Goal: Answer question/provide support: Share knowledge or assist other users

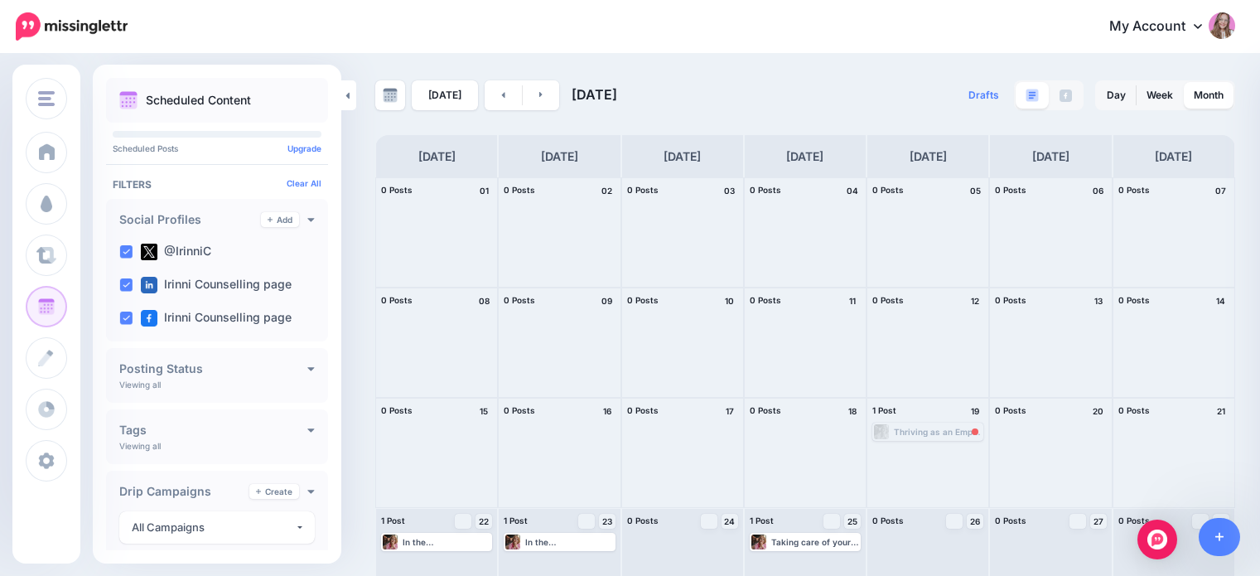
scroll to position [152, 0]
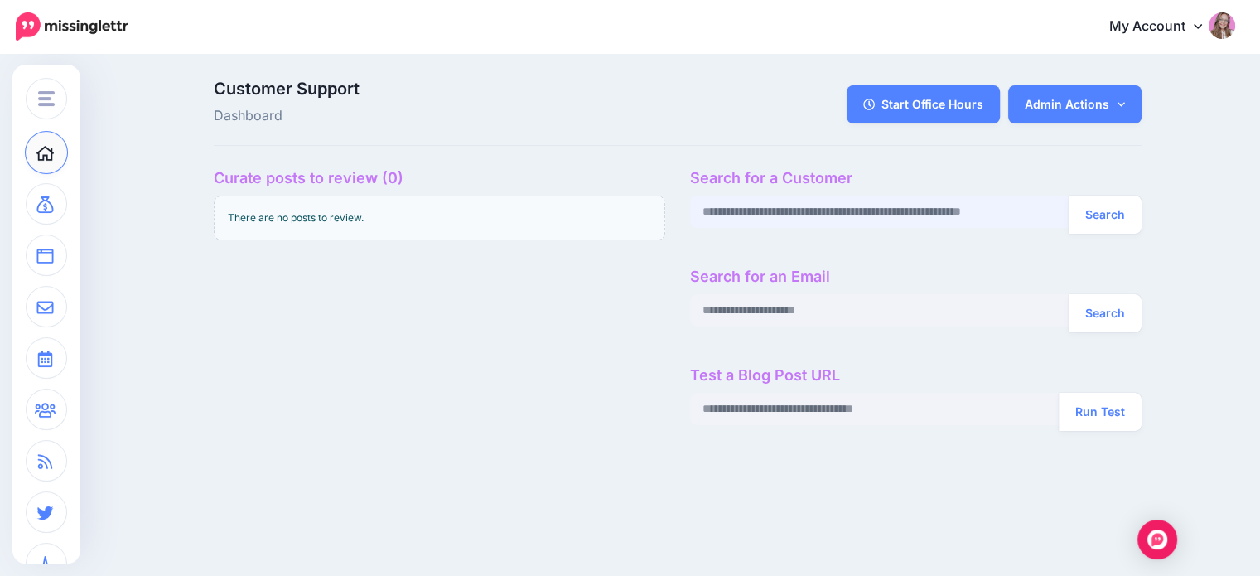
click at [851, 219] on input "text" at bounding box center [879, 211] width 379 height 32
paste input "**********"
type input "**********"
click at [1109, 225] on button "Search" at bounding box center [1104, 214] width 73 height 38
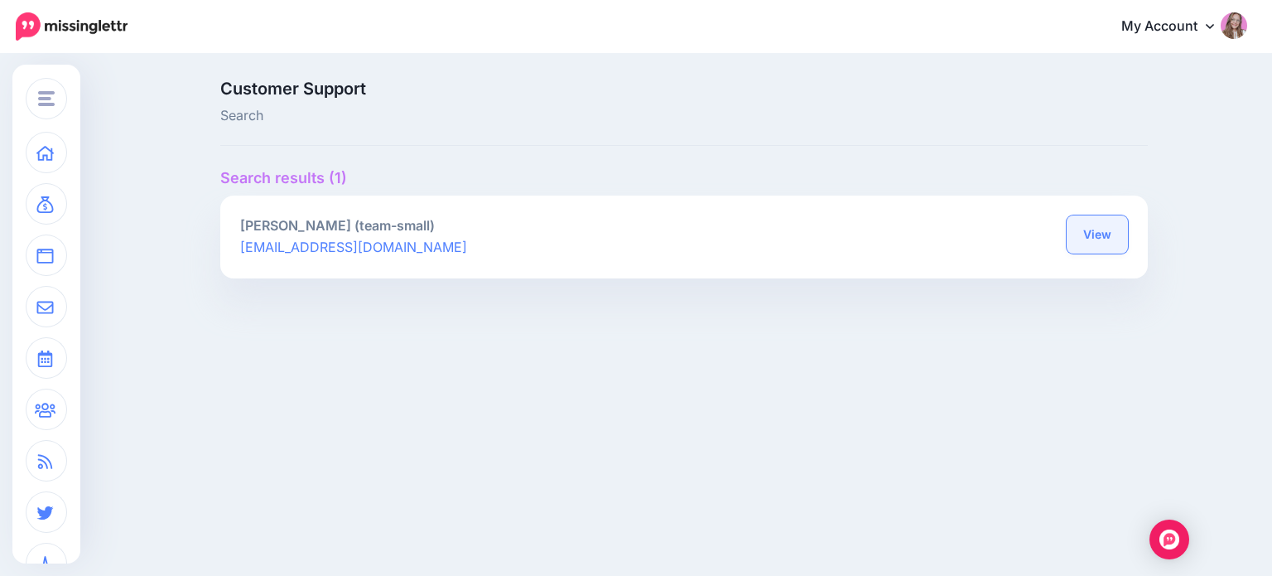
click at [1107, 243] on link "View" at bounding box center [1097, 234] width 61 height 38
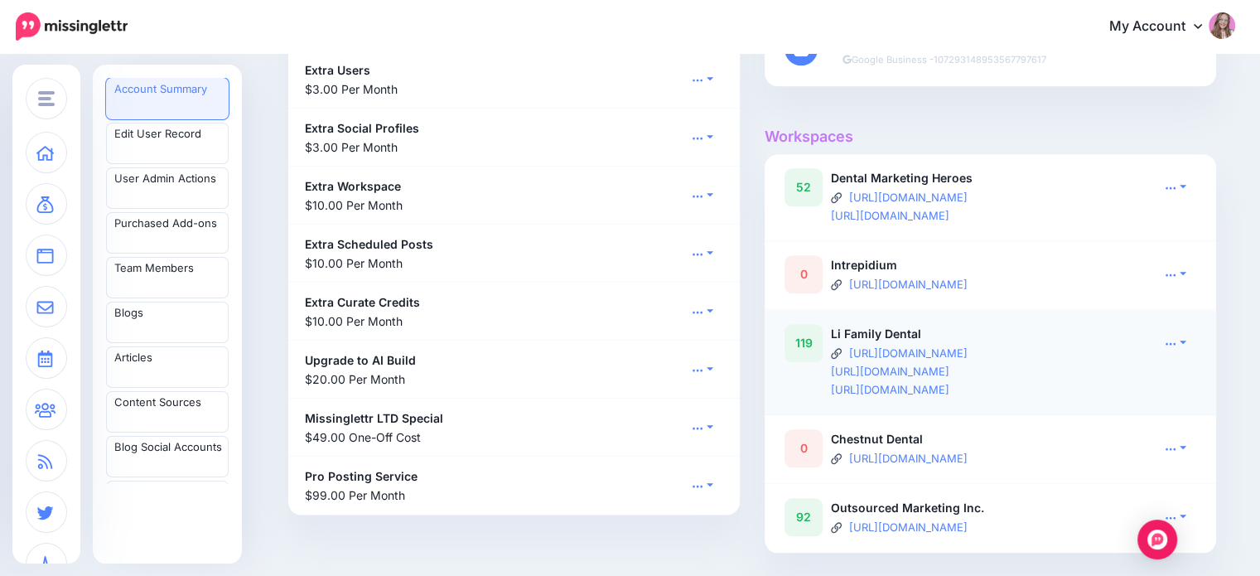
scroll to position [1574, 0]
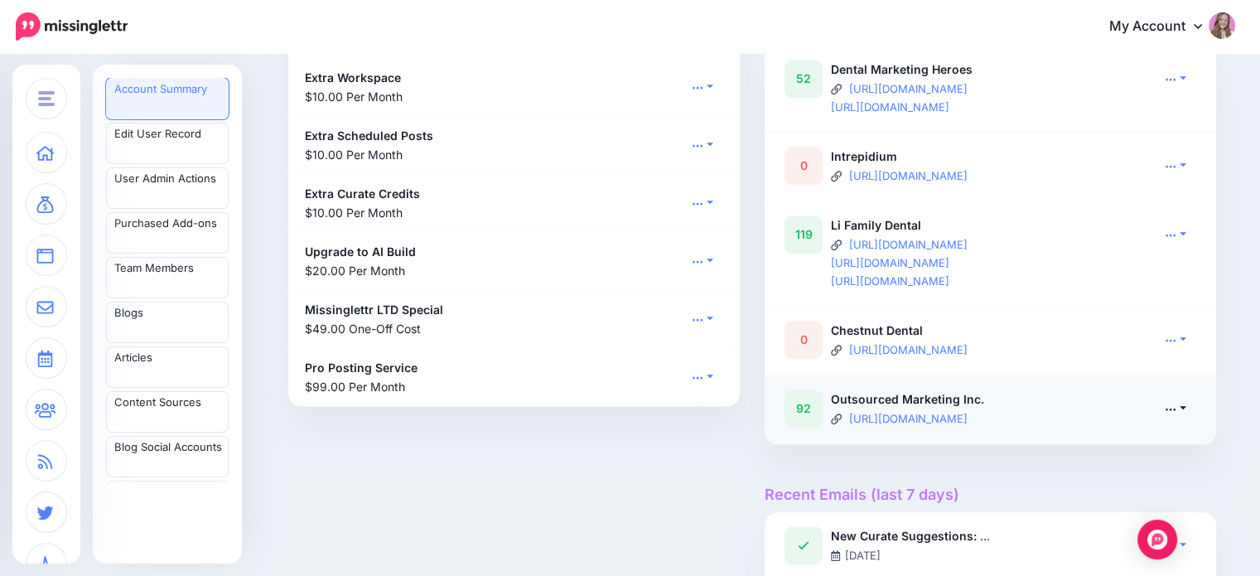
click at [1164, 405] on link at bounding box center [1174, 408] width 41 height 24
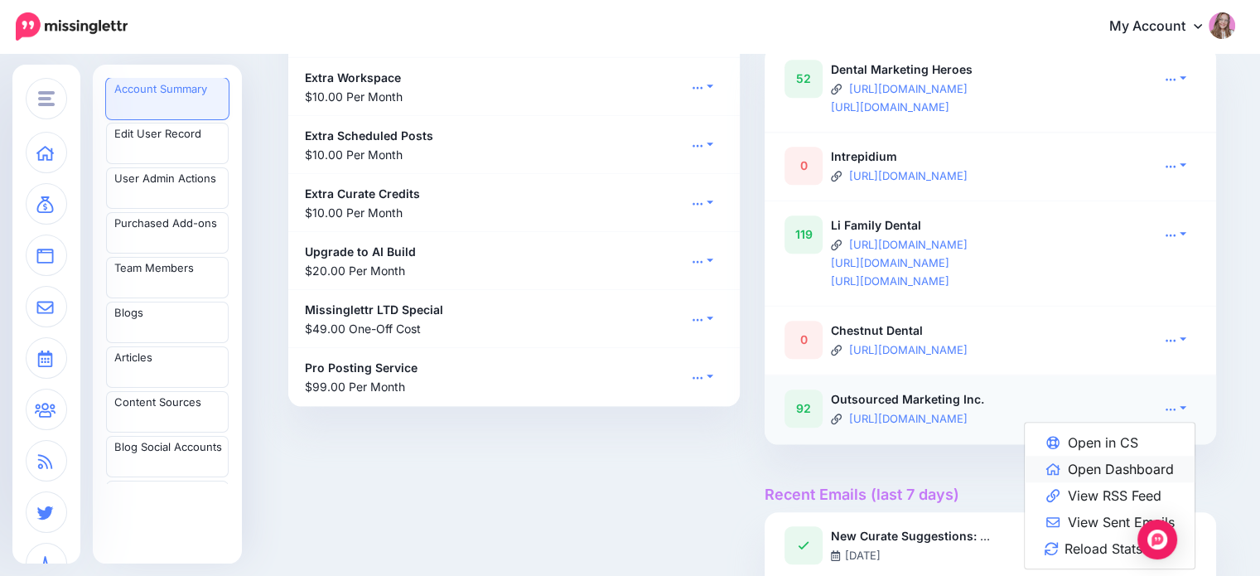
click at [1125, 456] on link "Open Dashboard" at bounding box center [1109, 469] width 170 height 27
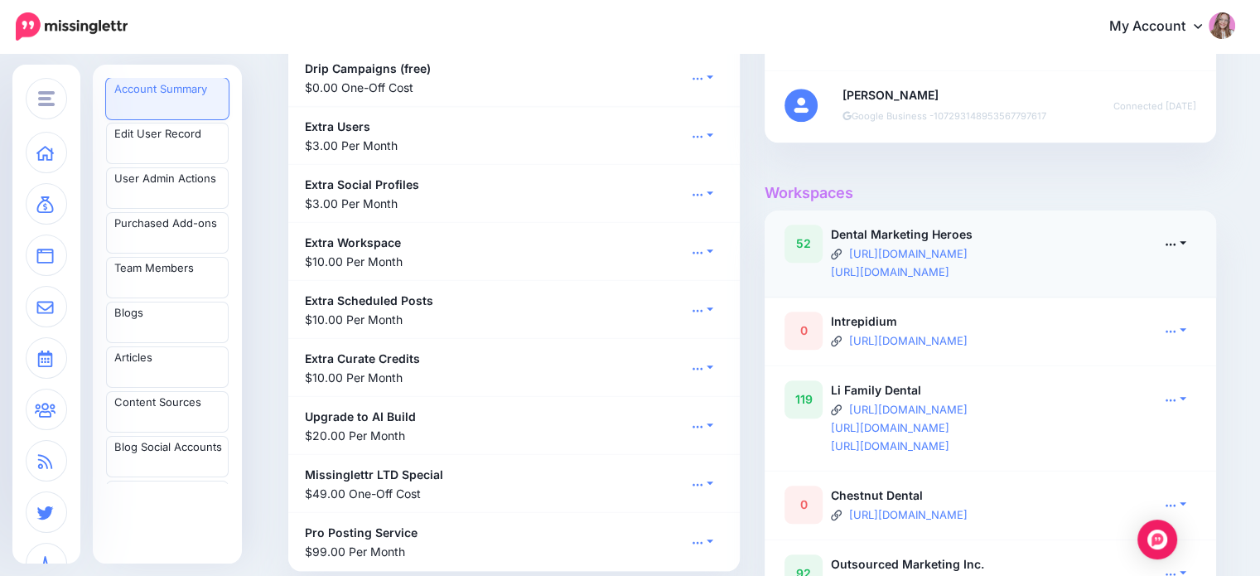
scroll to position [1408, 0]
click at [1189, 241] on link at bounding box center [1174, 244] width 41 height 24
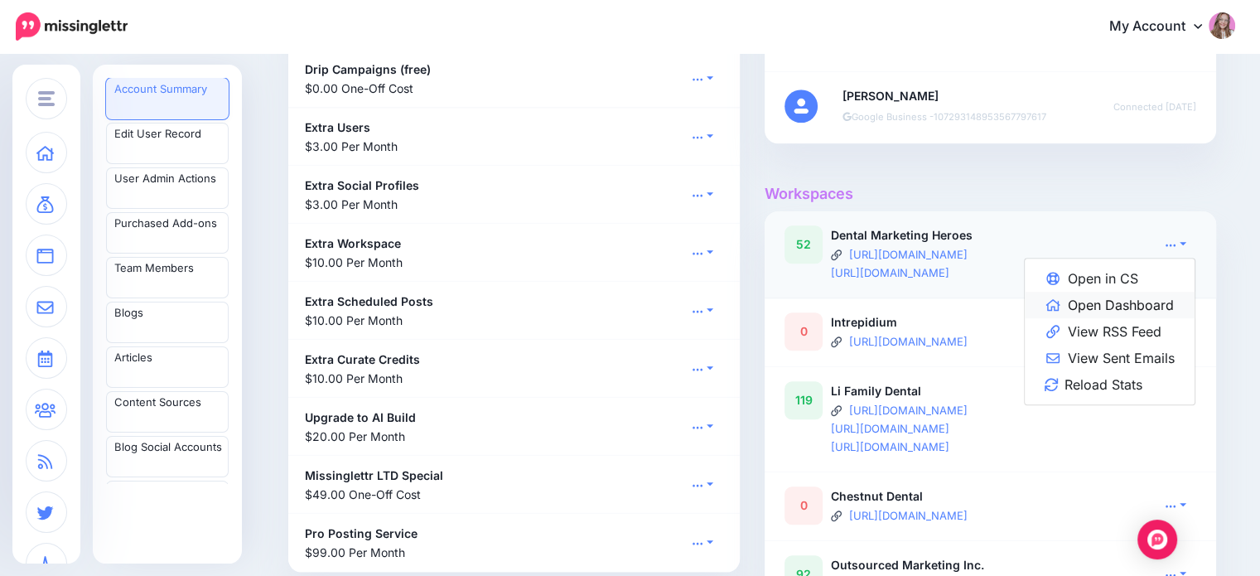
click at [1153, 301] on link "Open Dashboard" at bounding box center [1109, 305] width 170 height 27
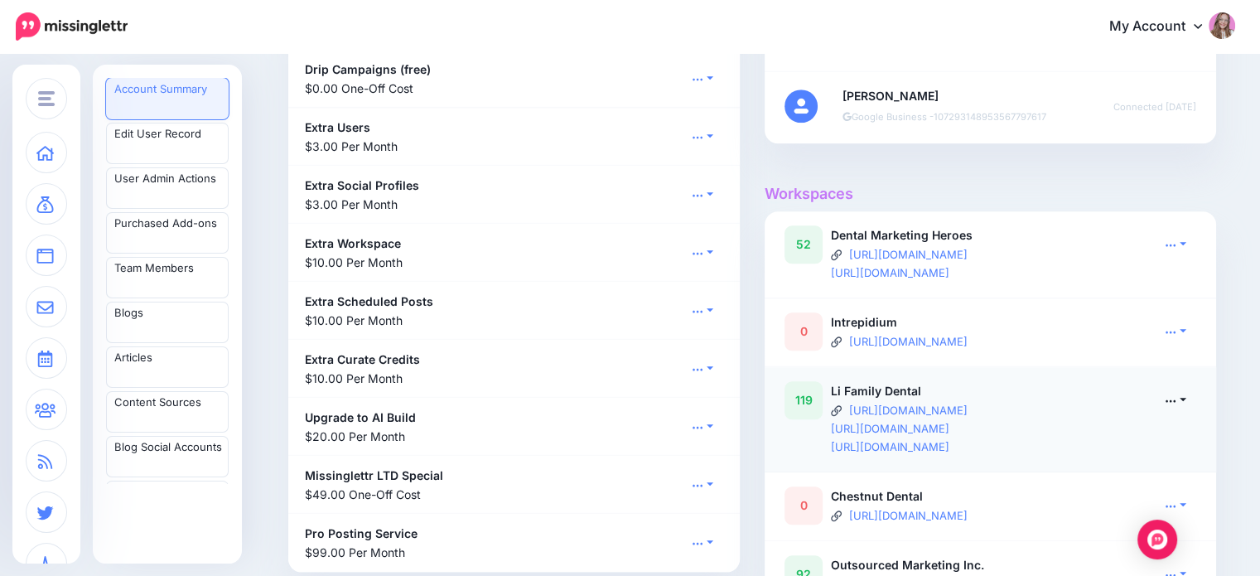
click at [1192, 404] on link at bounding box center [1174, 400] width 41 height 24
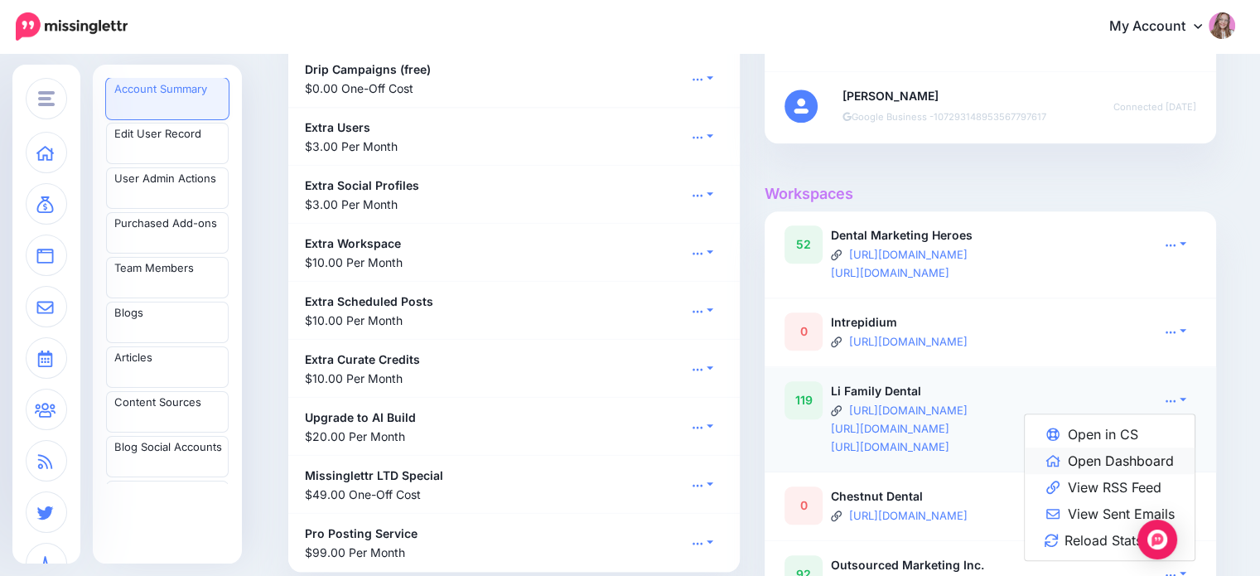
click at [1135, 449] on link "Open Dashboard" at bounding box center [1109, 460] width 170 height 27
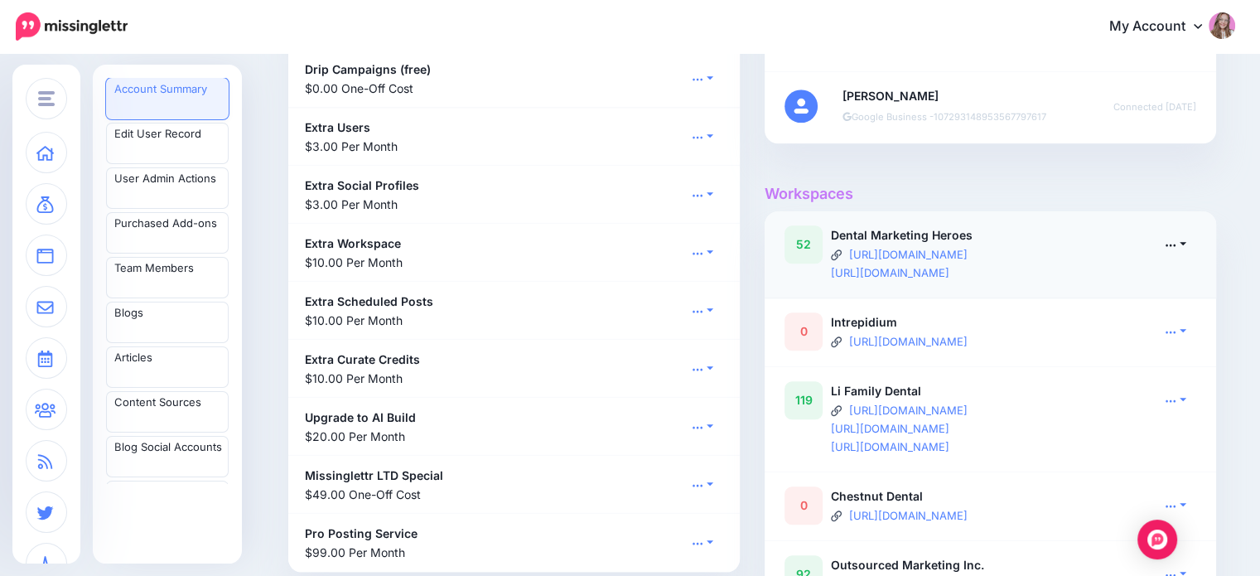
click at [1187, 253] on link at bounding box center [1174, 244] width 41 height 24
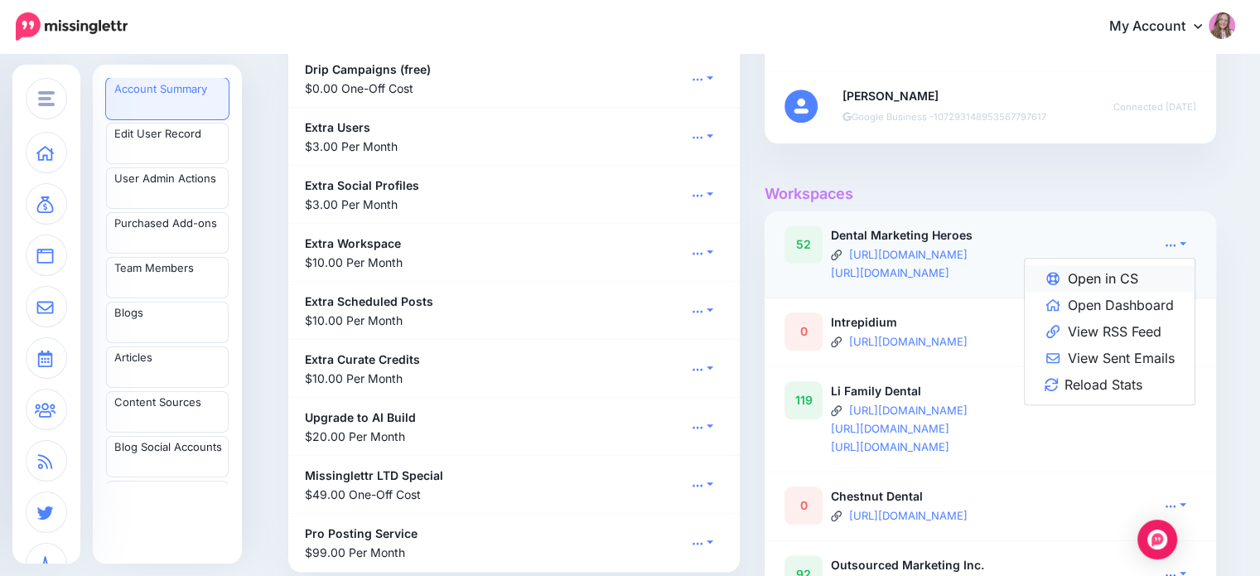
click at [1145, 277] on link "Open in CS" at bounding box center [1109, 278] width 170 height 27
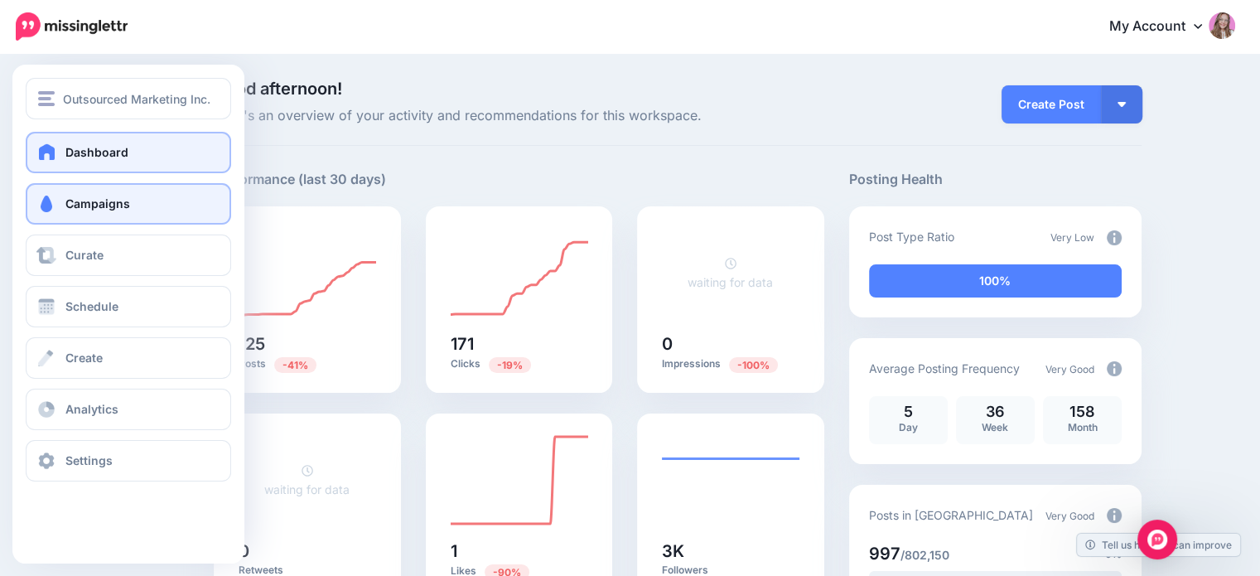
click at [39, 204] on span at bounding box center [47, 203] width 22 height 17
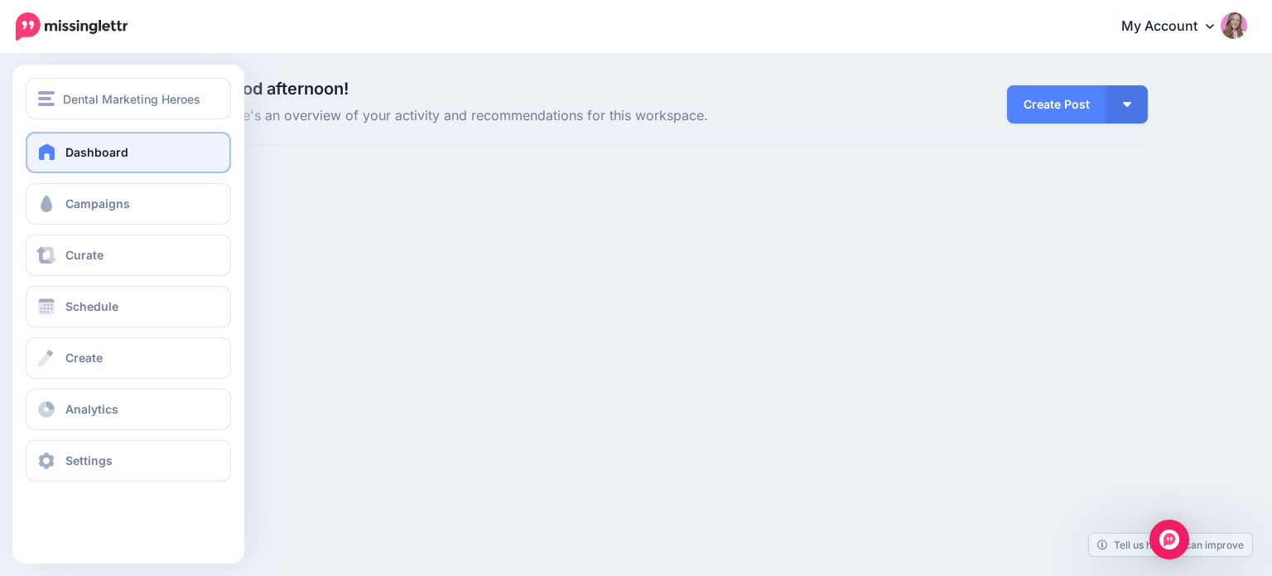
click at [20, 205] on div "Dashboard Campaigns Curate Schedule Create Analytics Settings Facebook Communit…" at bounding box center [128, 306] width 232 height 349
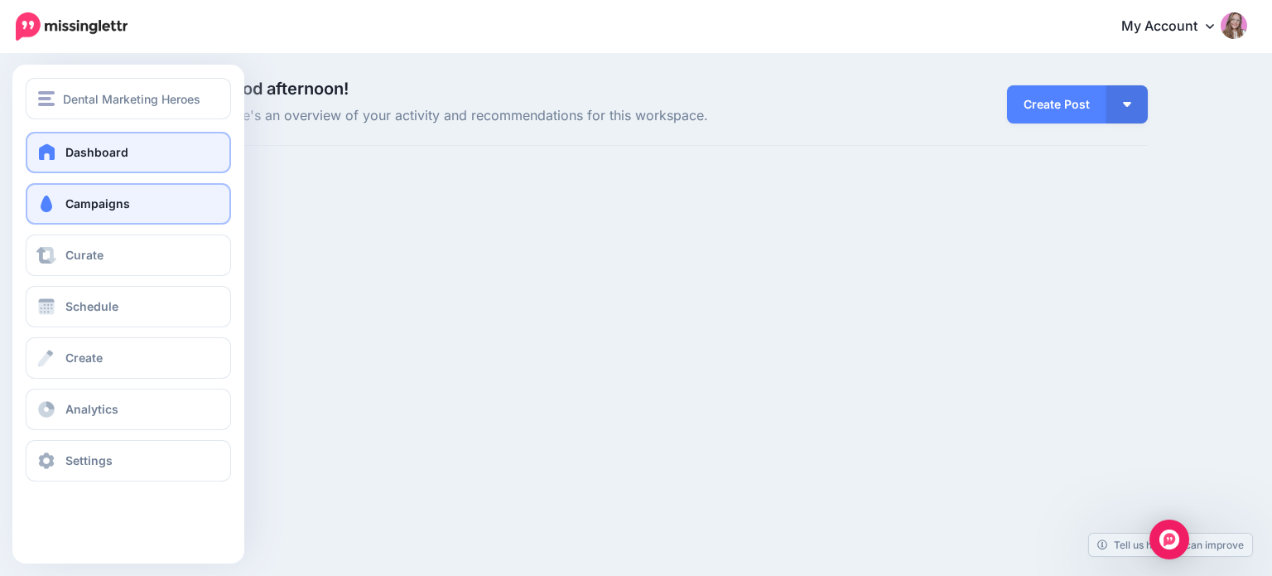
click at [55, 215] on link "Campaigns" at bounding box center [128, 203] width 205 height 41
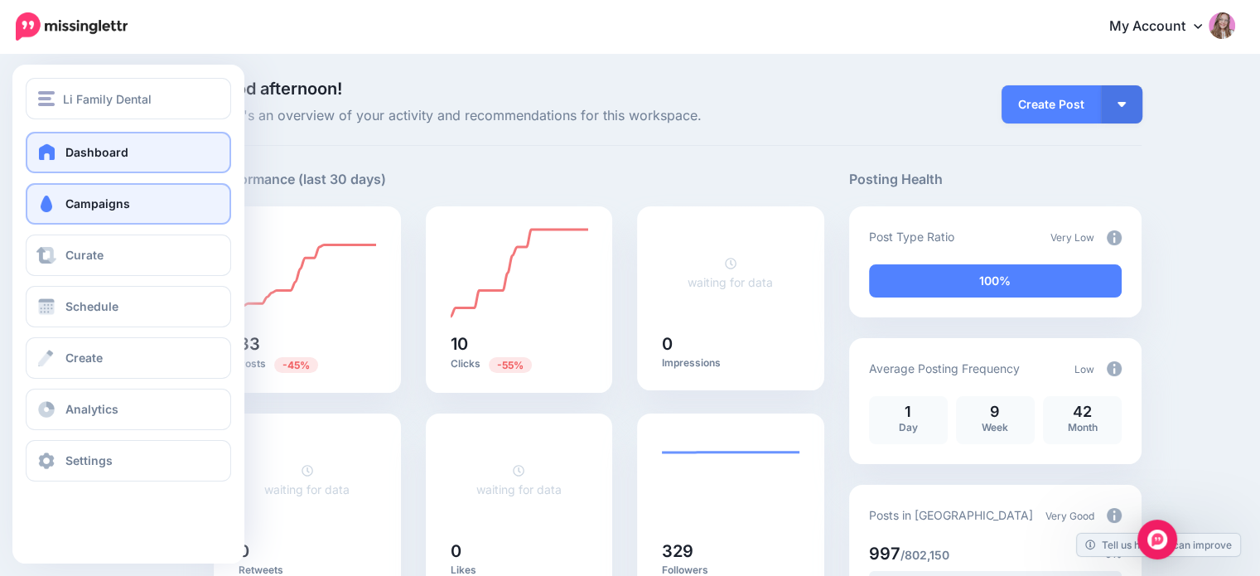
click at [26, 205] on link "Campaigns" at bounding box center [128, 203] width 205 height 41
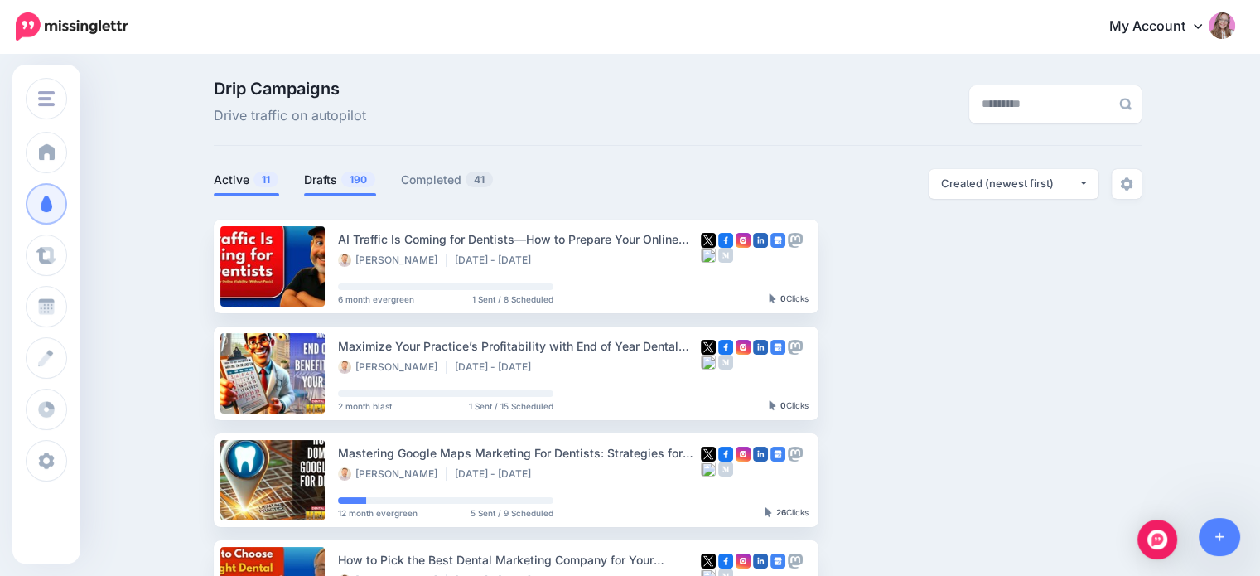
click at [331, 181] on link "Drafts 190" at bounding box center [340, 180] width 72 height 20
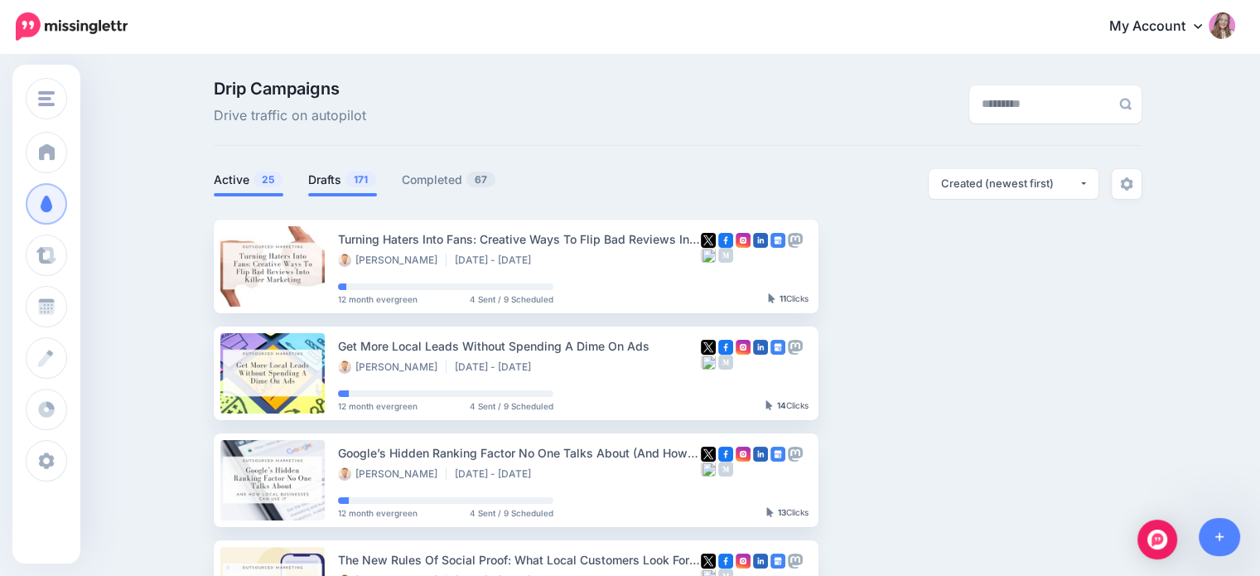
click at [330, 192] on li "Drafts 171" at bounding box center [342, 182] width 69 height 27
click at [353, 186] on link "Drafts 171" at bounding box center [342, 180] width 69 height 20
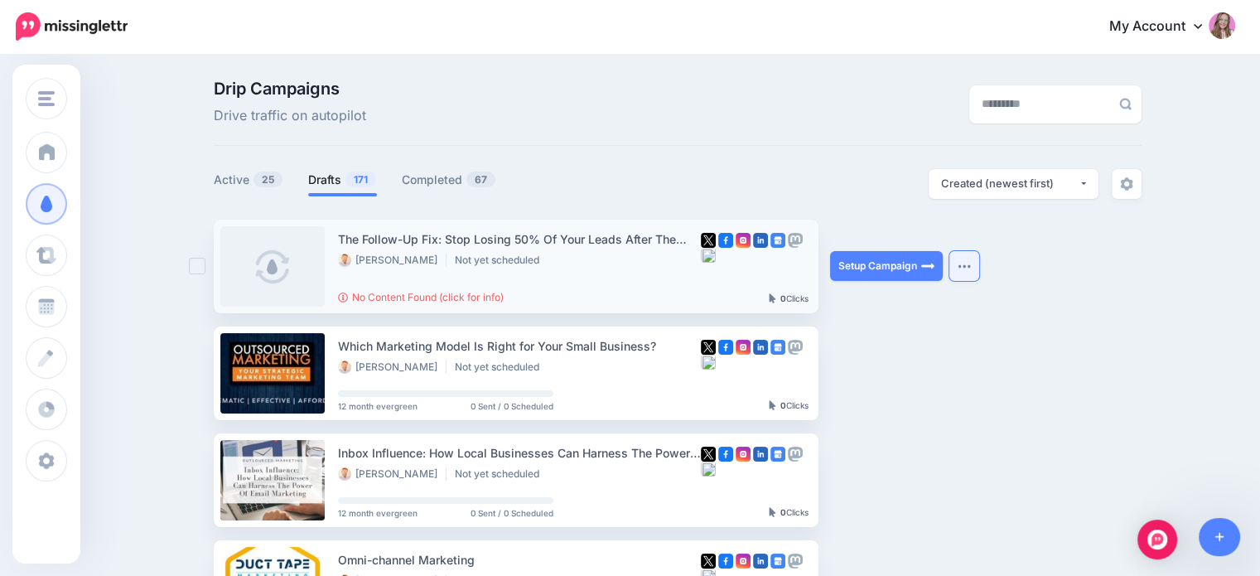
click at [961, 271] on button "button" at bounding box center [964, 266] width 30 height 30
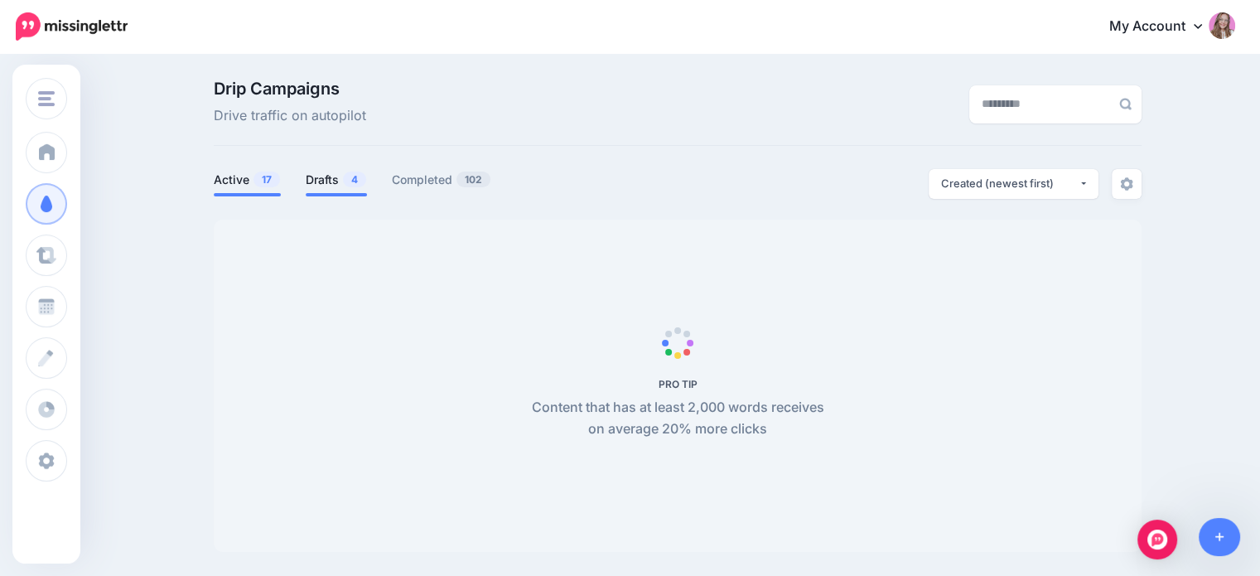
drag, startPoint x: 355, startPoint y: 200, endPoint x: 341, endPoint y: 194, distance: 15.6
click at [355, 200] on div at bounding box center [678, 209] width 928 height 21
click at [335, 188] on link "Drafts 4" at bounding box center [336, 180] width 61 height 20
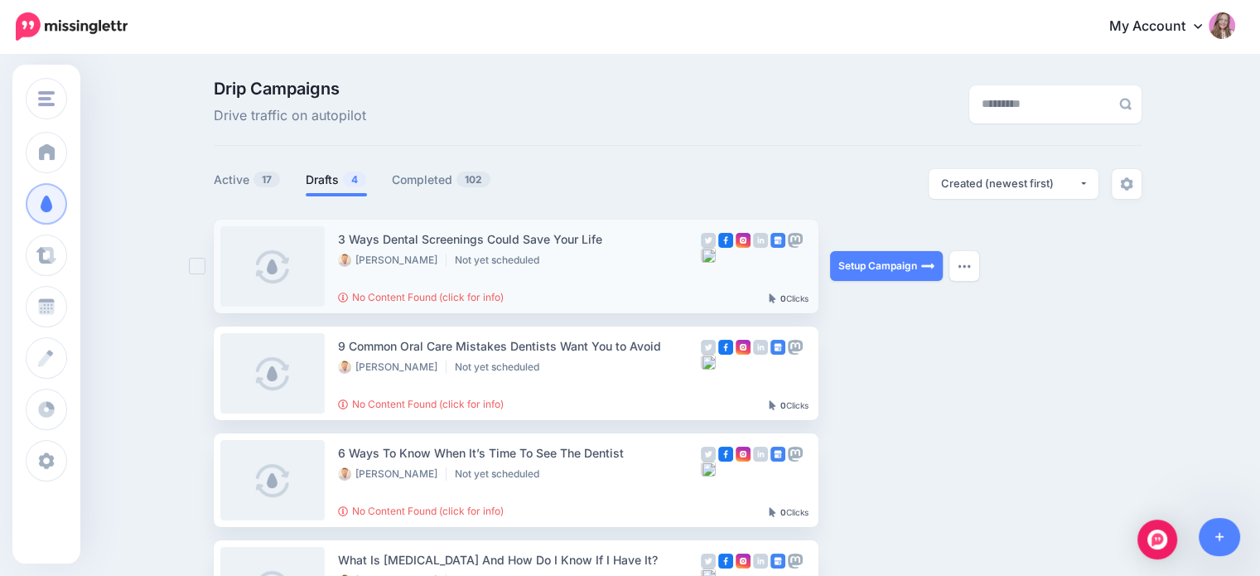
scroll to position [83, 0]
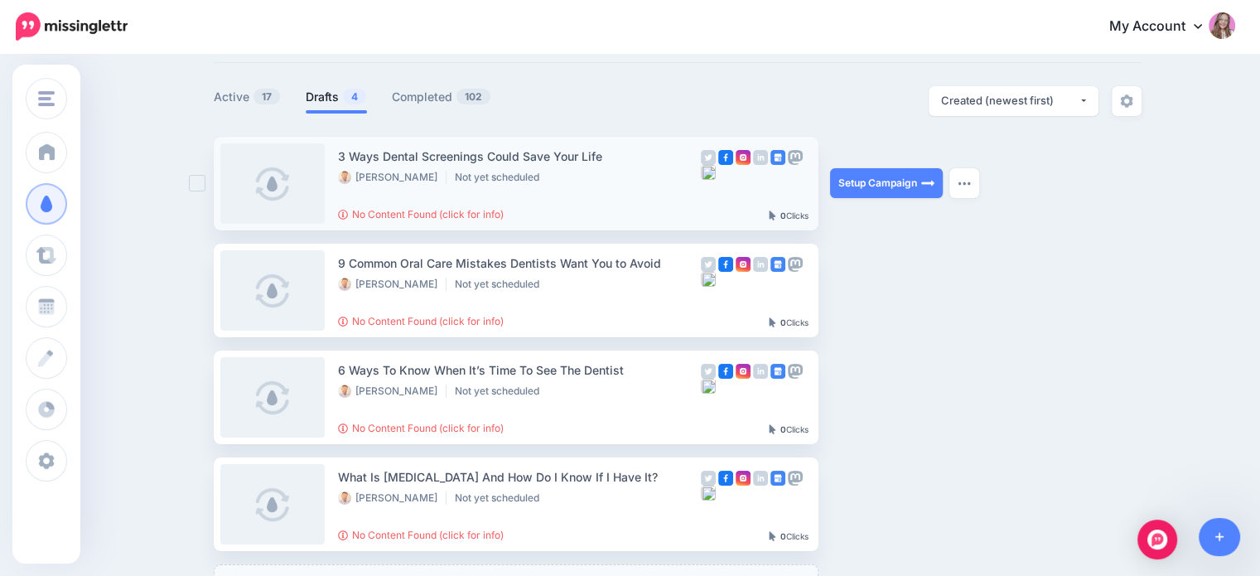
click at [956, 180] on button "button" at bounding box center [964, 183] width 30 height 30
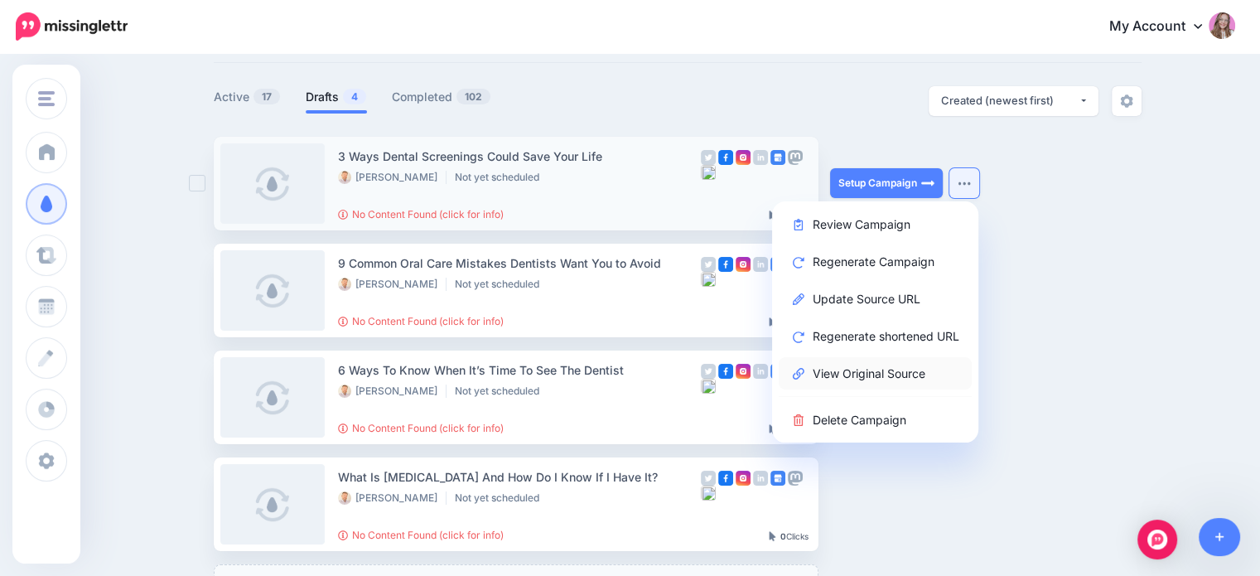
click at [903, 365] on link "View Original Source" at bounding box center [874, 373] width 193 height 32
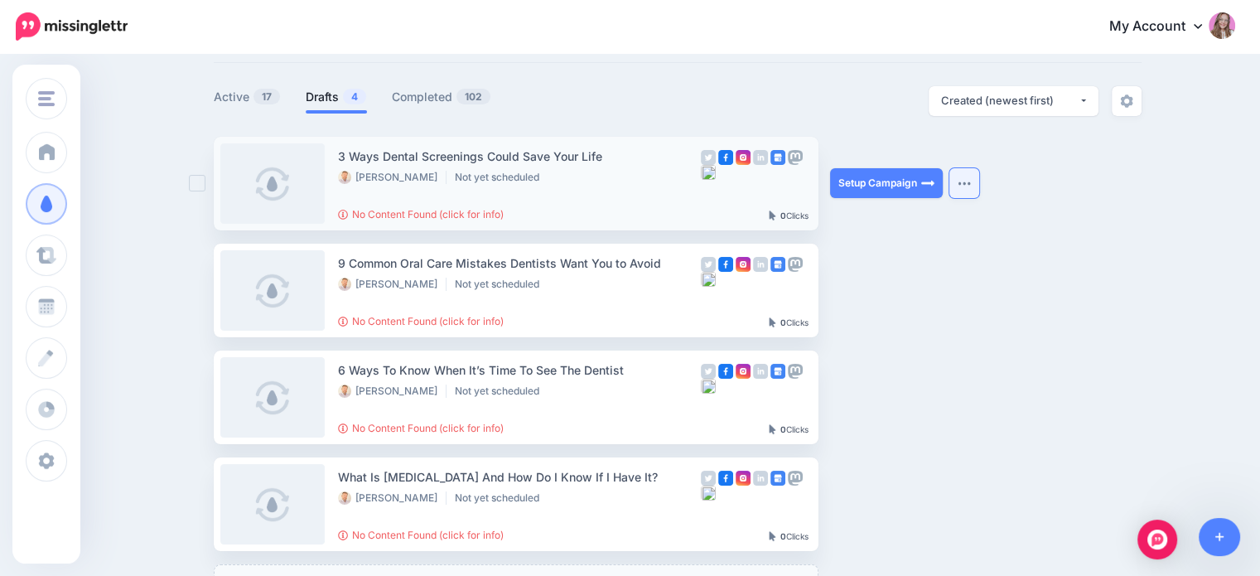
click at [978, 174] on button "button" at bounding box center [964, 183] width 30 height 30
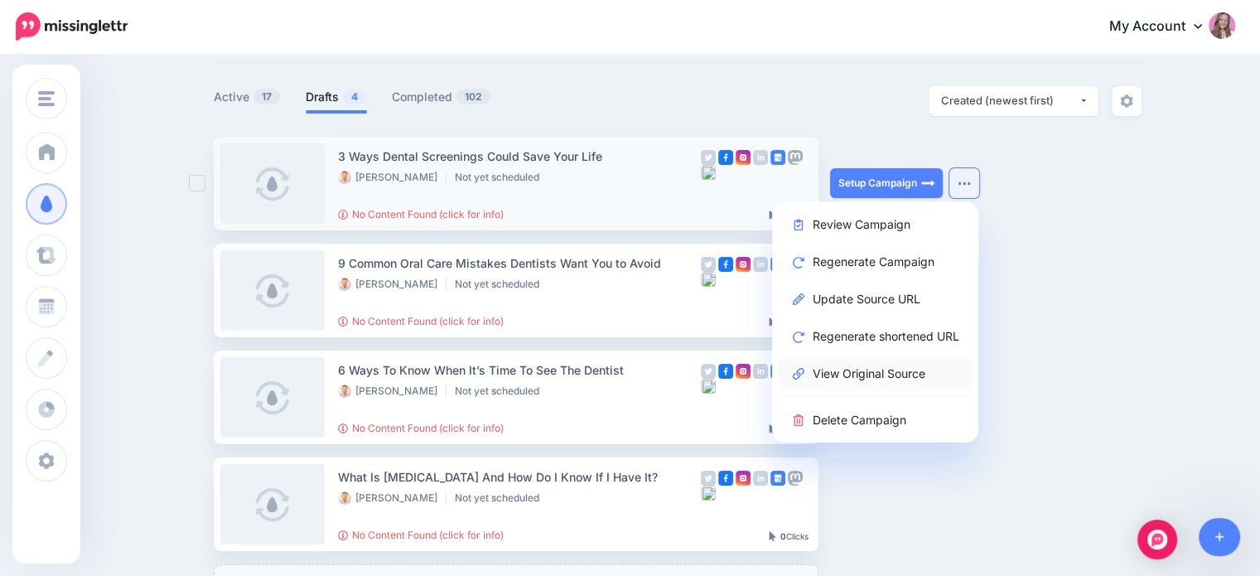
click at [895, 374] on link "View Original Source" at bounding box center [874, 373] width 193 height 32
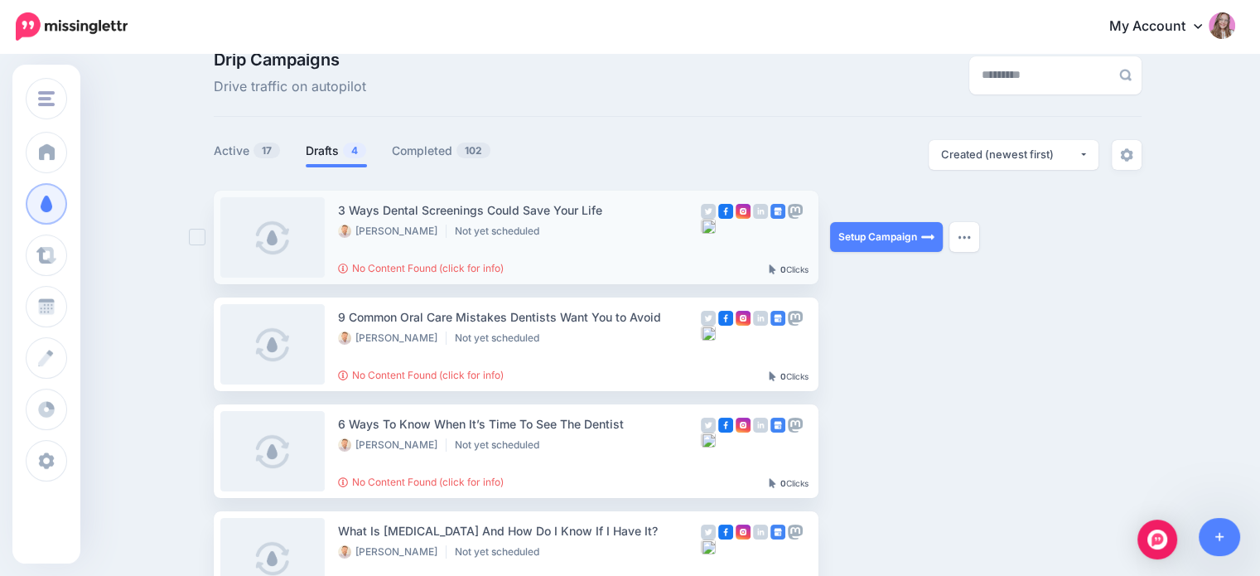
scroll to position [0, 0]
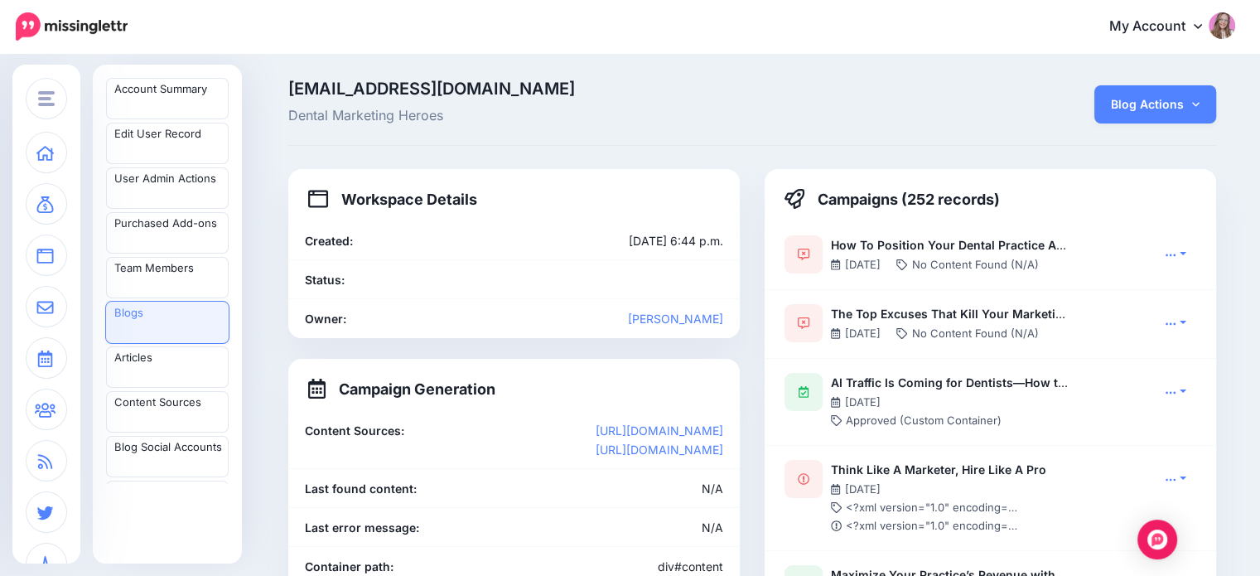
click at [1083, 105] on div "Blog Actions Edit Refresh RSS Refresh RSS (full) Re-gen 'created' campaigns Re-…" at bounding box center [1069, 103] width 317 height 46
click at [1131, 104] on link "Blog Actions" at bounding box center [1155, 104] width 122 height 38
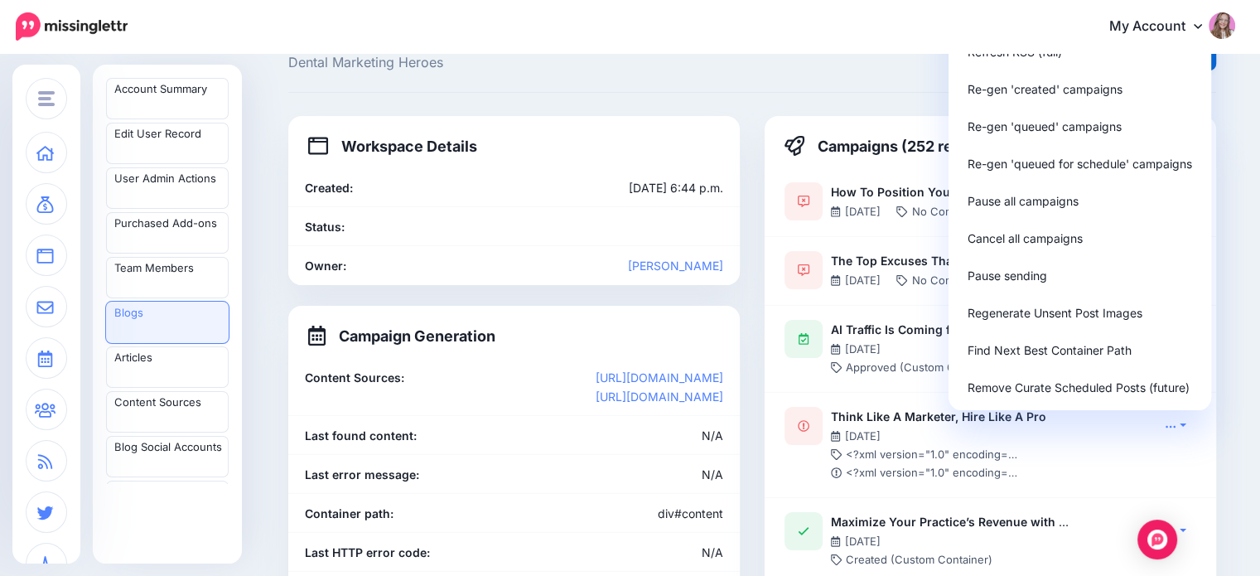
scroll to position [83, 0]
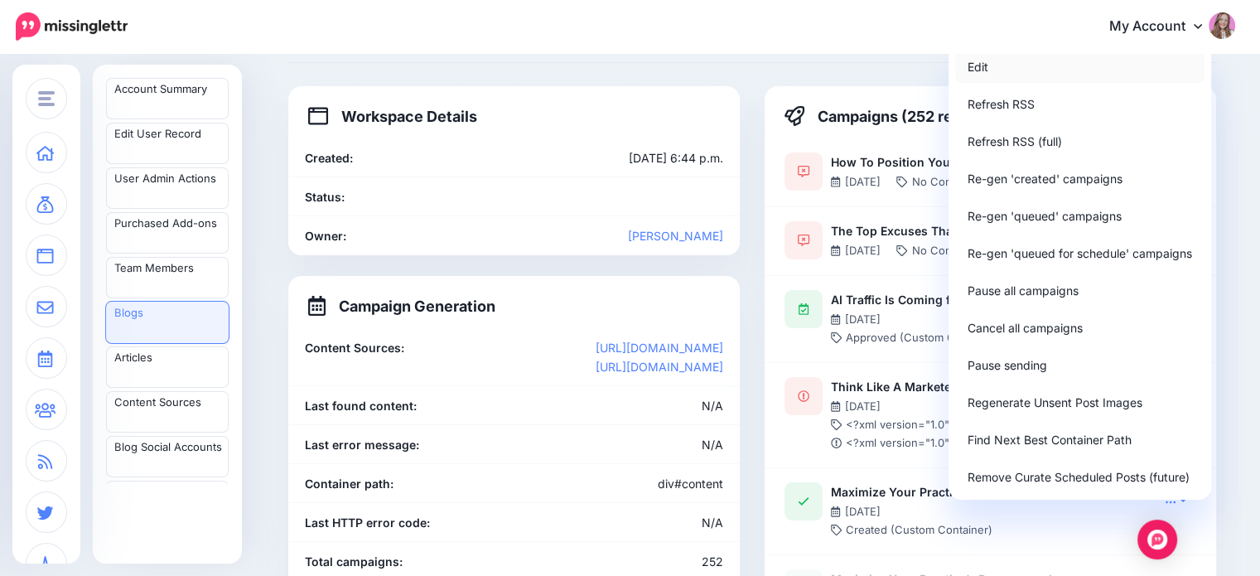
click at [1014, 69] on link "Edit" at bounding box center [1079, 67] width 249 height 32
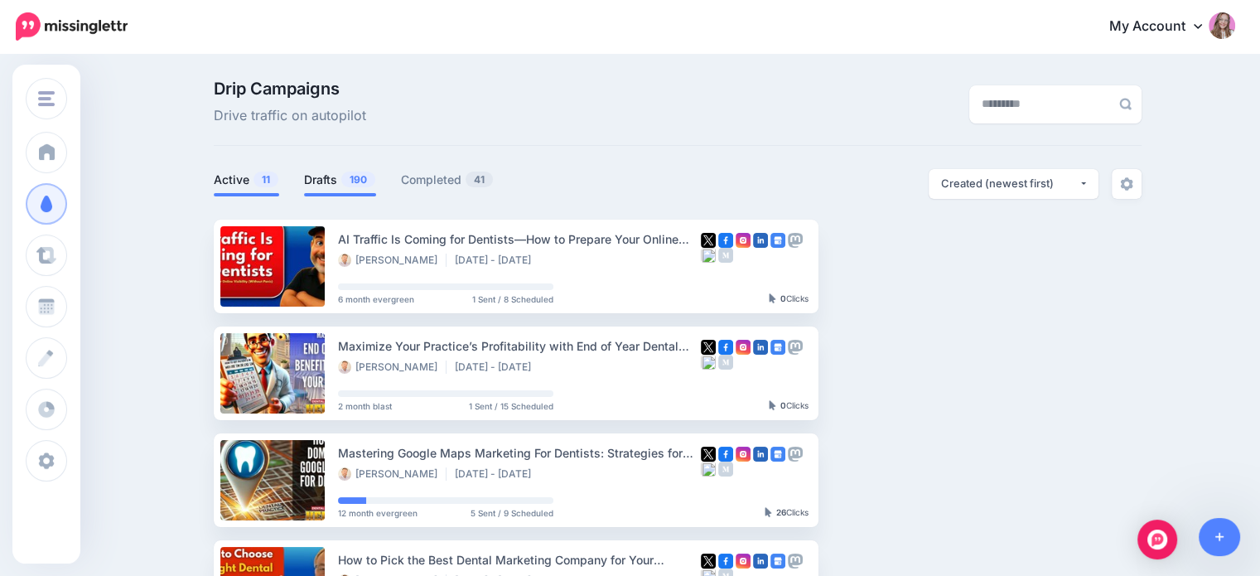
click at [339, 176] on link "Drafts 190" at bounding box center [340, 180] width 72 height 20
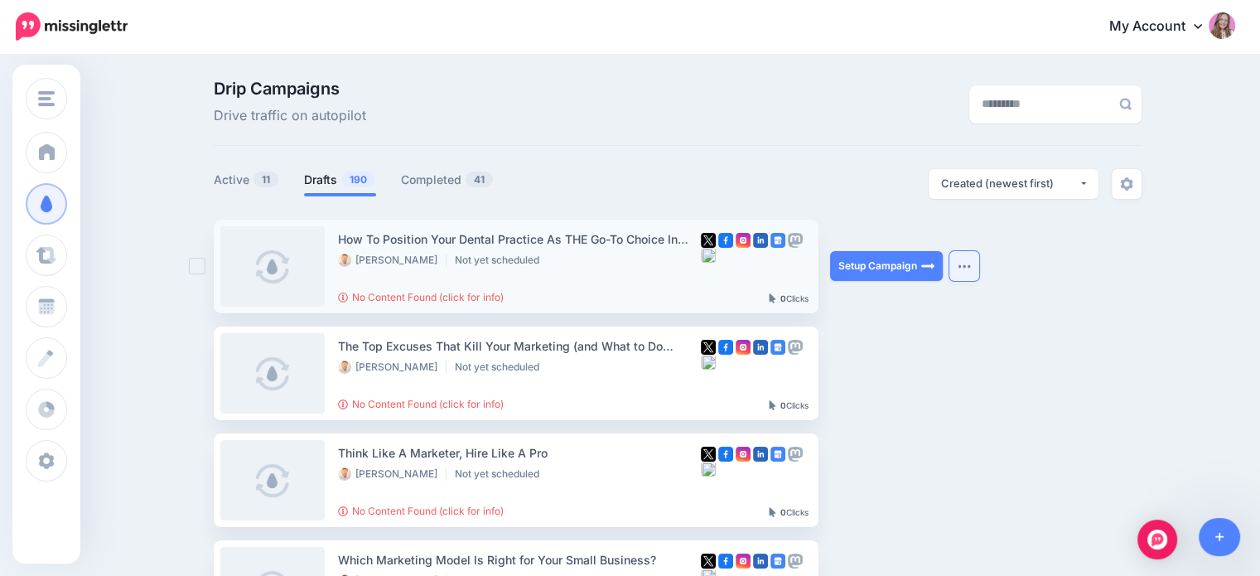
click at [977, 269] on button "button" at bounding box center [964, 266] width 30 height 30
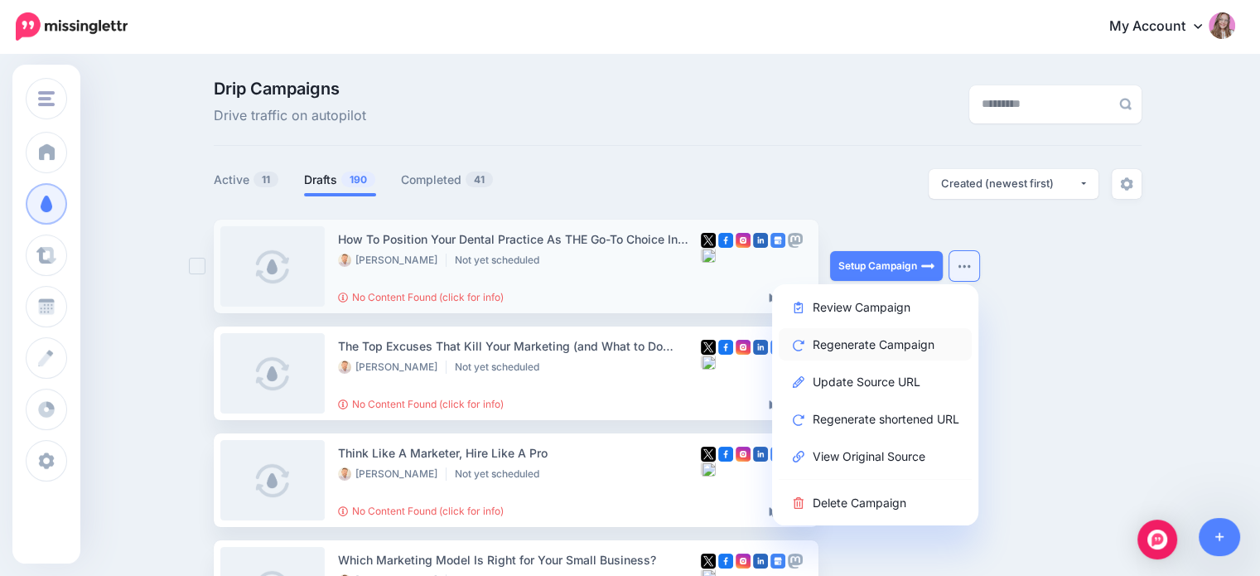
click at [839, 345] on link "Regenerate Campaign" at bounding box center [874, 344] width 193 height 32
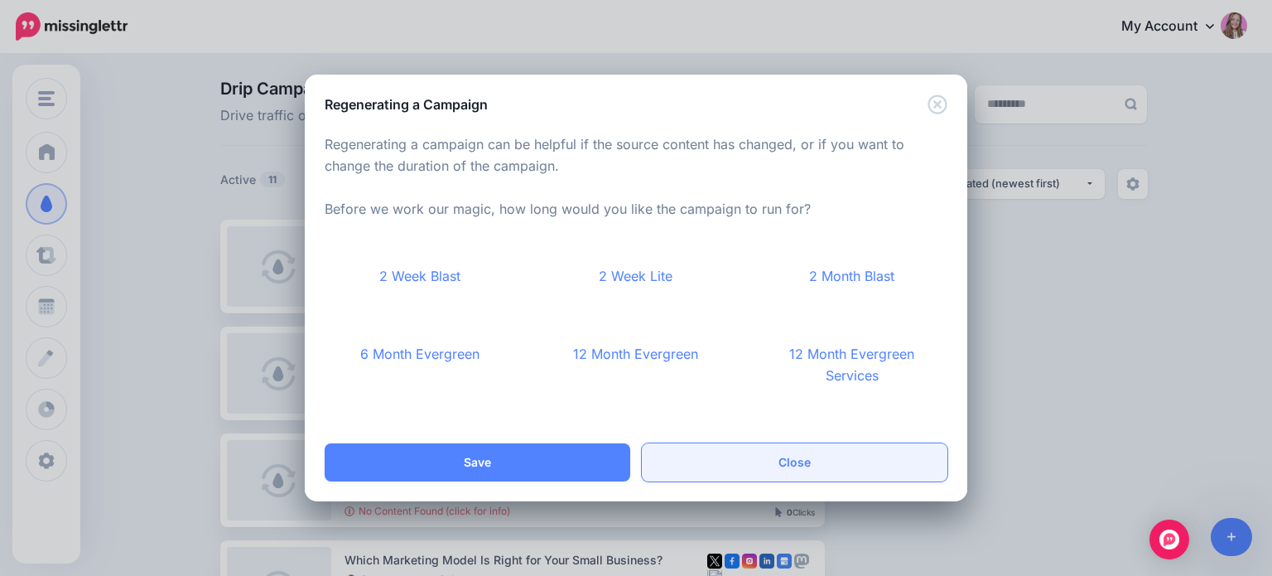
click at [818, 465] on link "Close" at bounding box center [795, 462] width 306 height 38
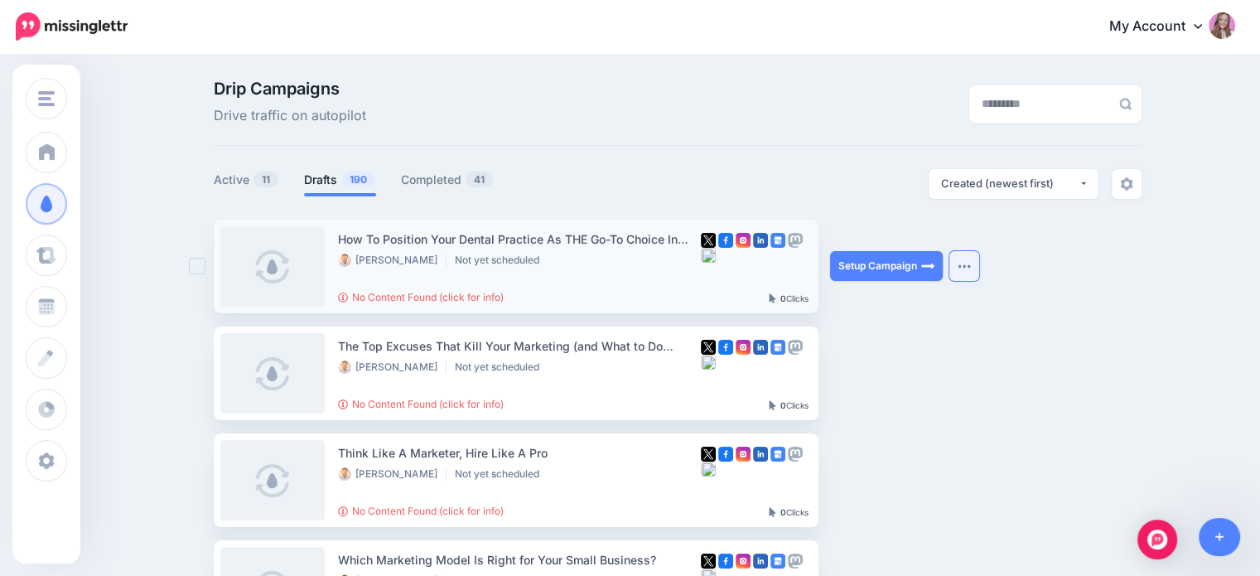
click at [967, 272] on button "button" at bounding box center [964, 266] width 30 height 30
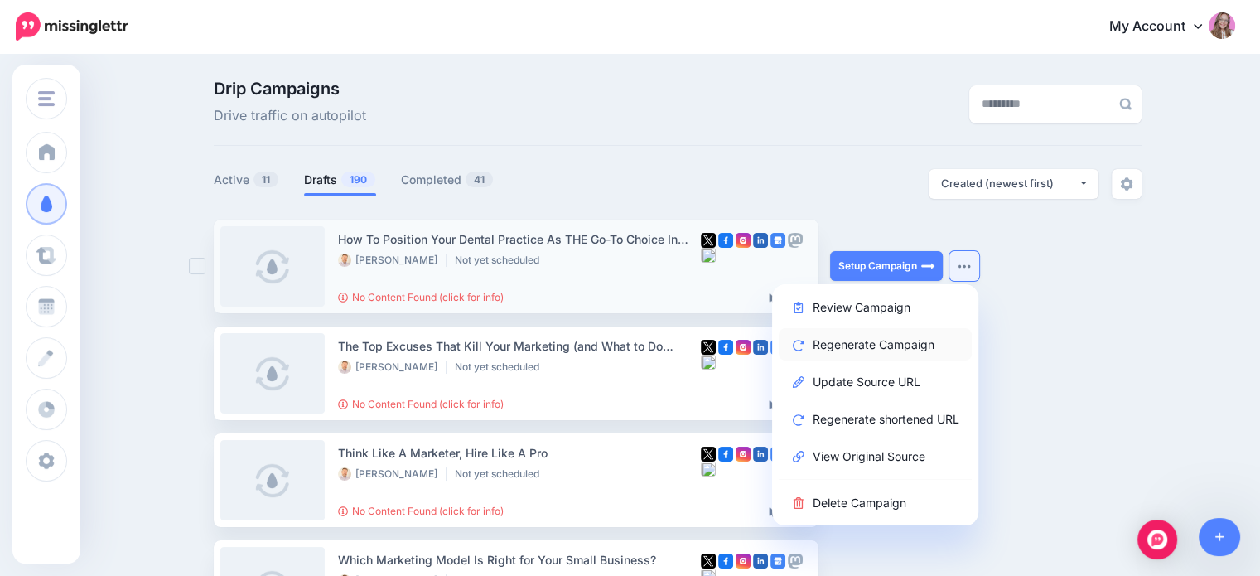
click at [841, 349] on link "Regenerate Campaign" at bounding box center [874, 344] width 193 height 32
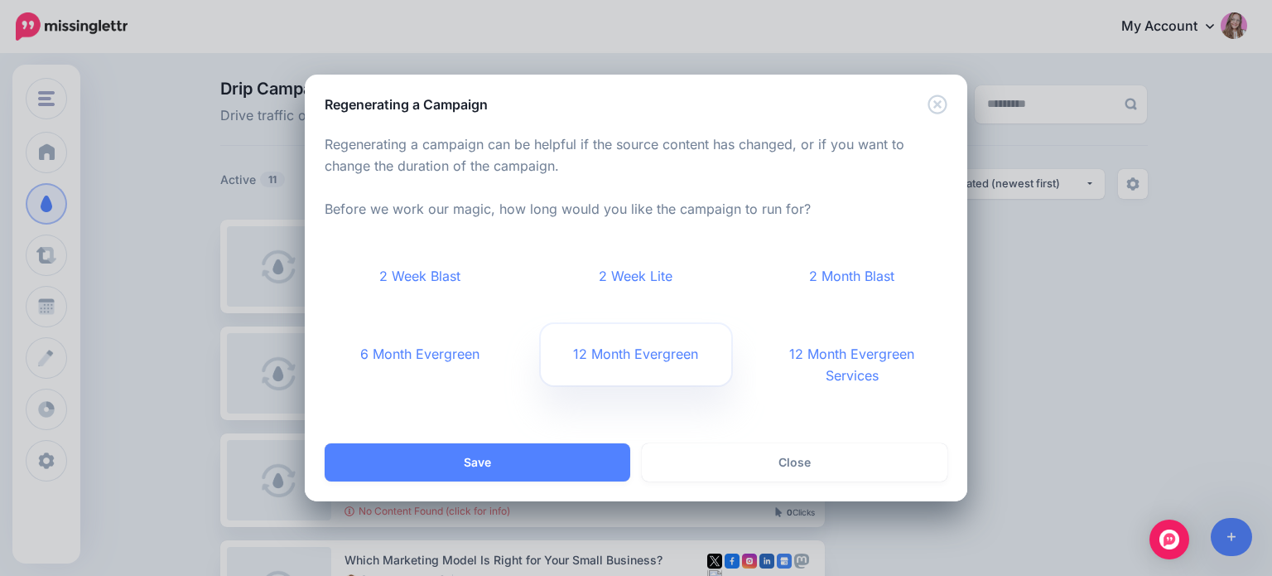
click at [623, 359] on link "12 Month Evergreen" at bounding box center [636, 354] width 191 height 61
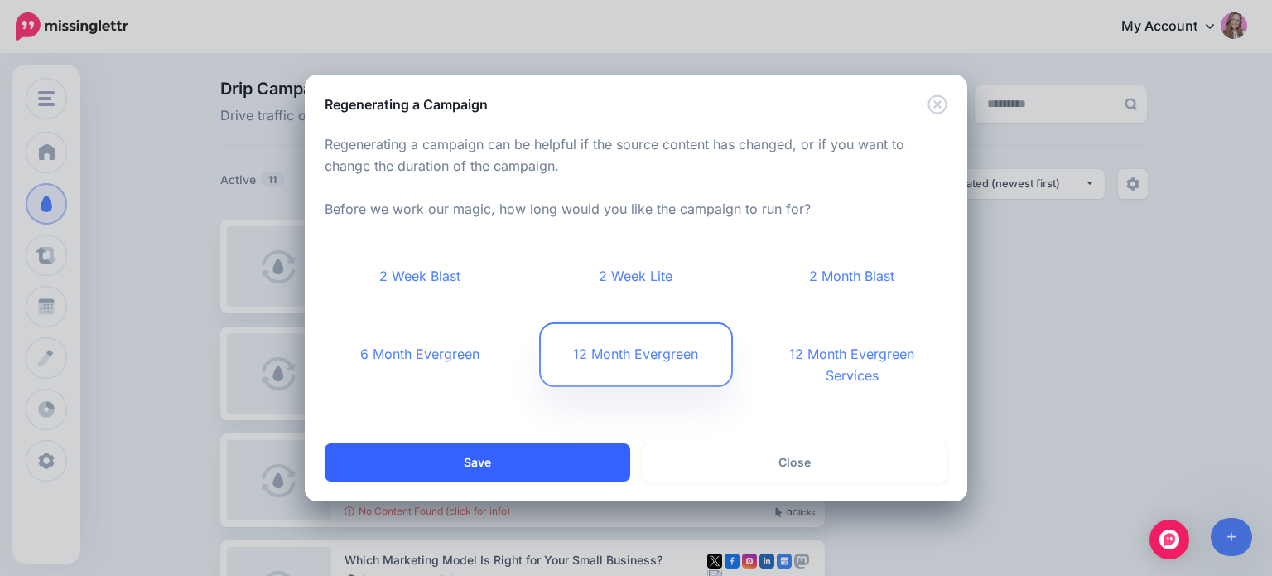
click at [542, 463] on button "Save" at bounding box center [478, 462] width 306 height 38
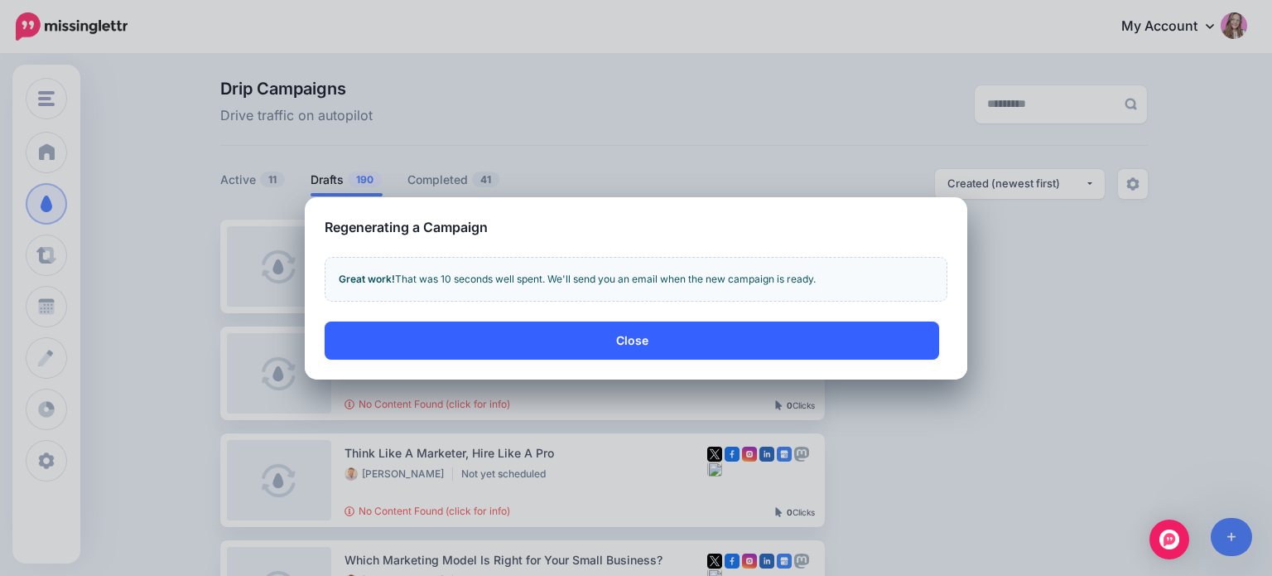
click at [569, 340] on button "Close" at bounding box center [632, 340] width 615 height 38
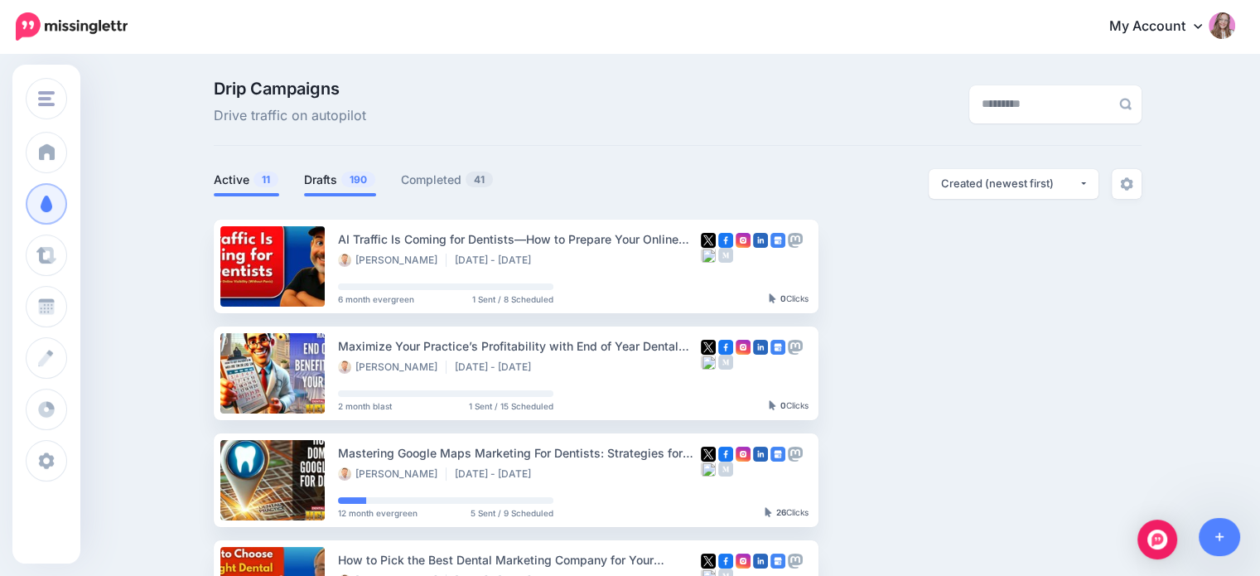
click at [353, 183] on span "190" at bounding box center [358, 179] width 34 height 16
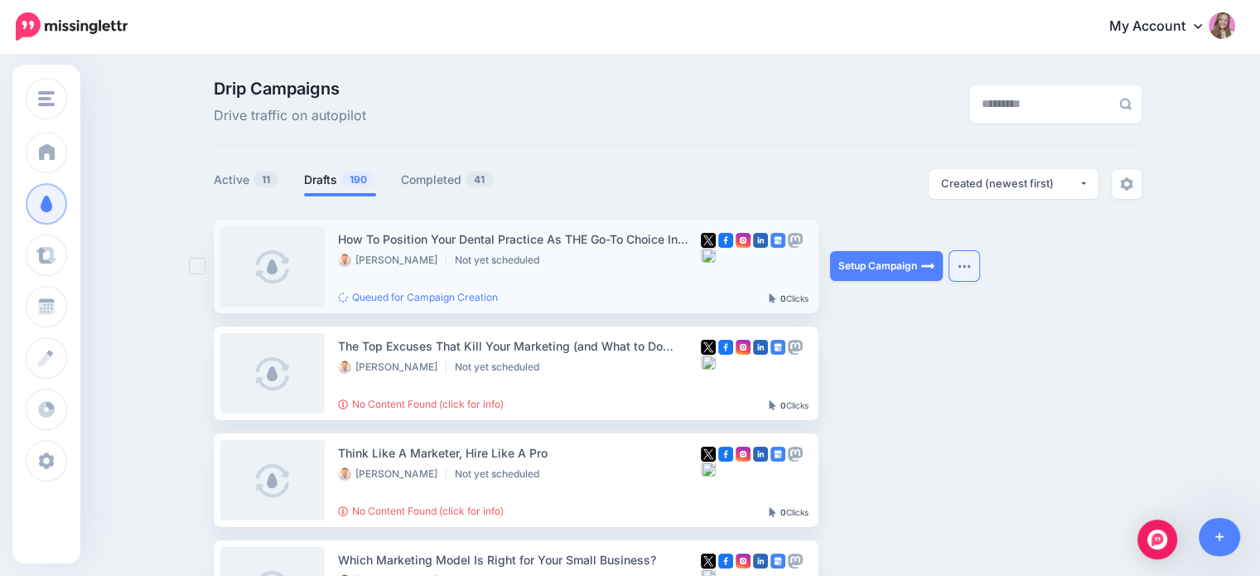
click at [962, 271] on button "button" at bounding box center [964, 266] width 30 height 30
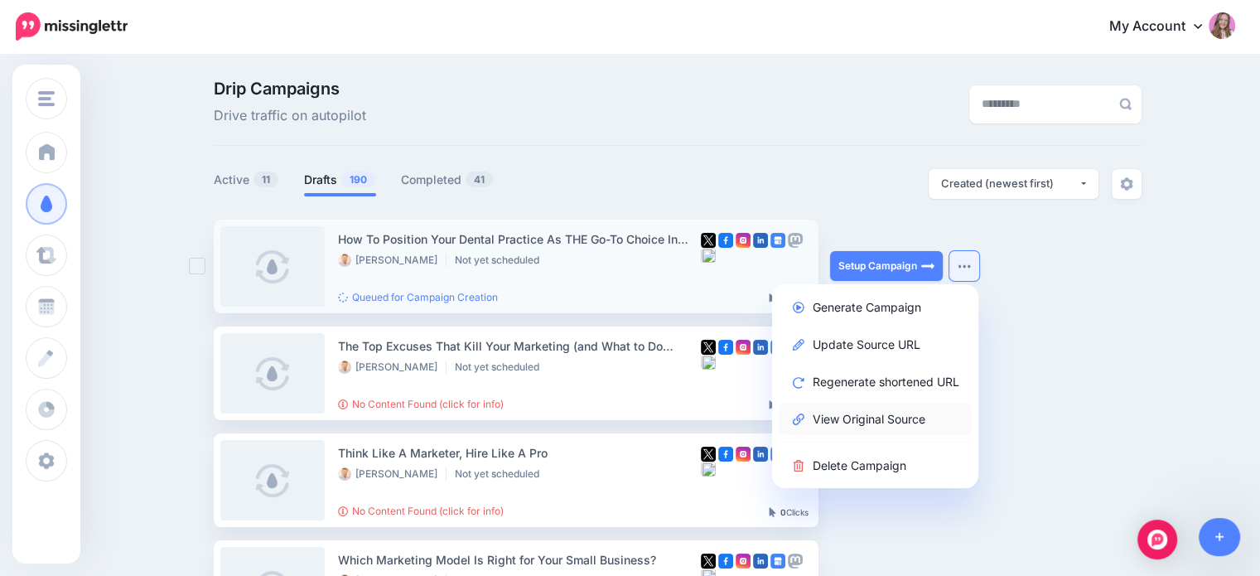
click at [901, 427] on link "View Original Source" at bounding box center [874, 418] width 193 height 32
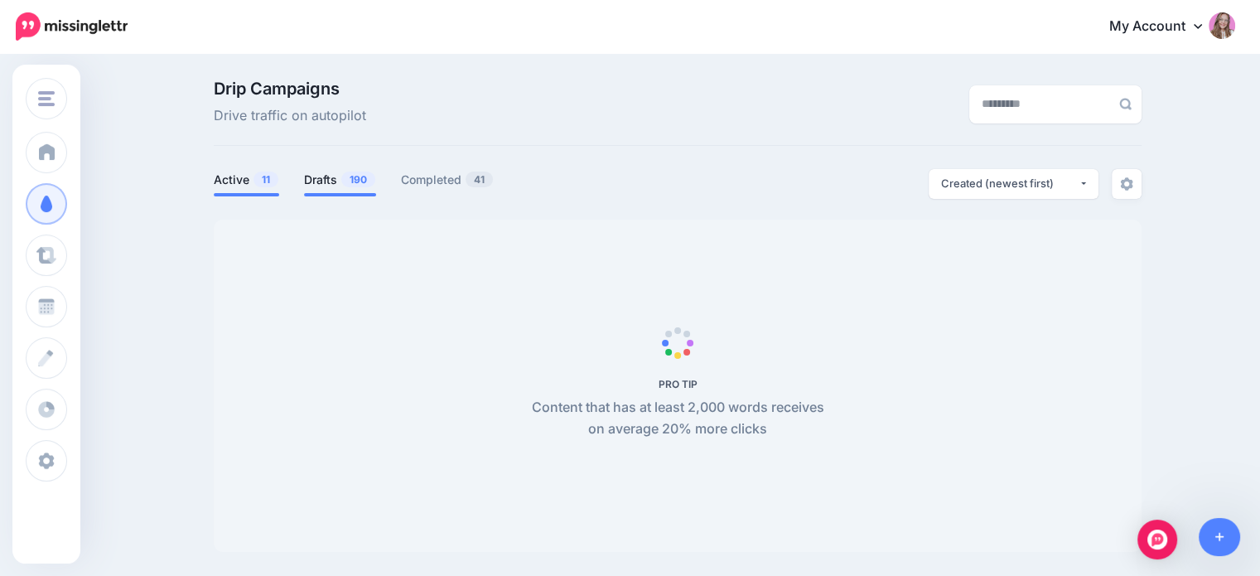
click at [333, 174] on link "Drafts 190" at bounding box center [340, 180] width 72 height 20
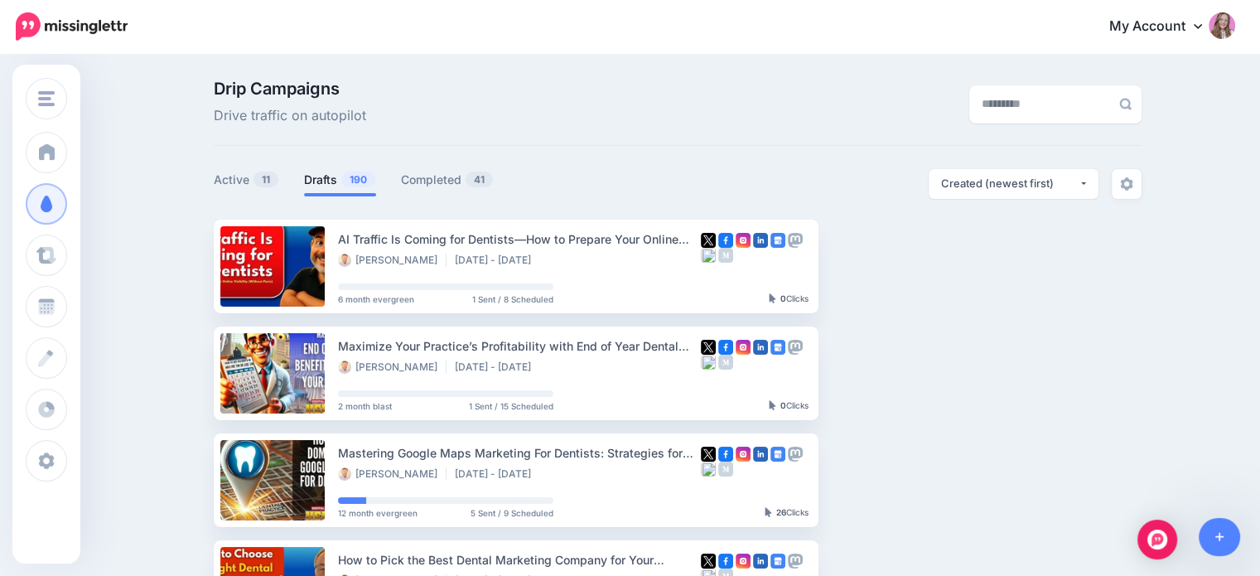
click at [333, 174] on link "Drafts 190" at bounding box center [340, 180] width 72 height 20
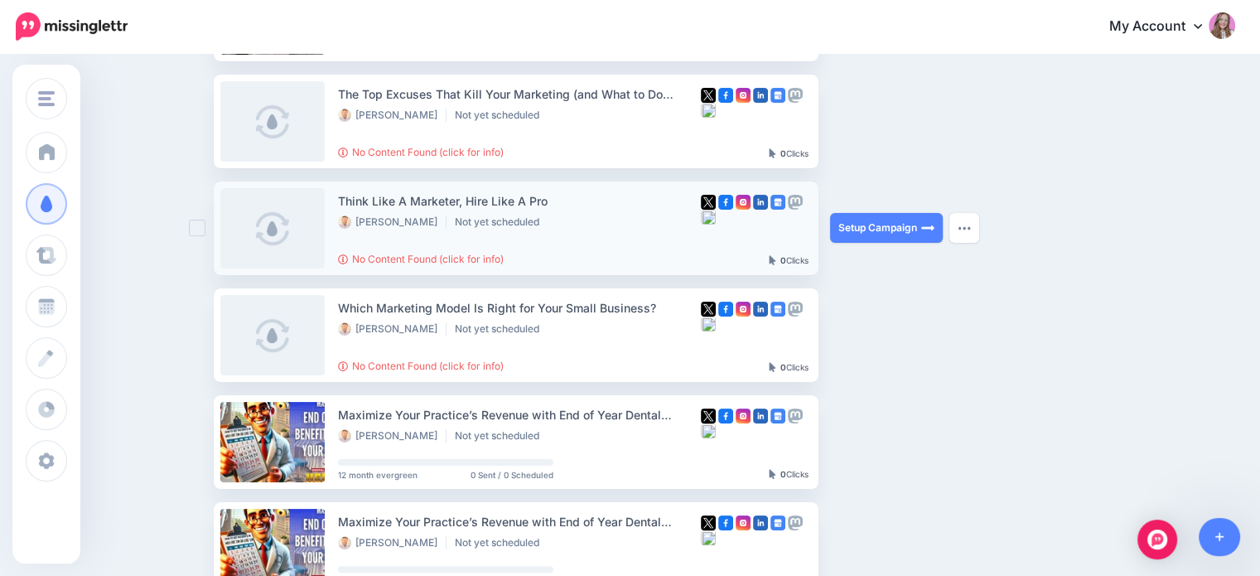
scroll to position [166, 0]
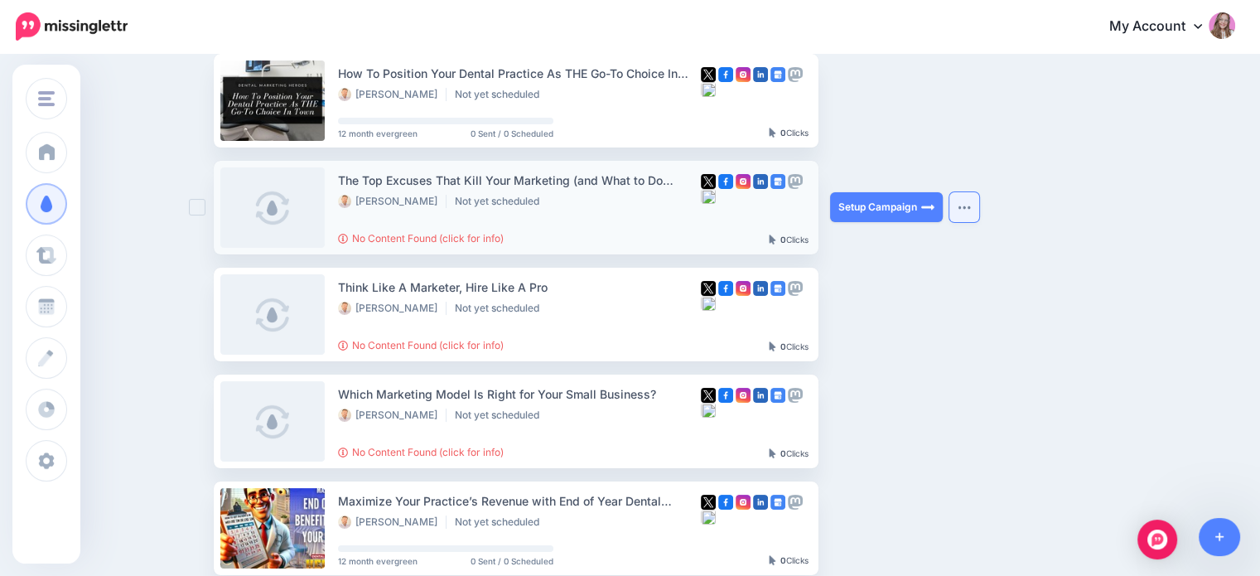
click at [971, 205] on img "button" at bounding box center [963, 207] width 13 height 5
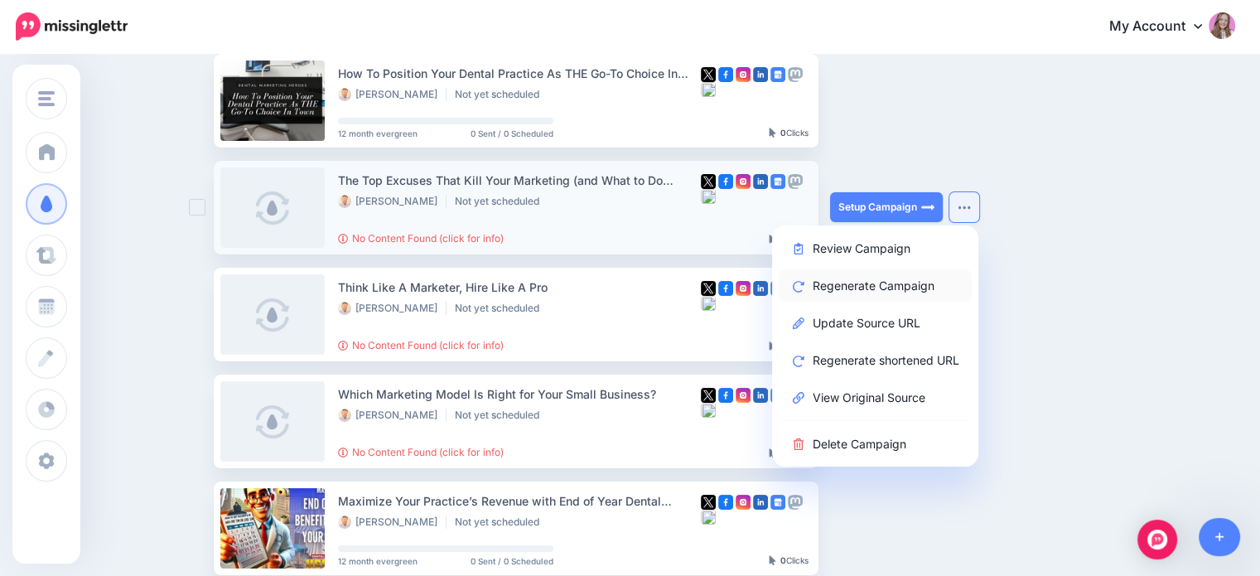
click at [895, 282] on link "Regenerate Campaign" at bounding box center [874, 285] width 193 height 32
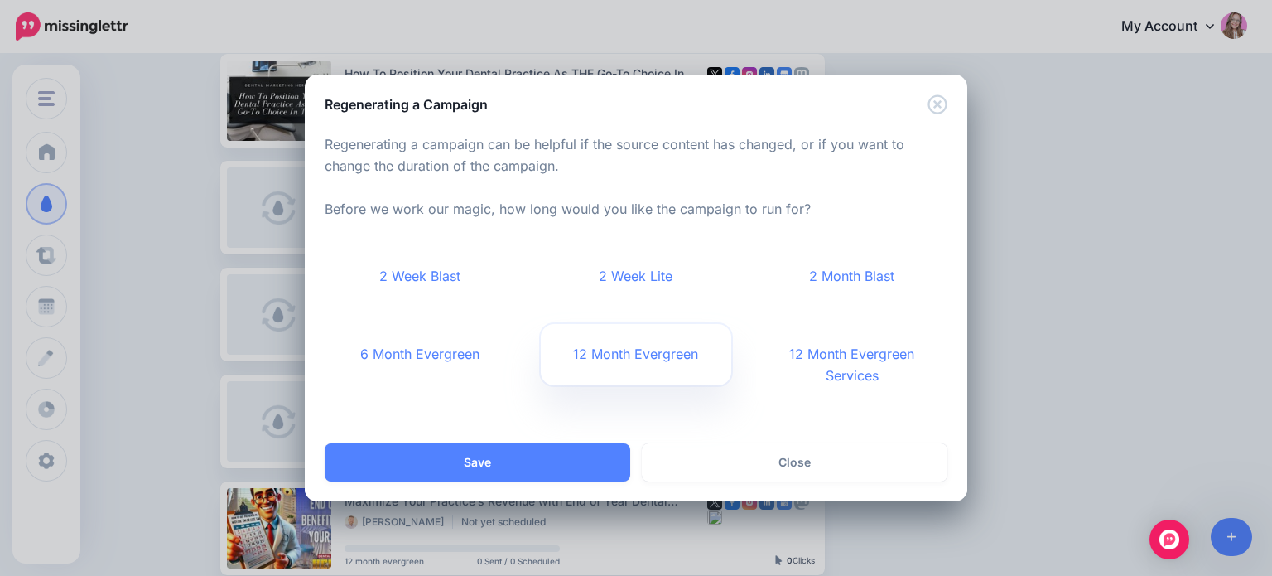
click at [609, 360] on link "12 Month Evergreen" at bounding box center [636, 354] width 191 height 61
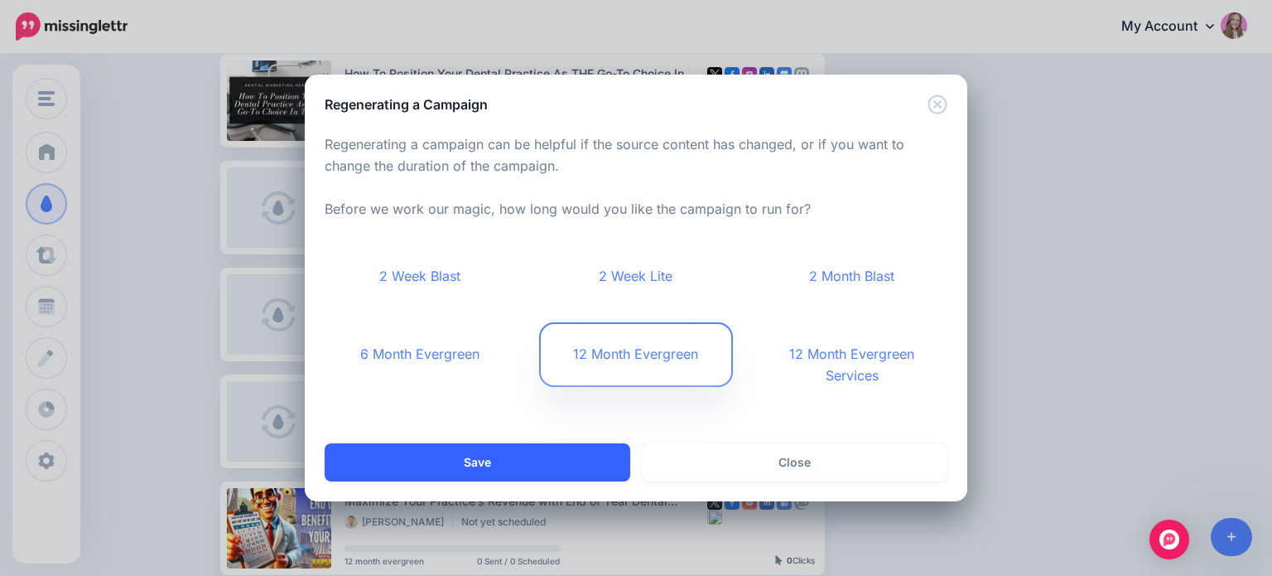
click at [553, 460] on button "Save" at bounding box center [478, 462] width 306 height 38
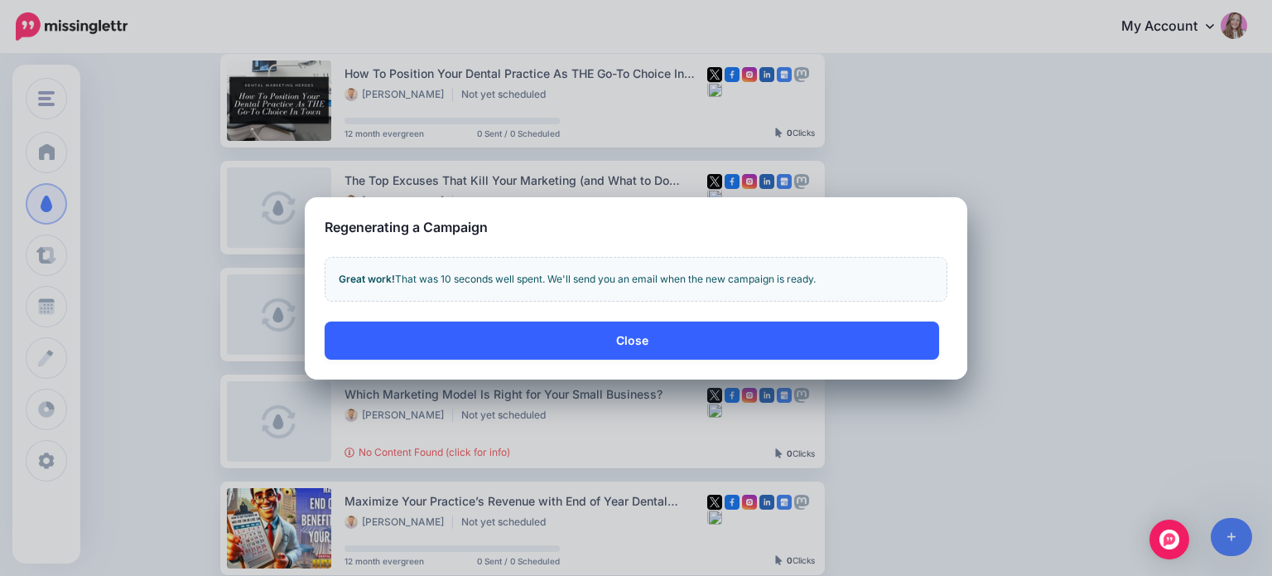
click at [547, 335] on button "Close" at bounding box center [632, 340] width 615 height 38
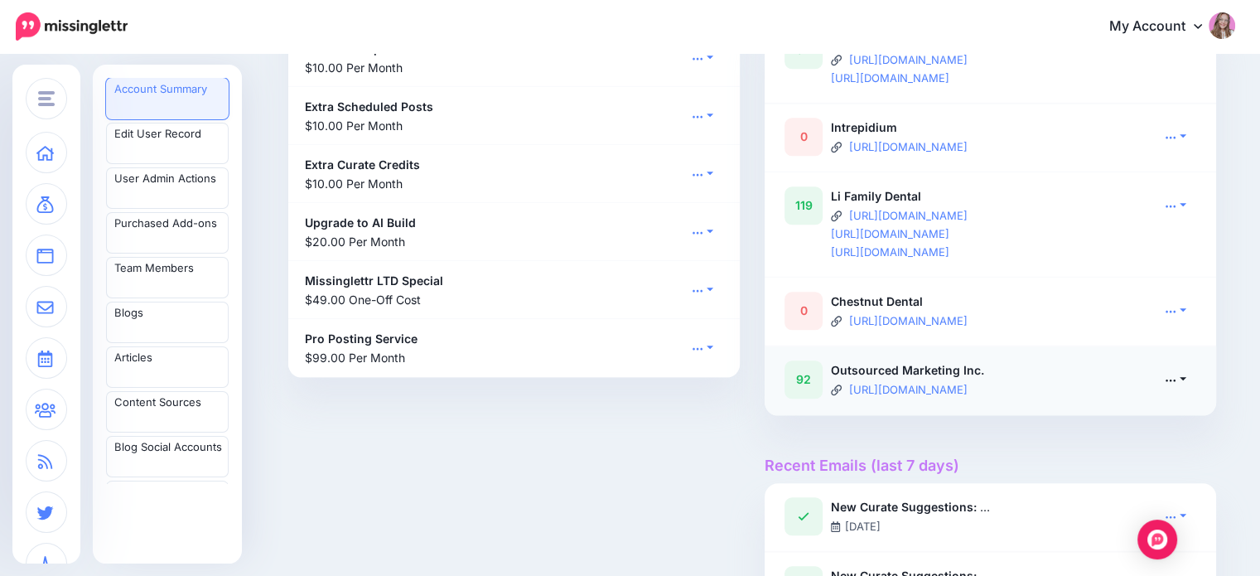
scroll to position [1574, 0]
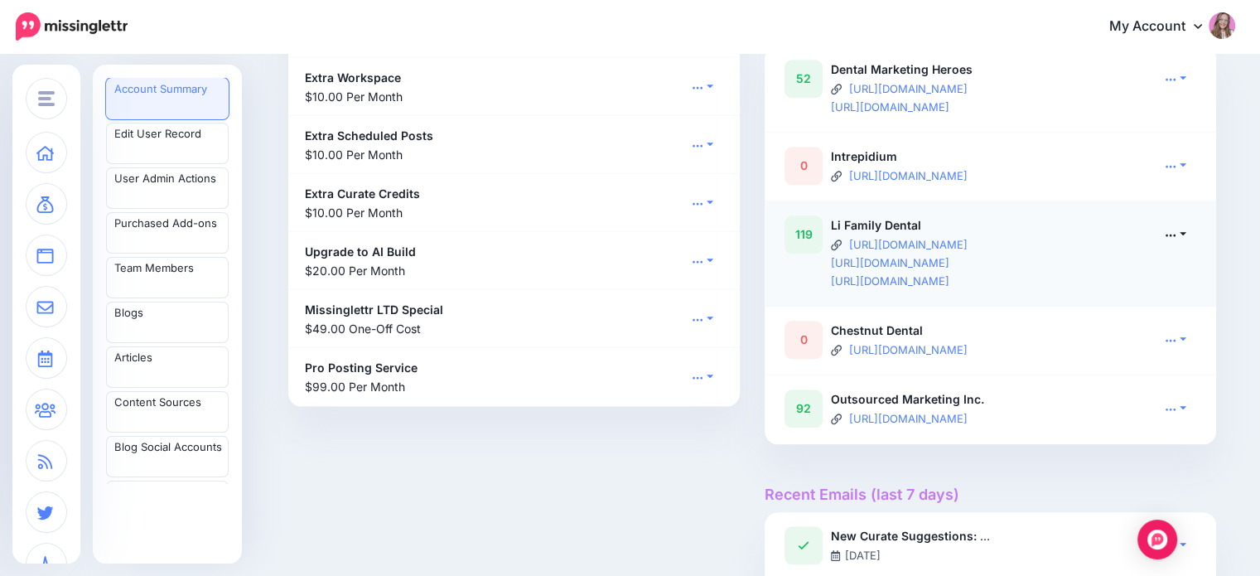
click at [1174, 230] on icon at bounding box center [1170, 235] width 12 height 12
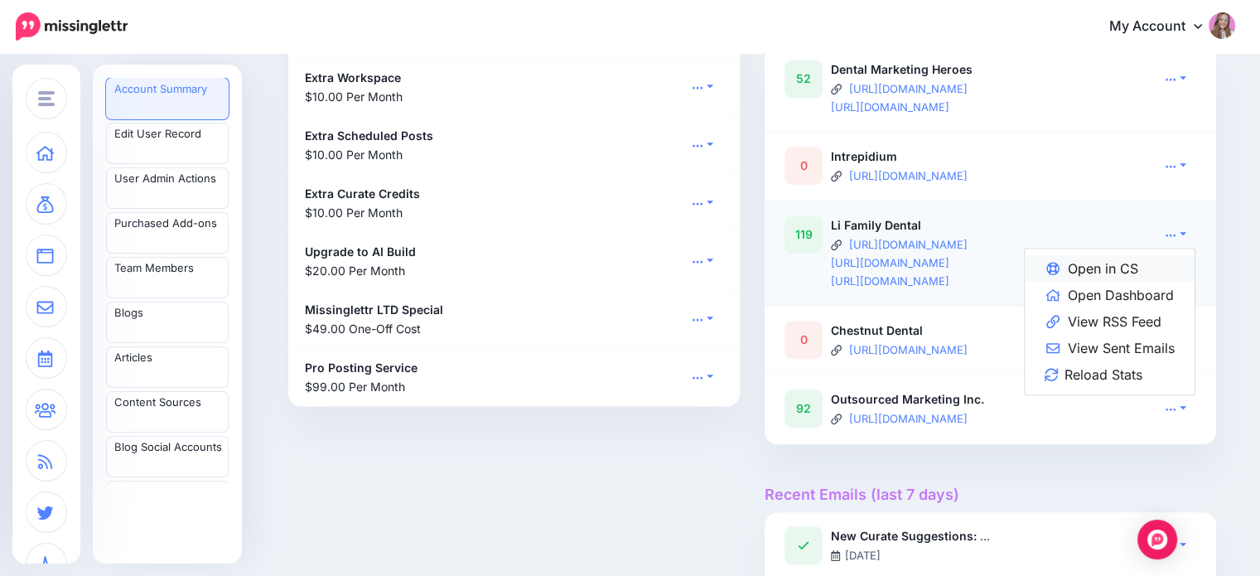
click at [1144, 269] on link "Open in CS" at bounding box center [1109, 268] width 170 height 27
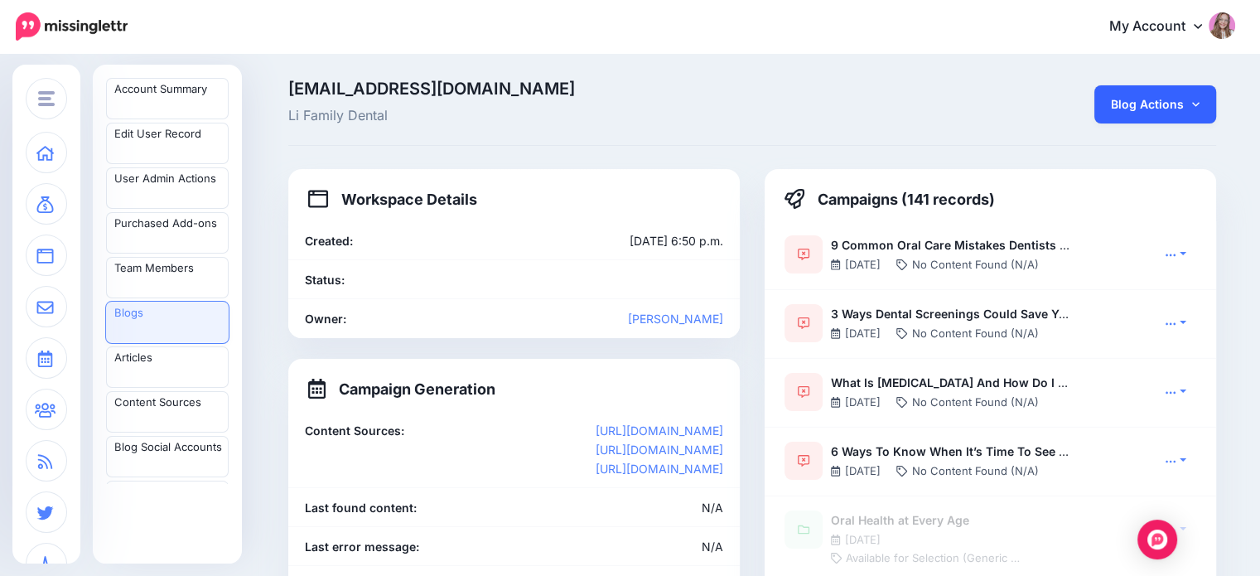
click at [1155, 96] on link "Blog Actions" at bounding box center [1155, 104] width 122 height 38
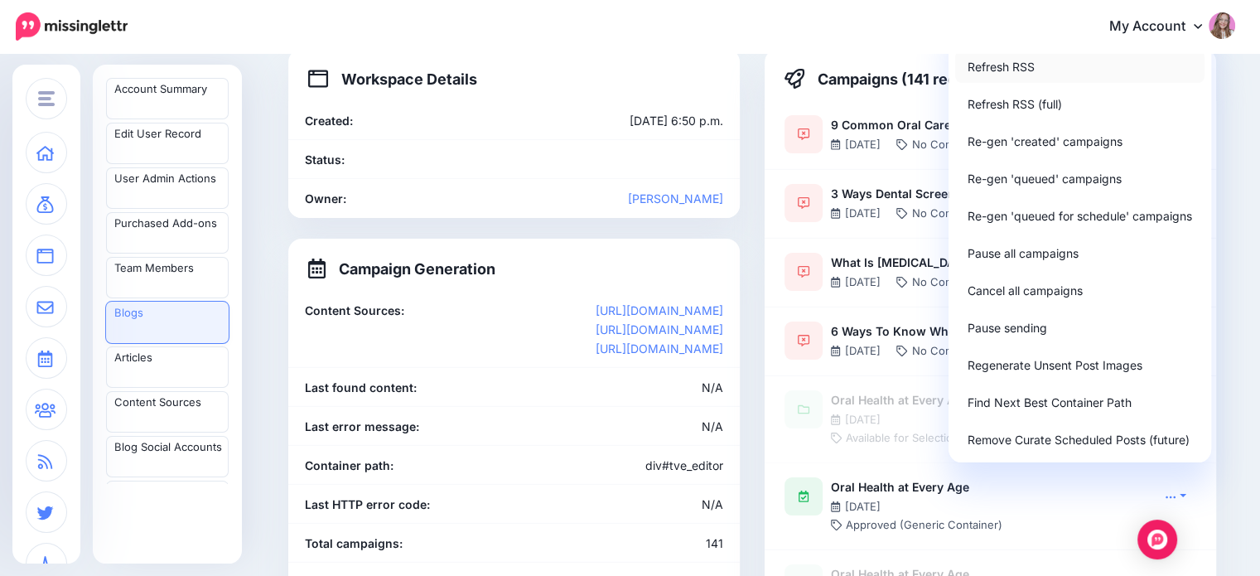
scroll to position [83, 0]
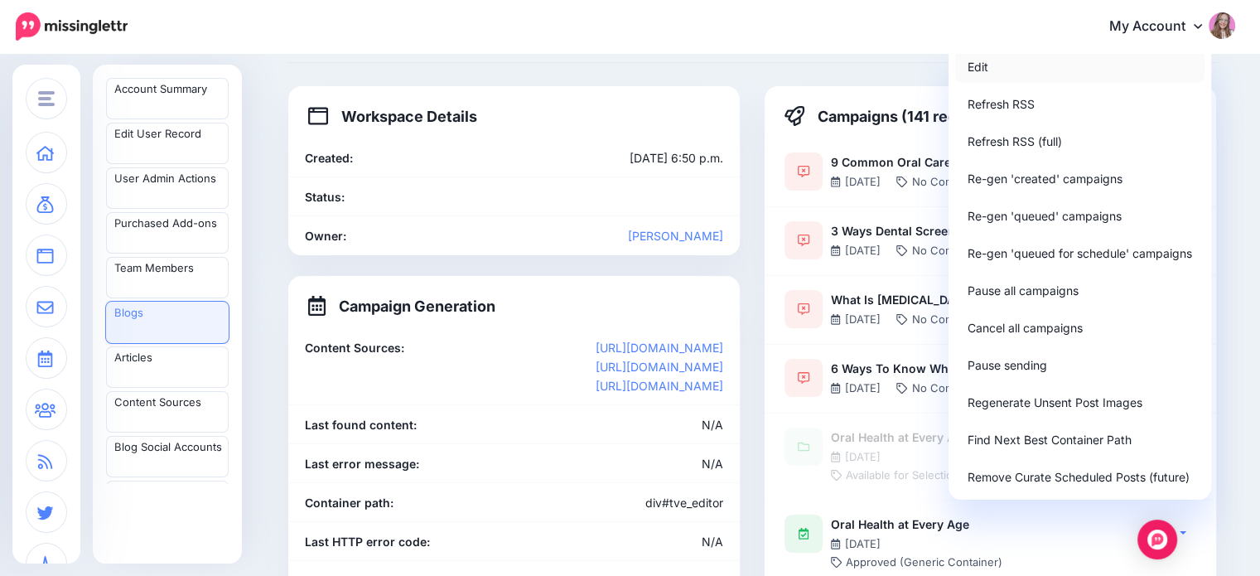
click at [1004, 65] on link "Edit" at bounding box center [1079, 67] width 249 height 32
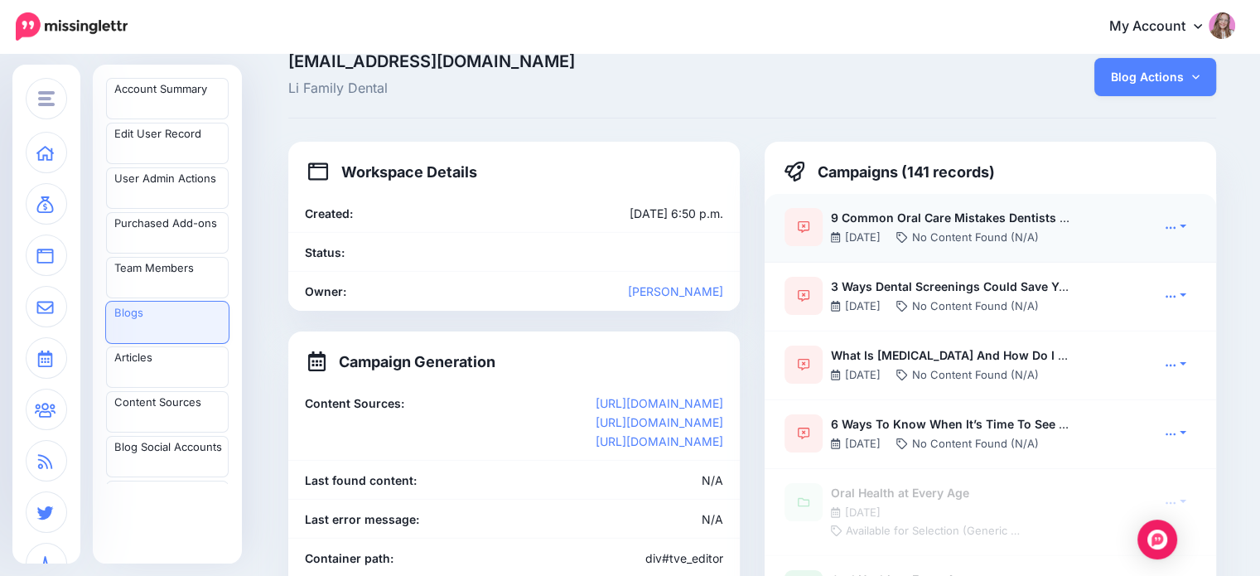
scroll to position [0, 0]
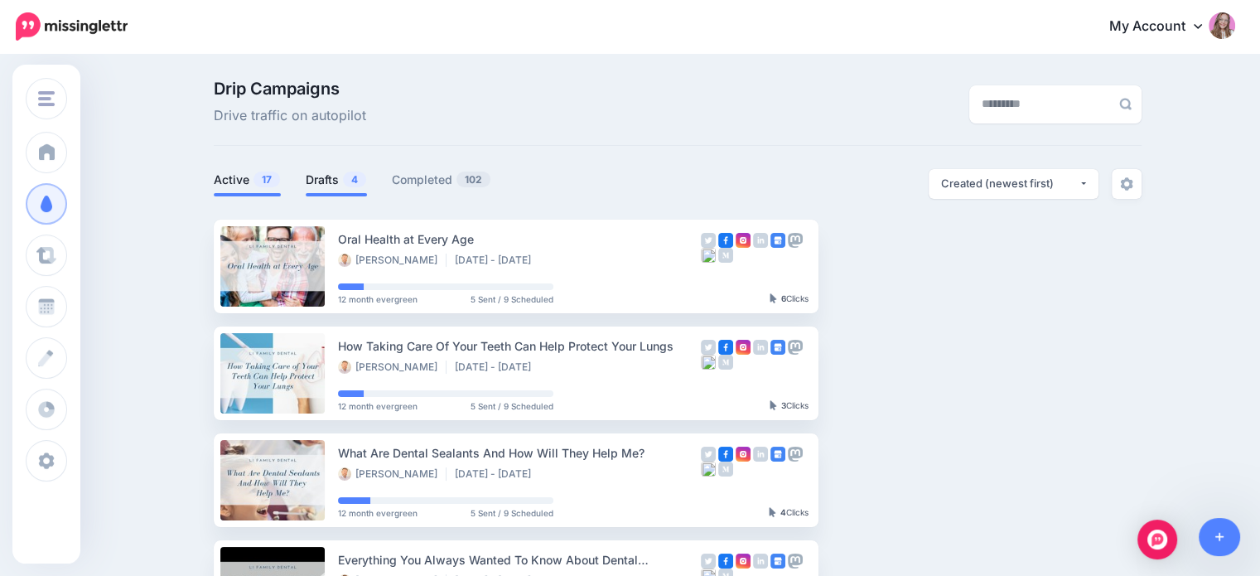
click at [349, 188] on link "Drafts 4" at bounding box center [336, 180] width 61 height 20
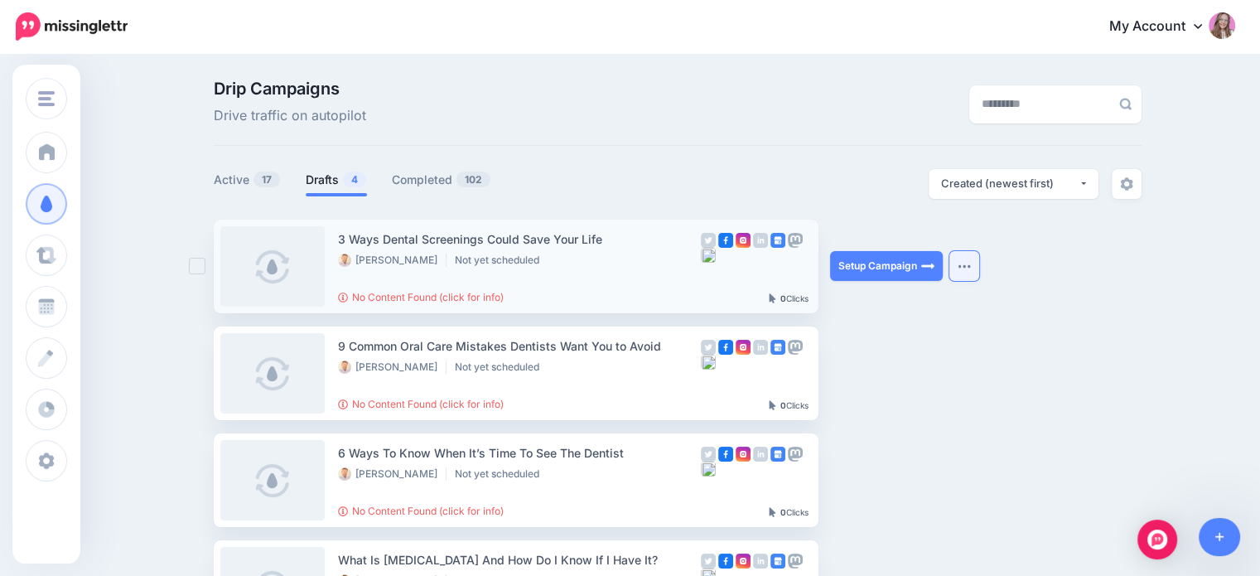
click at [964, 264] on img "button" at bounding box center [963, 265] width 13 height 5
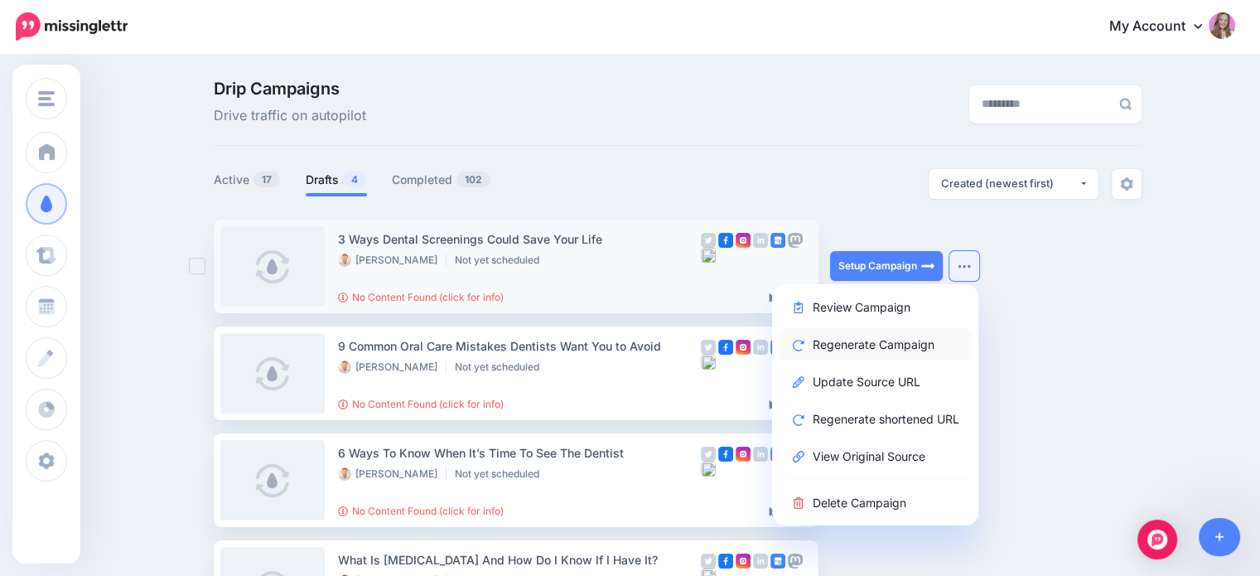
click at [870, 346] on link "Regenerate Campaign" at bounding box center [874, 344] width 193 height 32
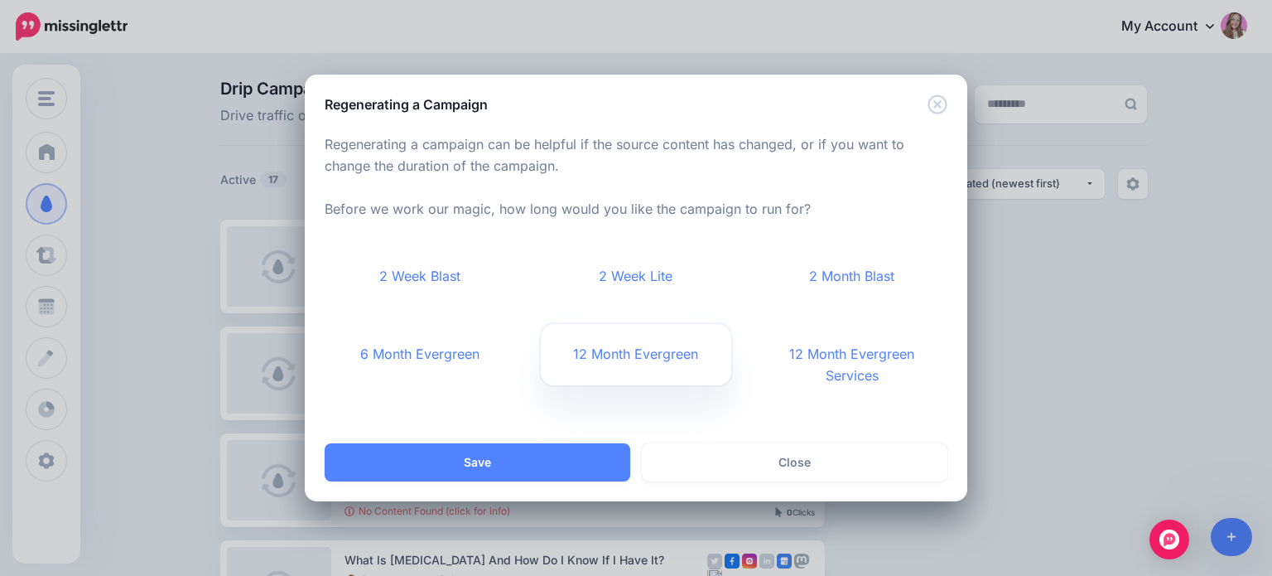
click at [618, 367] on link "12 Month Evergreen" at bounding box center [636, 354] width 191 height 61
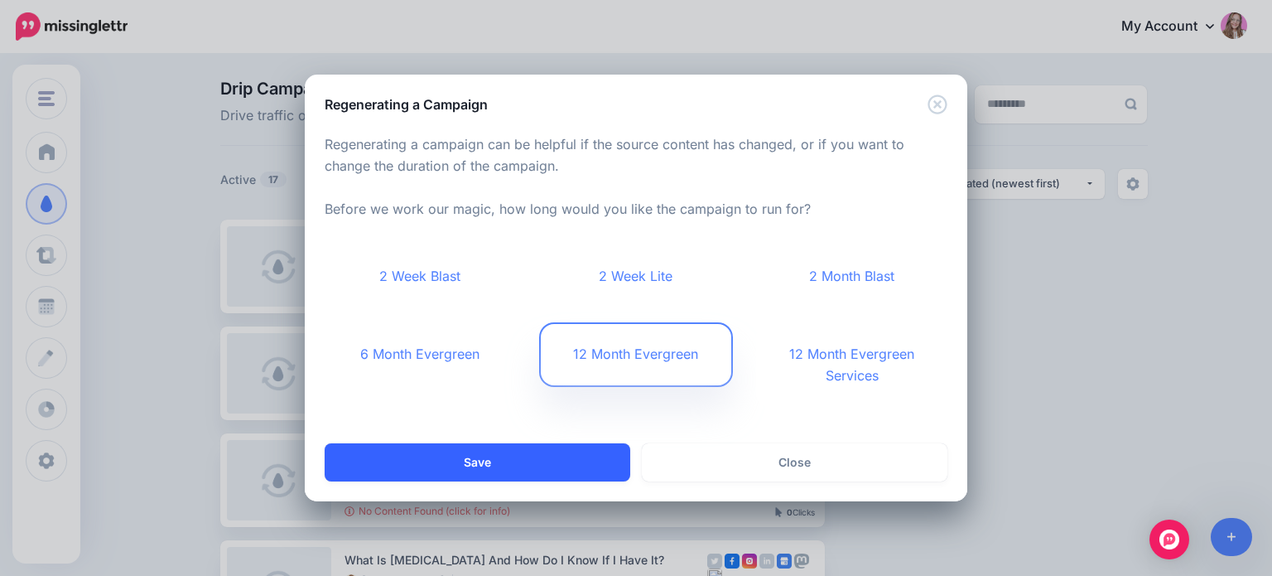
click at [566, 455] on button "Save" at bounding box center [478, 462] width 306 height 38
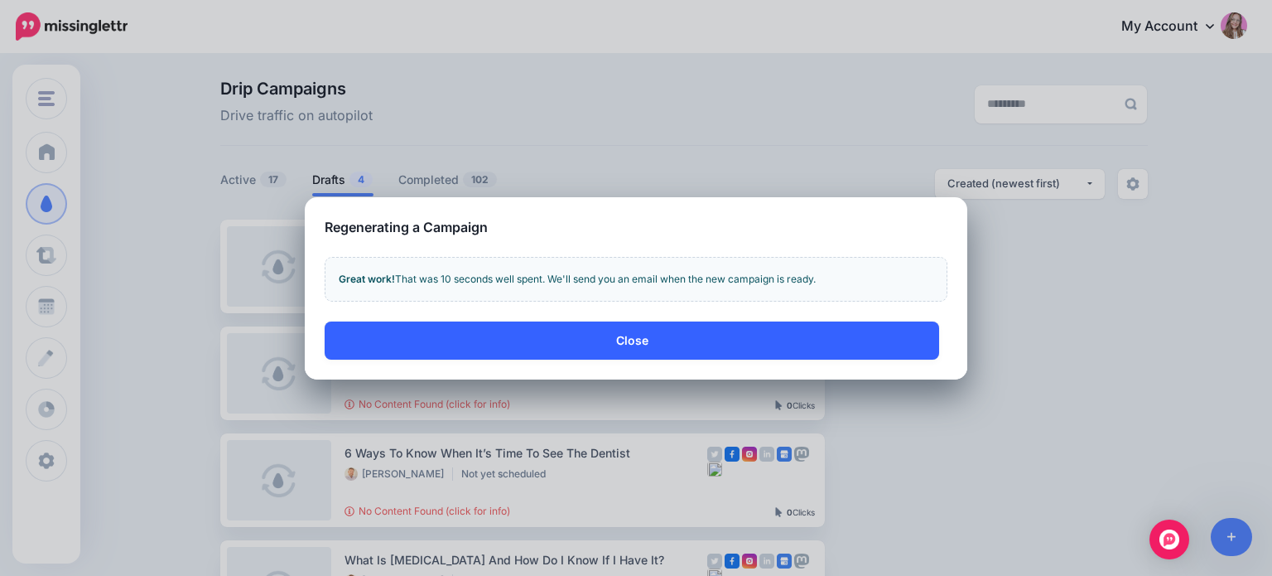
click at [619, 344] on button "Close" at bounding box center [632, 340] width 615 height 38
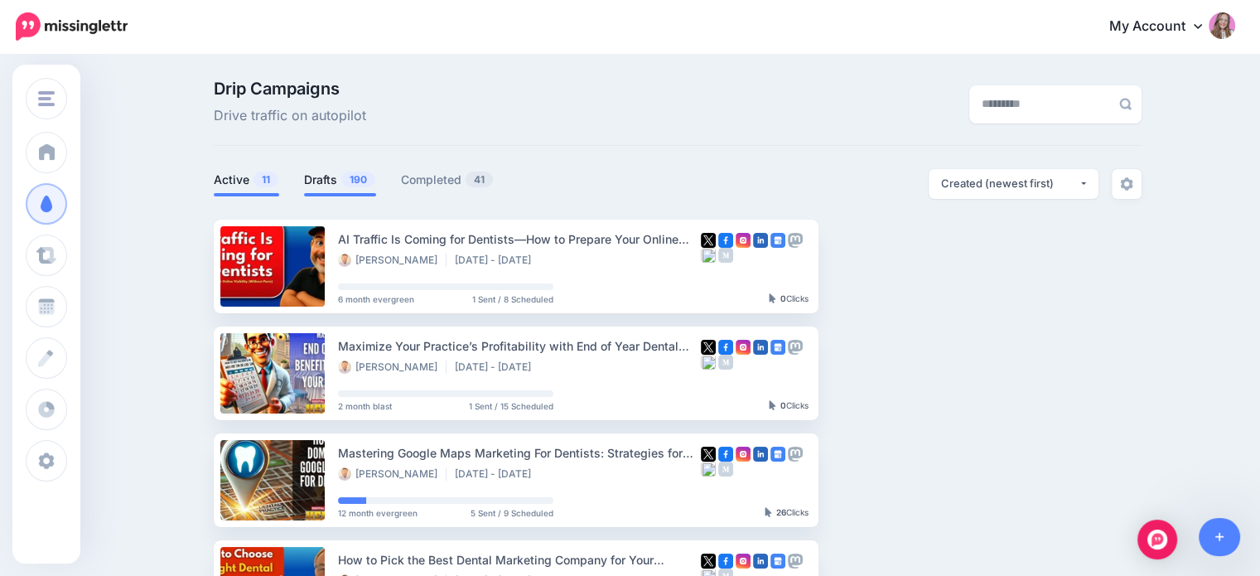
click at [332, 176] on link "Drafts 190" at bounding box center [340, 180] width 72 height 20
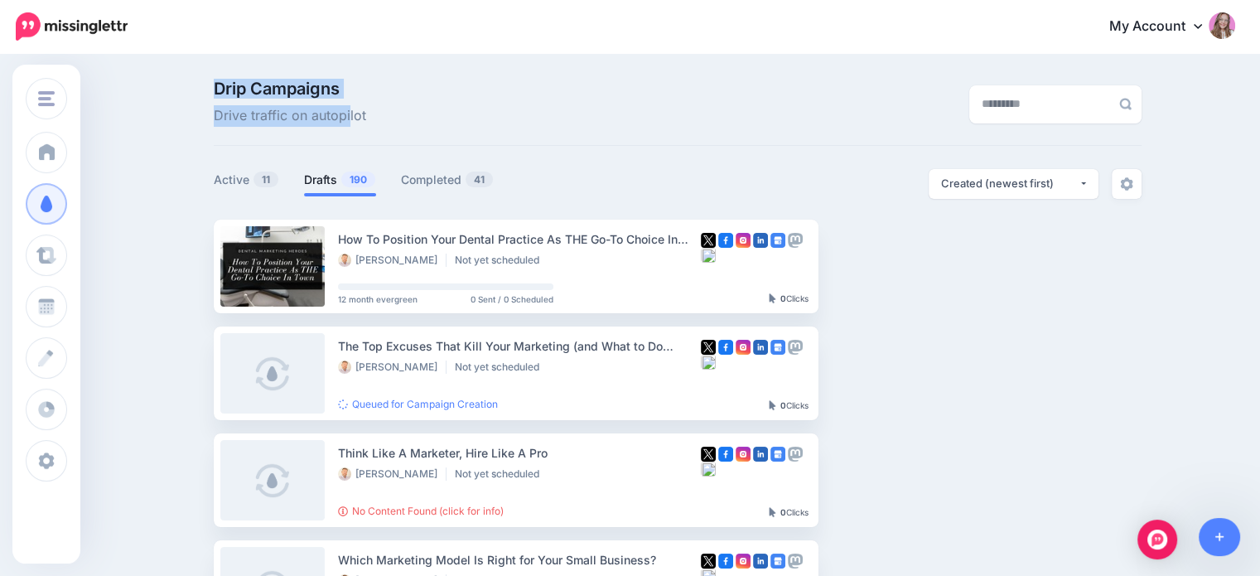
drag, startPoint x: 224, startPoint y: 85, endPoint x: 359, endPoint y: 116, distance: 138.4
click at [356, 115] on p "Drip Campaigns Drive traffic on autopilot" at bounding box center [290, 103] width 152 height 46
click at [359, 116] on span "Drive traffic on autopilot" at bounding box center [290, 116] width 152 height 22
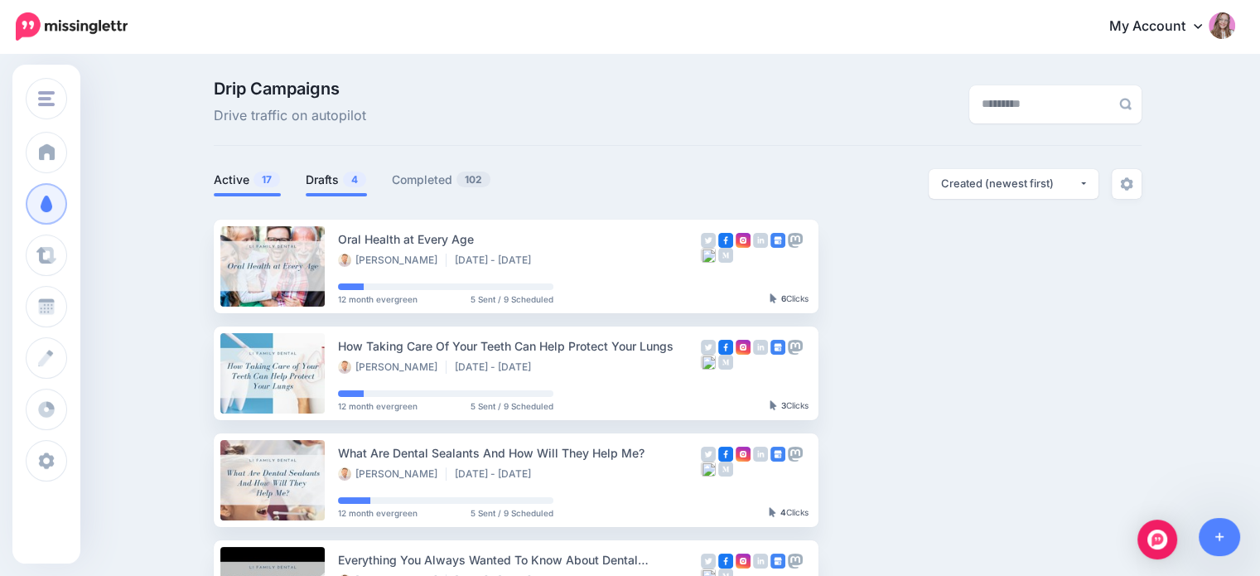
click at [346, 172] on link "Drafts 4" at bounding box center [336, 180] width 61 height 20
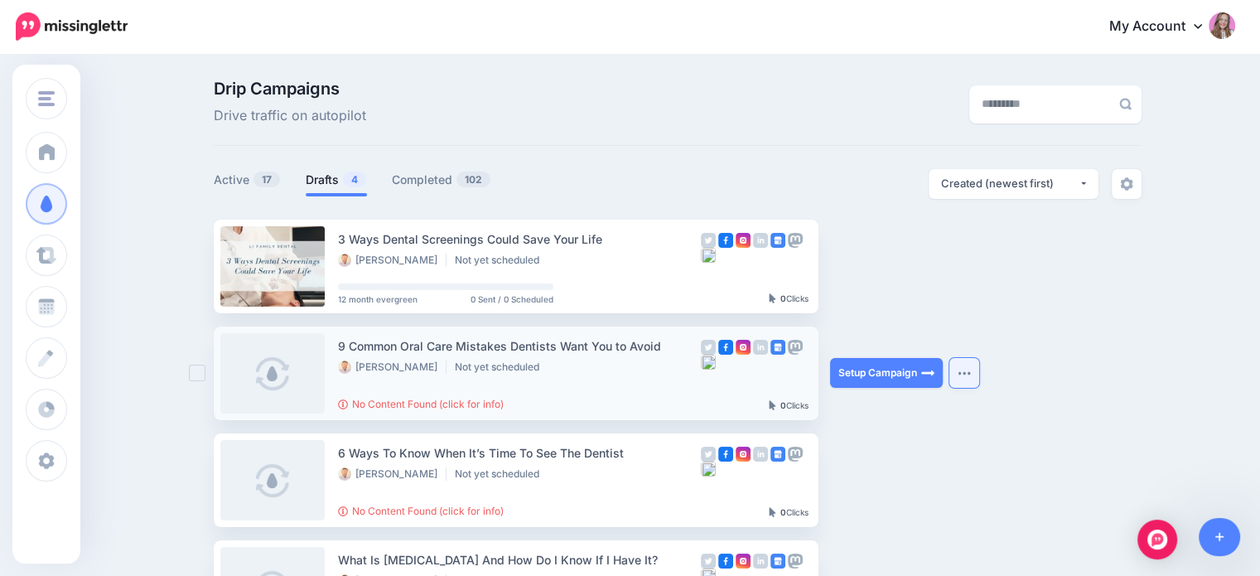
click at [977, 367] on button "button" at bounding box center [964, 373] width 30 height 30
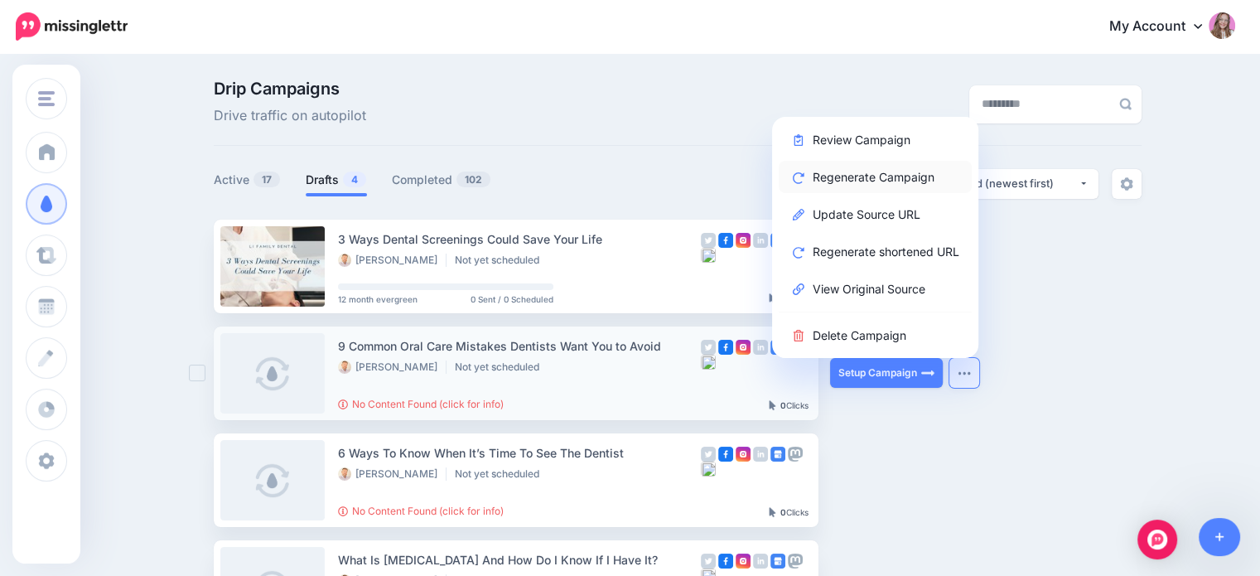
click at [868, 179] on link "Regenerate Campaign" at bounding box center [874, 177] width 193 height 32
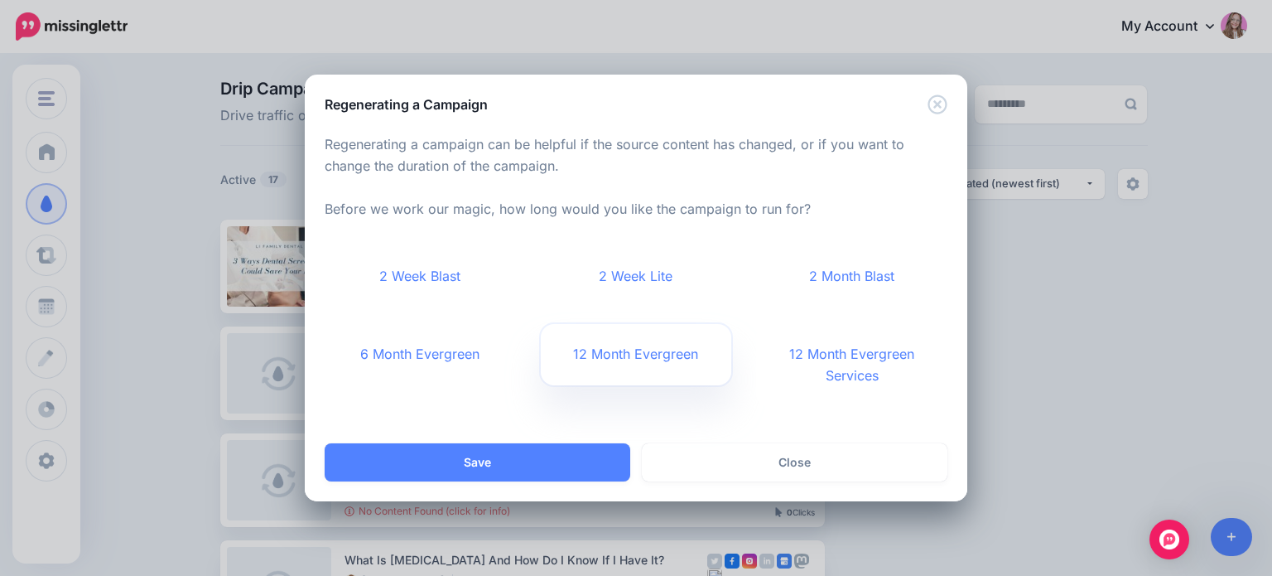
click at [594, 354] on link "12 Month Evergreen" at bounding box center [636, 354] width 191 height 61
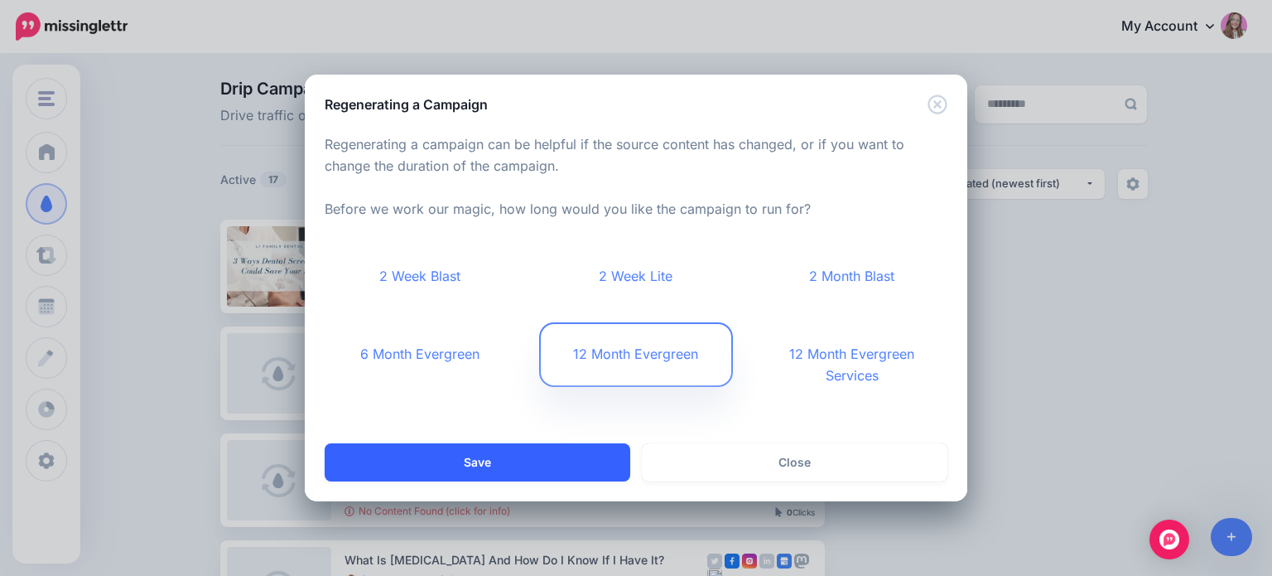
click at [547, 460] on button "Save" at bounding box center [478, 462] width 306 height 38
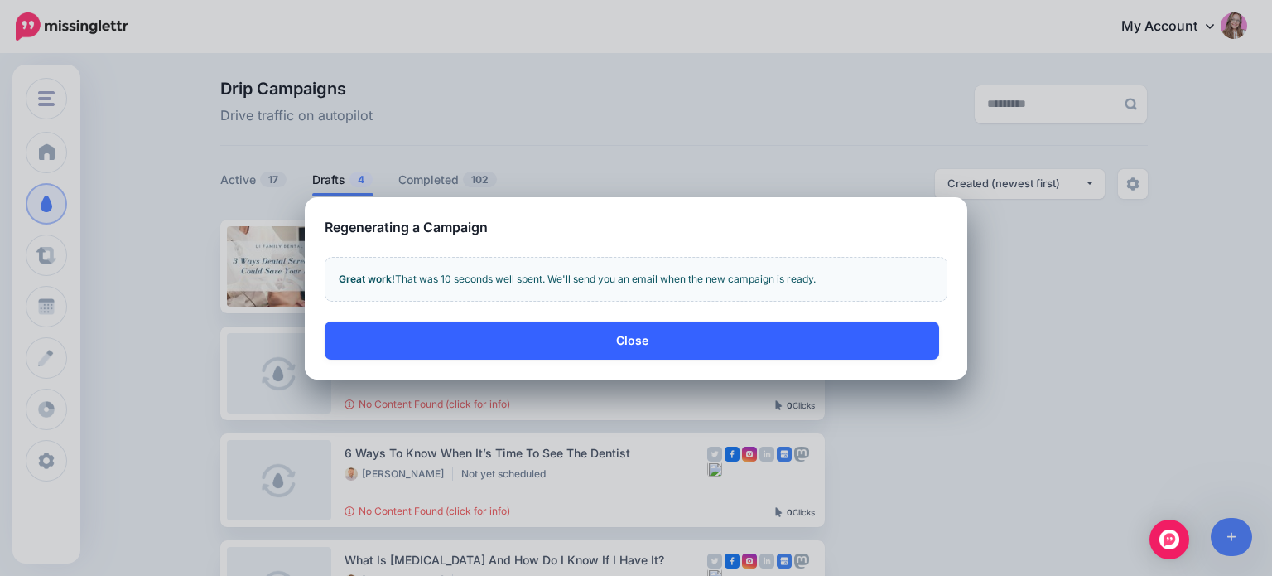
click at [481, 335] on button "Close" at bounding box center [632, 340] width 615 height 38
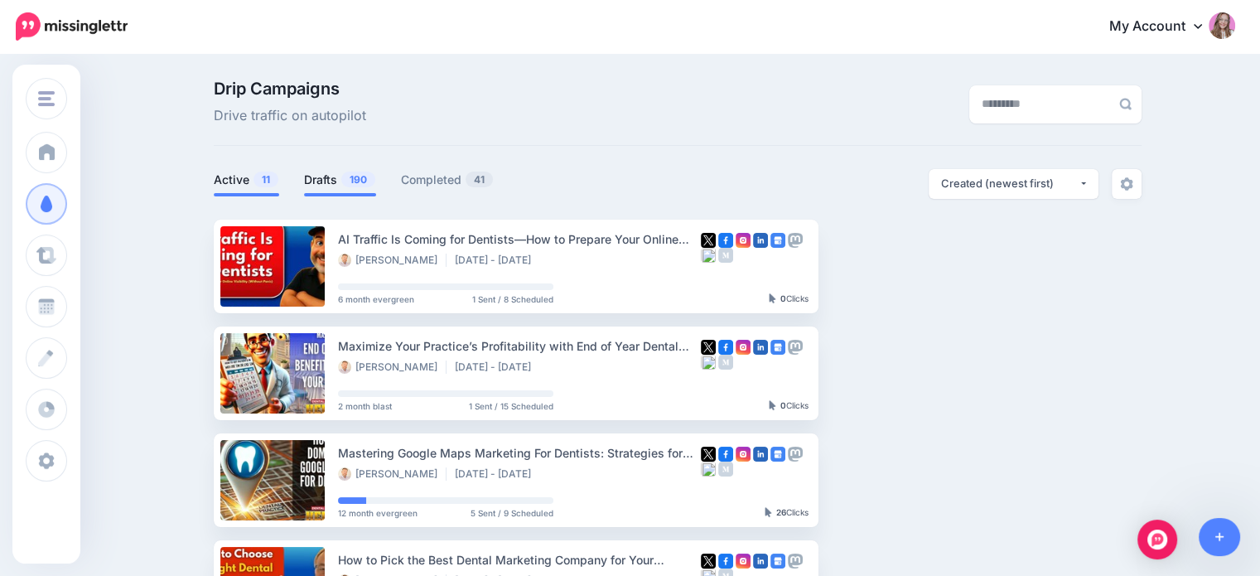
click at [344, 174] on link "Drafts 190" at bounding box center [340, 180] width 72 height 20
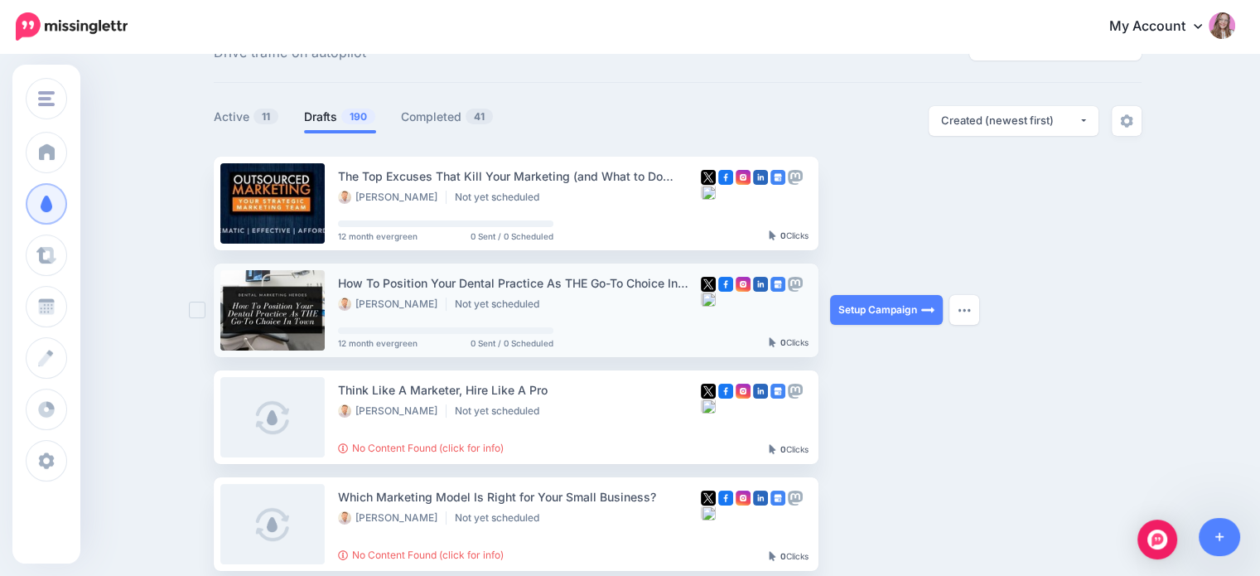
scroll to position [166, 0]
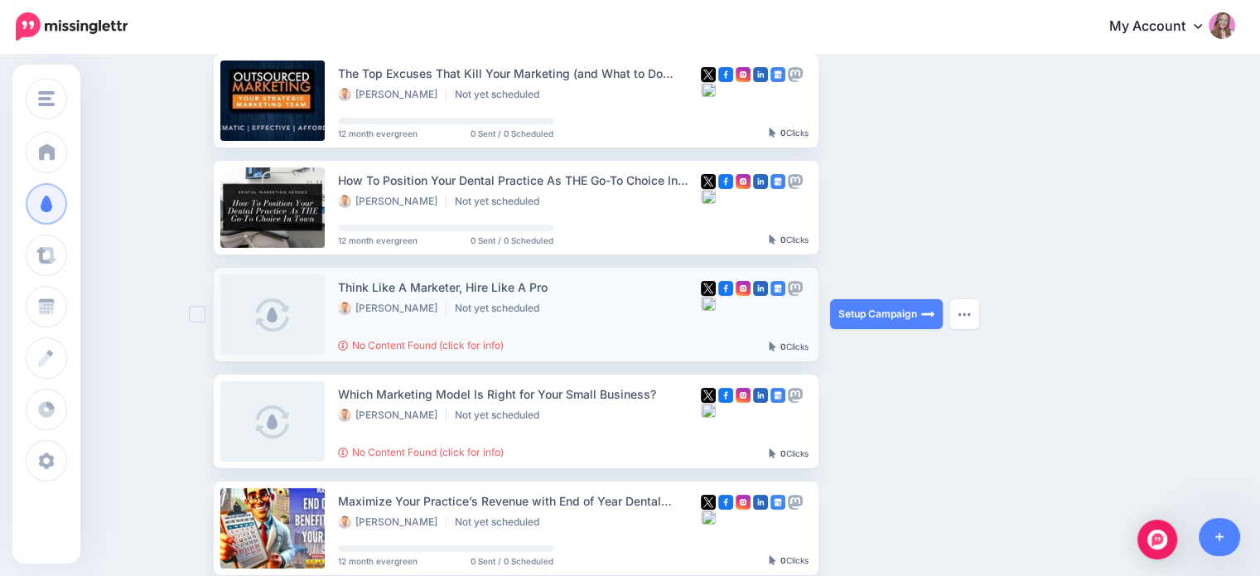
click at [951, 314] on div "Setup Campaign Review Campaign Regenerate Campaign Update Source URL Regenerate…" at bounding box center [892, 315] width 124 height 94
click at [963, 316] on button "button" at bounding box center [964, 314] width 30 height 30
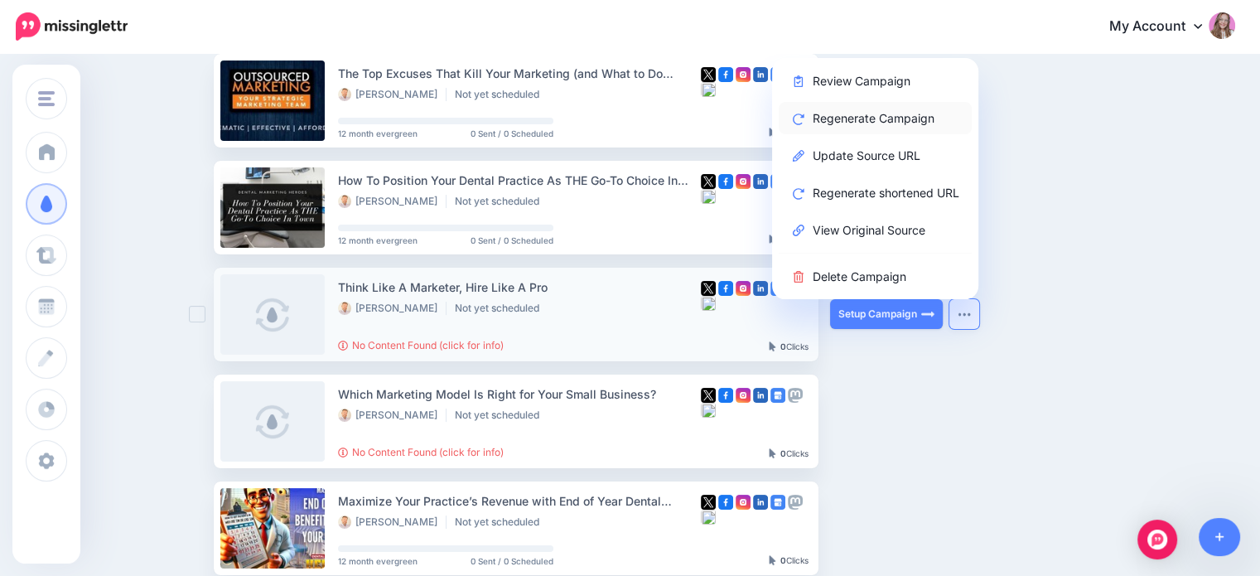
click at [890, 107] on link "Regenerate Campaign" at bounding box center [874, 118] width 193 height 32
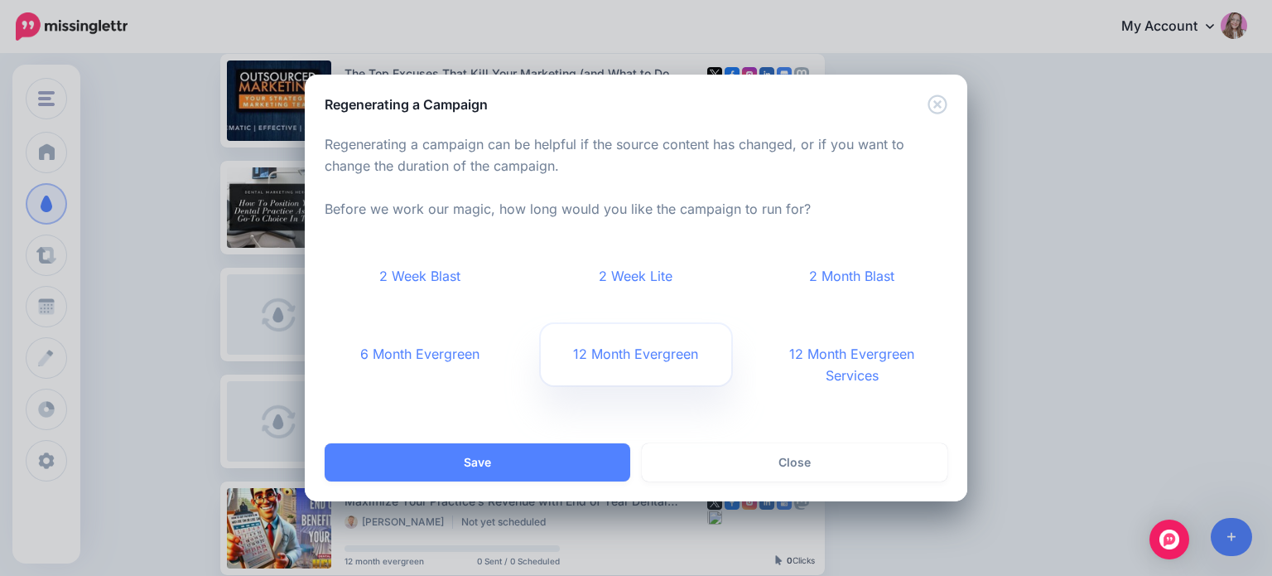
click at [588, 363] on link "12 Month Evergreen" at bounding box center [636, 354] width 191 height 61
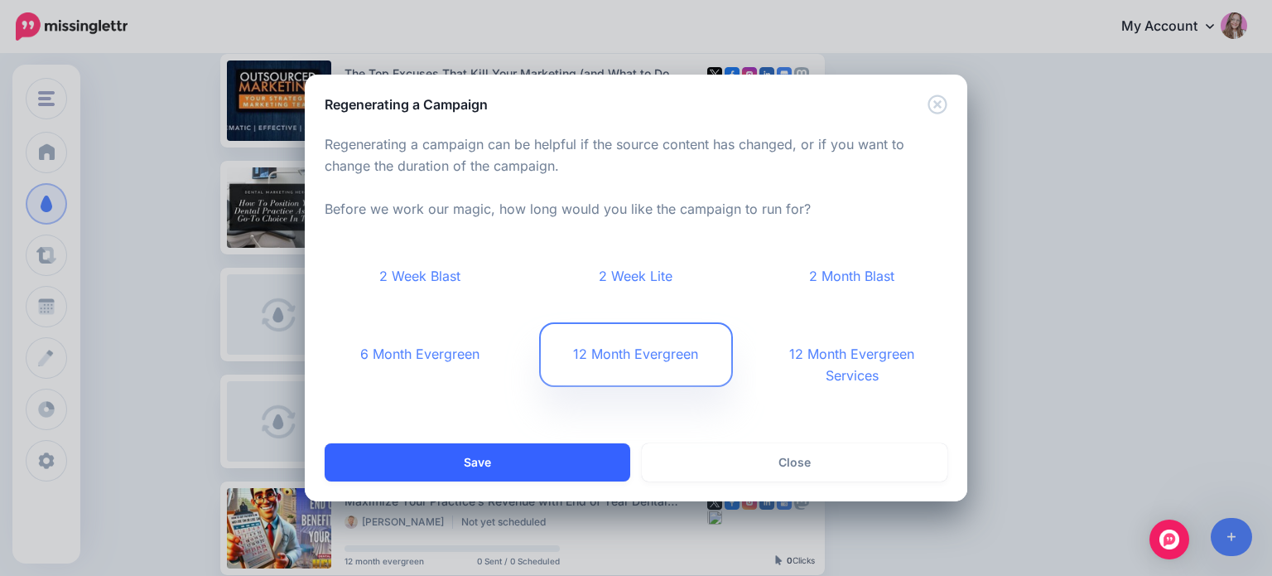
click at [586, 463] on button "Save" at bounding box center [478, 462] width 306 height 38
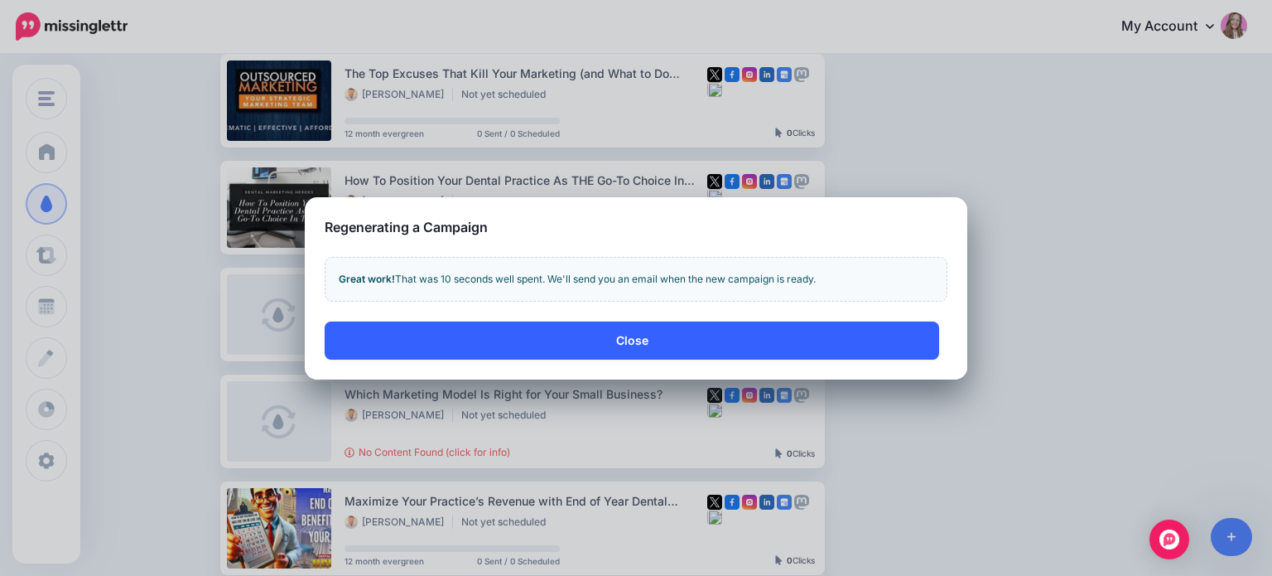
click at [553, 345] on button "Close" at bounding box center [632, 340] width 615 height 38
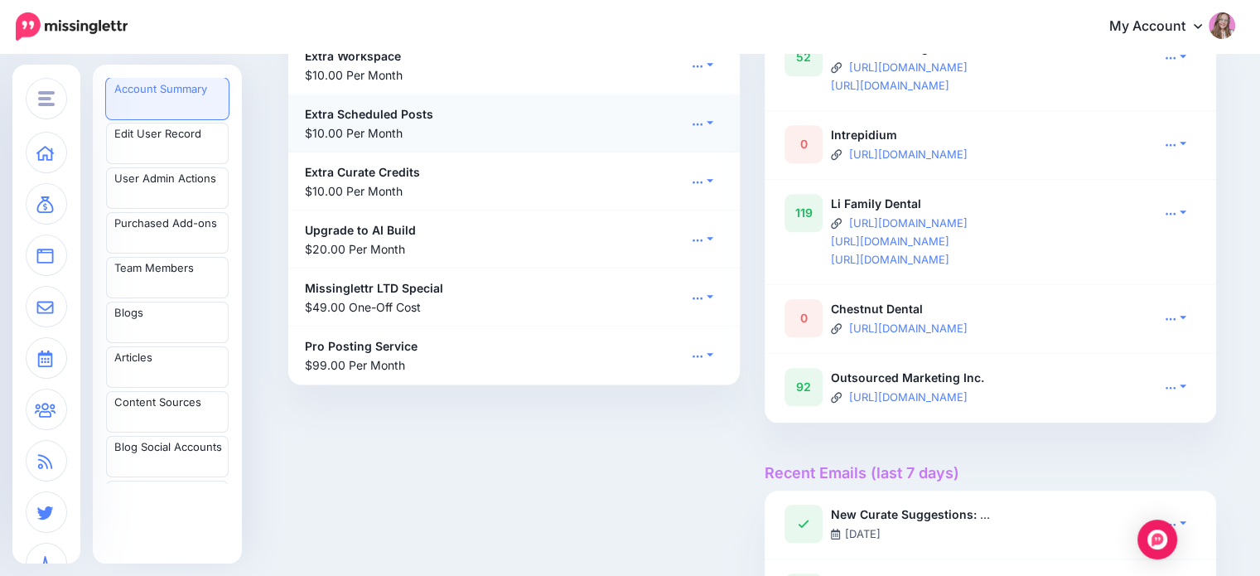
scroll to position [1595, 0]
click at [1176, 390] on link at bounding box center [1174, 386] width 41 height 24
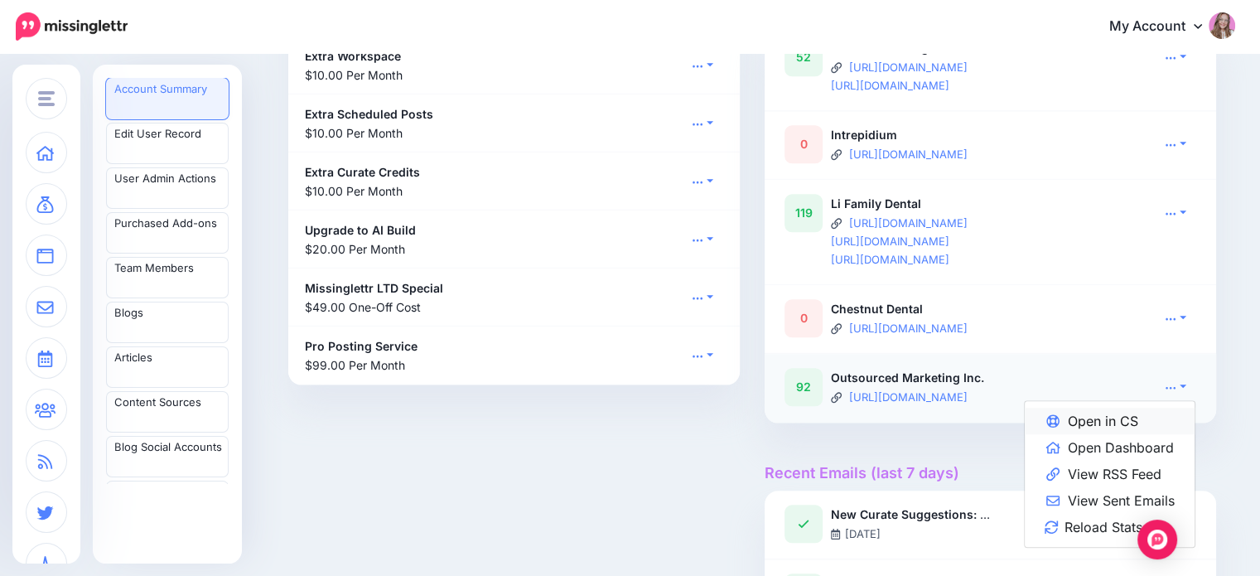
click at [1117, 417] on link "Open in CS" at bounding box center [1109, 420] width 170 height 27
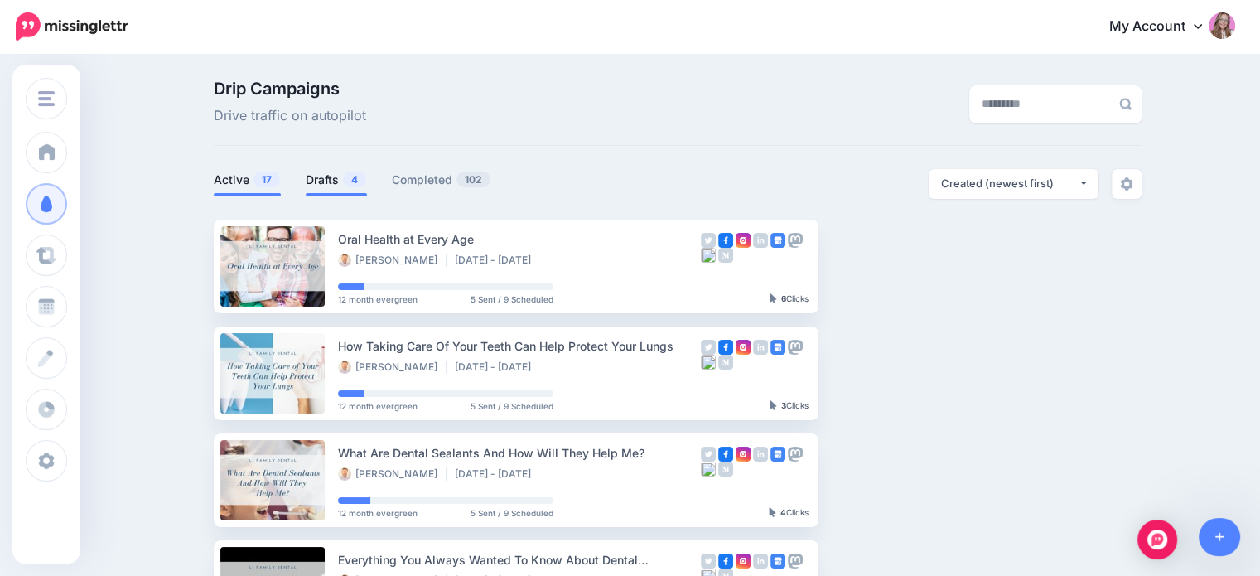
click at [342, 181] on link "Drafts 4" at bounding box center [336, 180] width 61 height 20
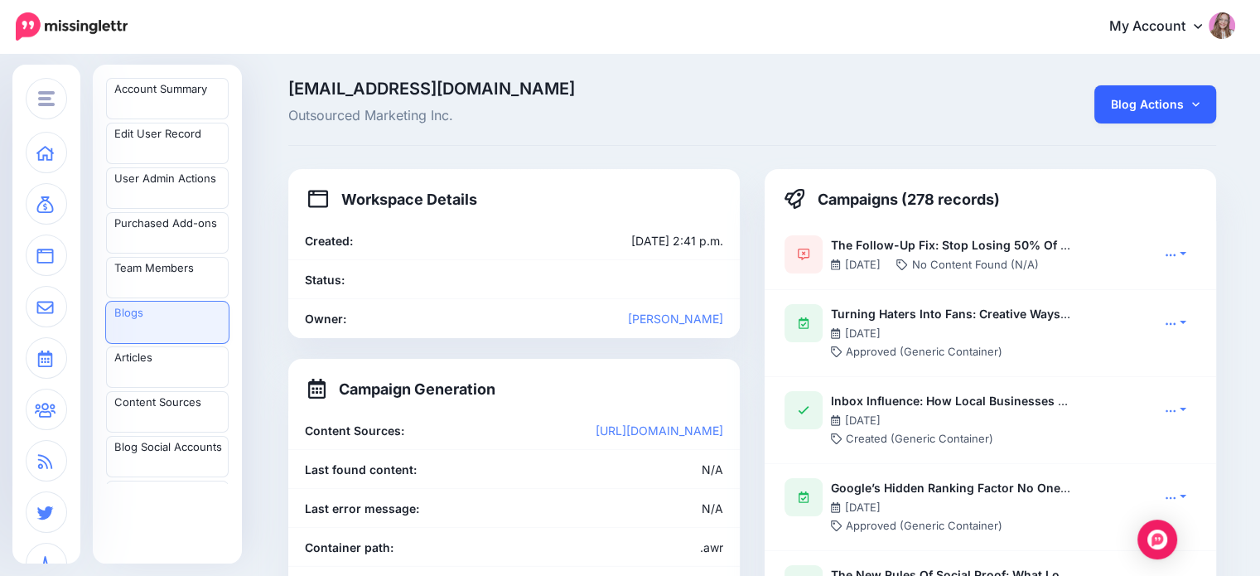
click at [1145, 105] on link "Blog Actions" at bounding box center [1155, 104] width 122 height 38
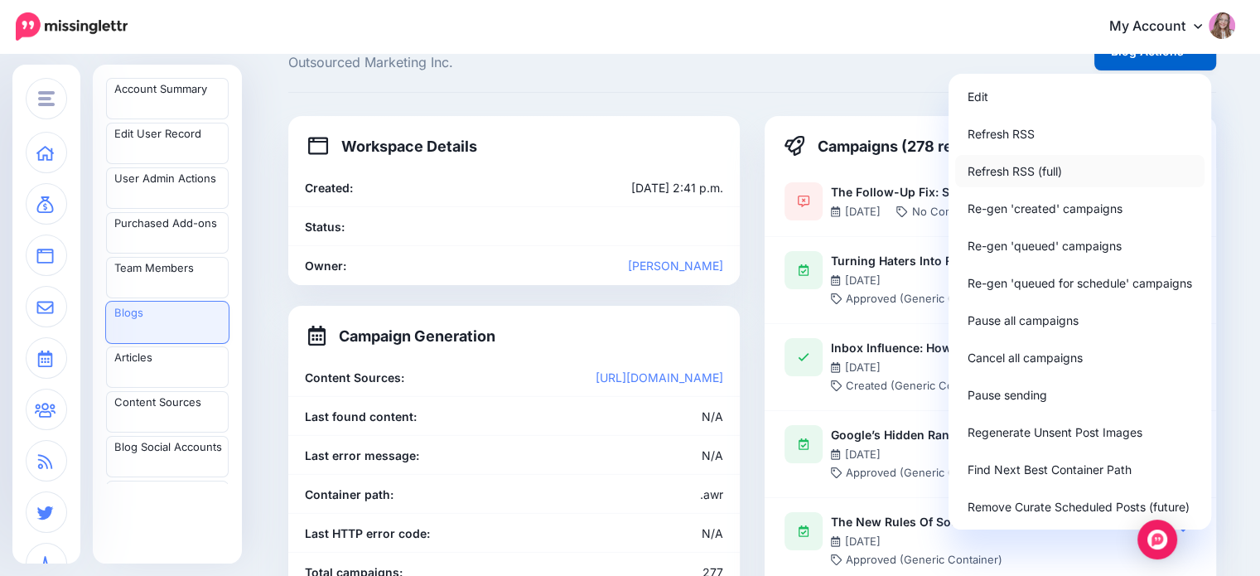
scroll to position [83, 0]
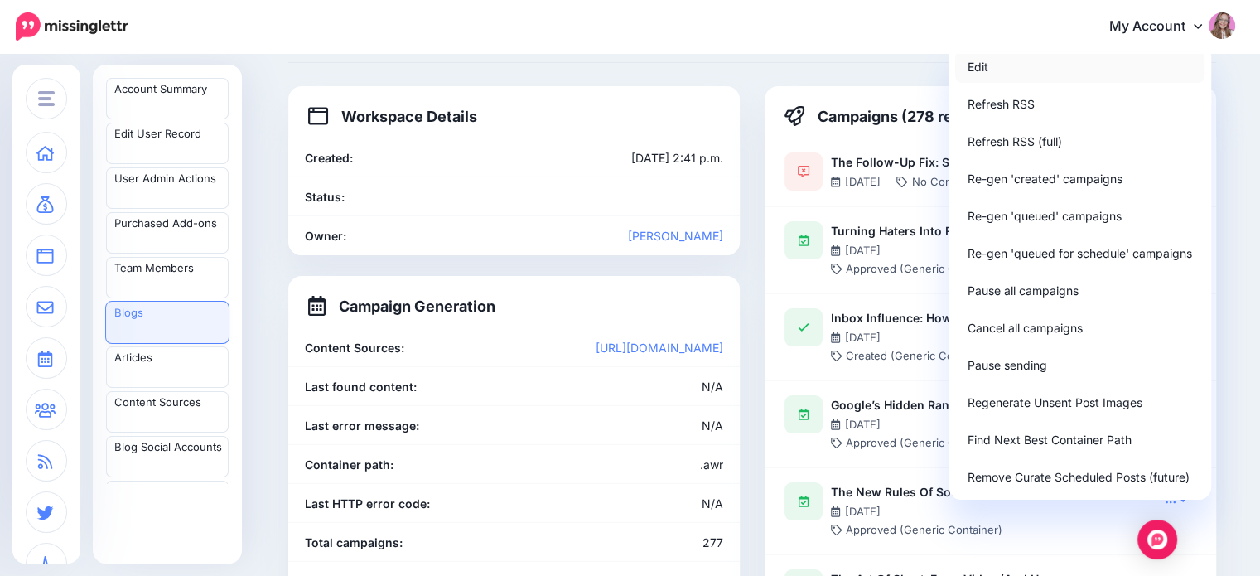
click at [1011, 74] on link "Edit" at bounding box center [1079, 67] width 249 height 32
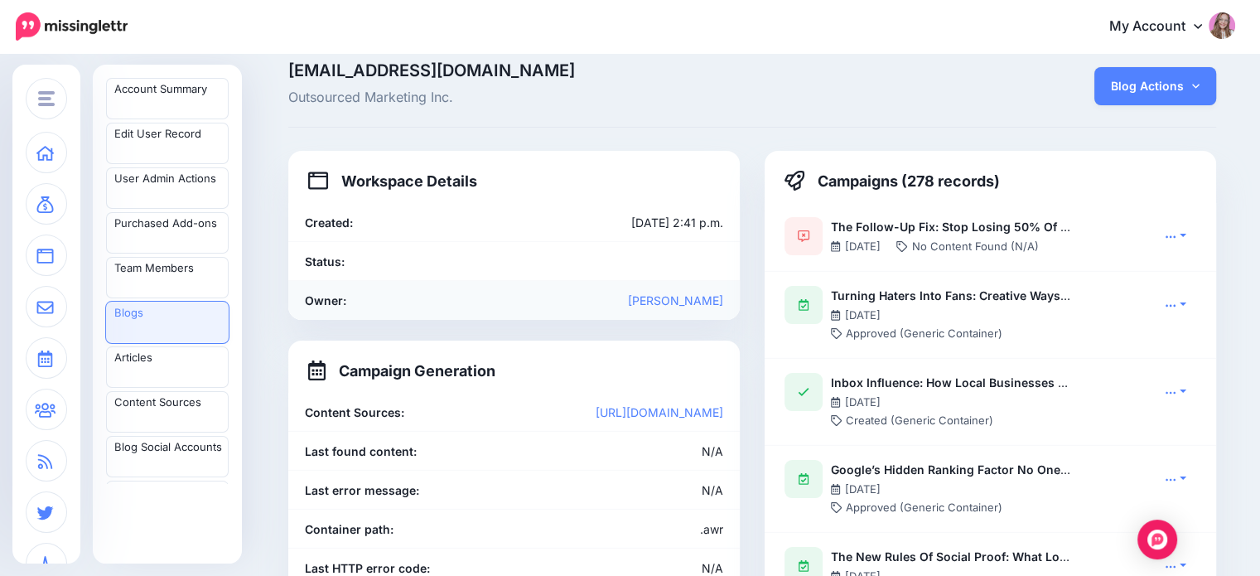
scroll to position [0, 0]
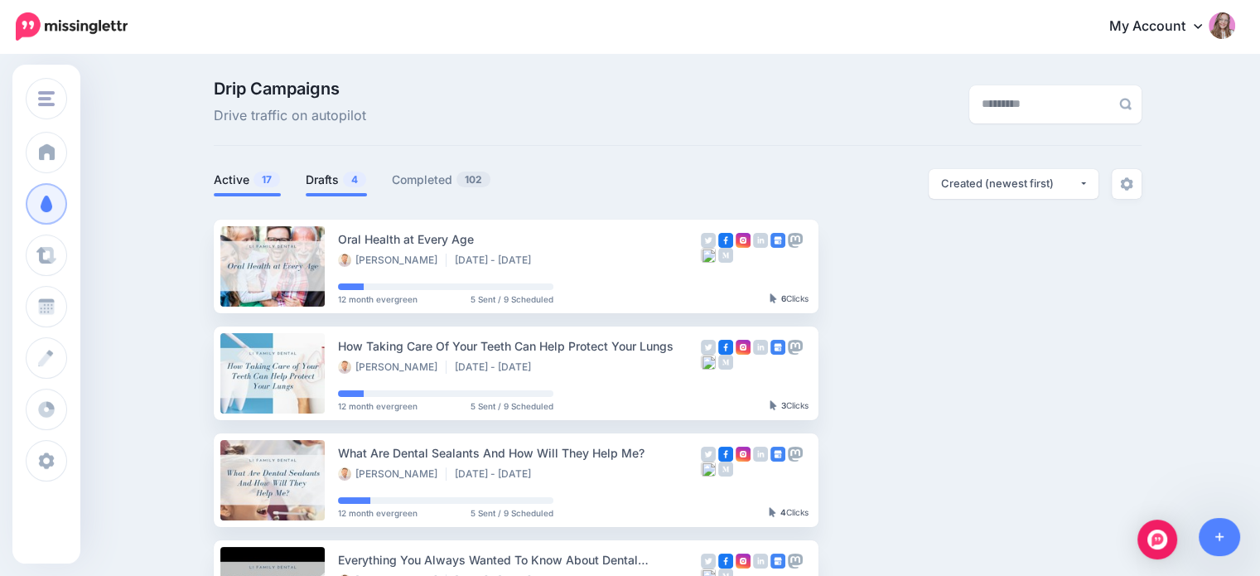
click at [336, 176] on link "Drafts 4" at bounding box center [336, 180] width 61 height 20
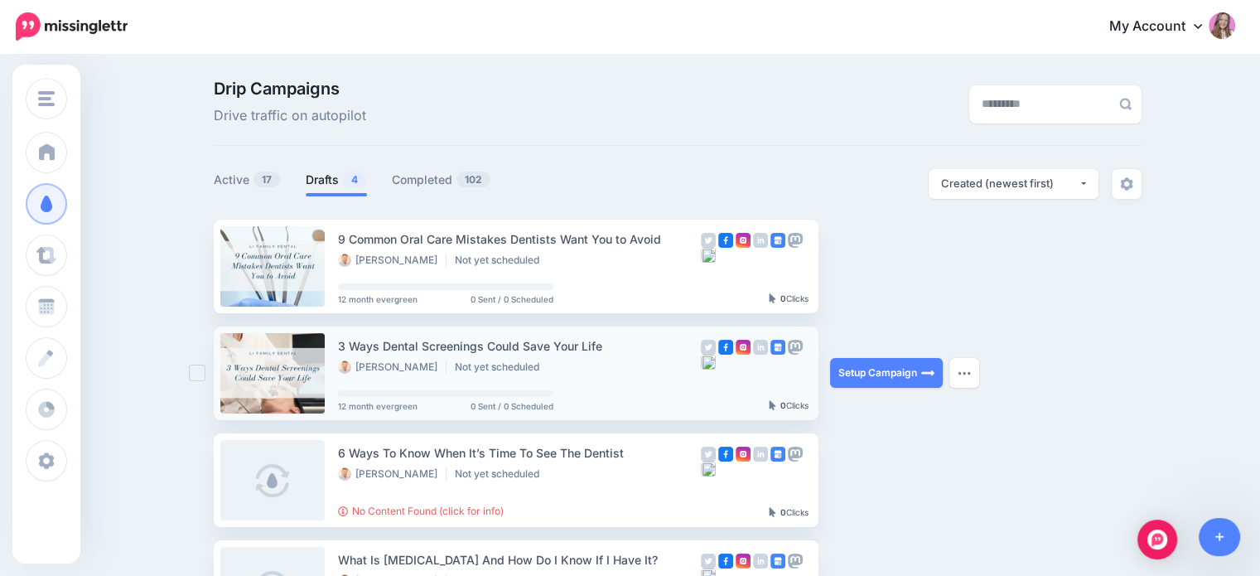
scroll to position [83, 0]
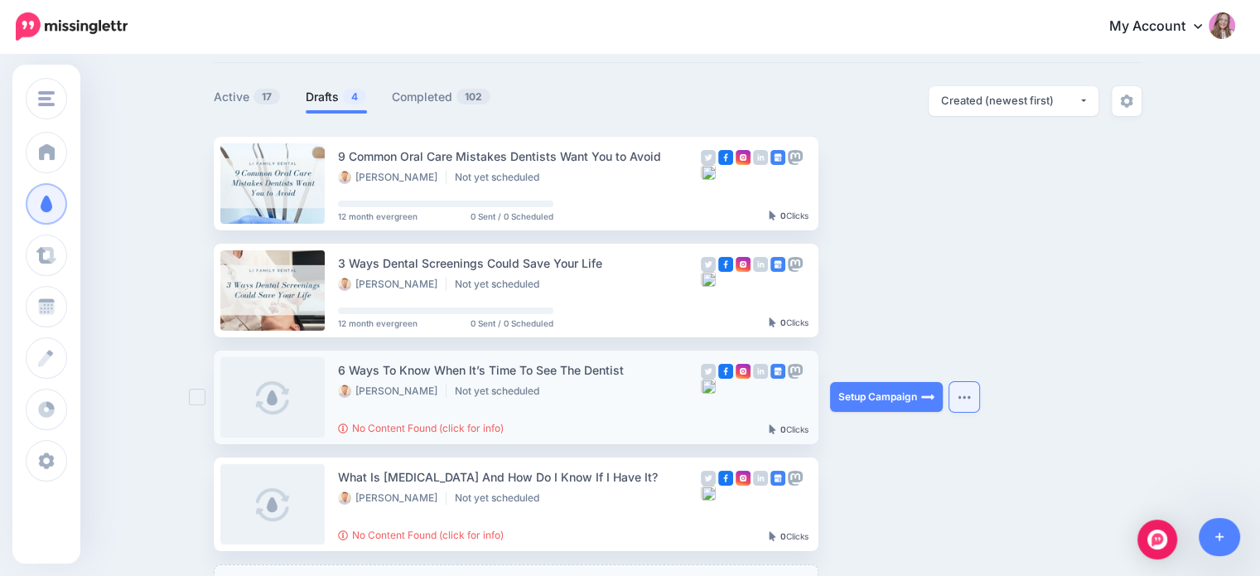
click at [960, 403] on button "button" at bounding box center [964, 397] width 30 height 30
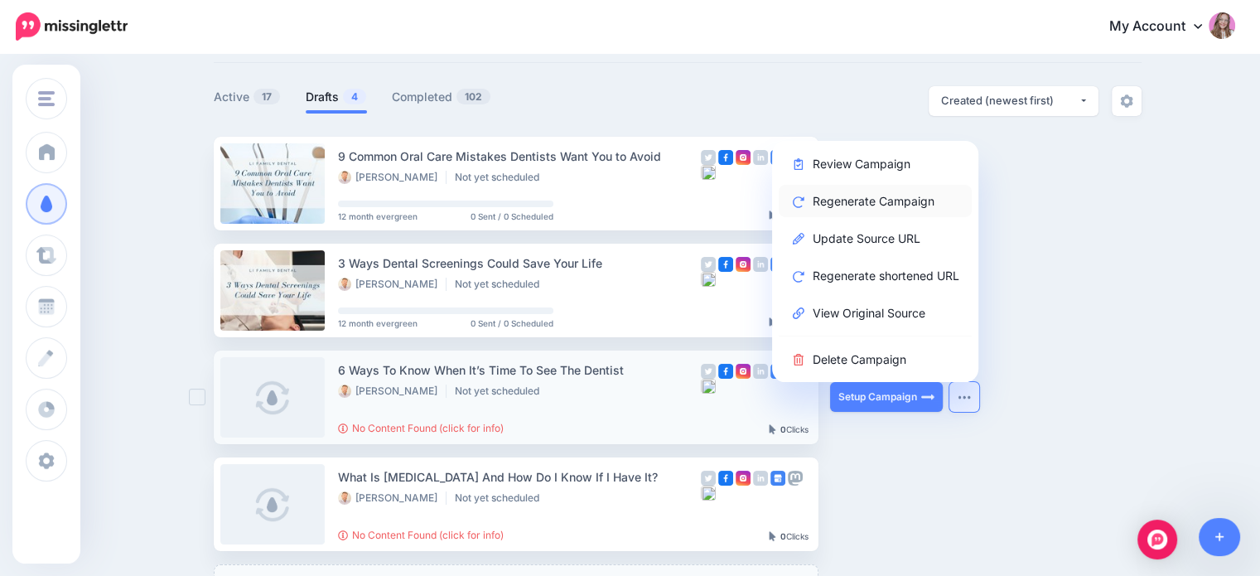
click at [886, 207] on link "Regenerate Campaign" at bounding box center [874, 201] width 193 height 32
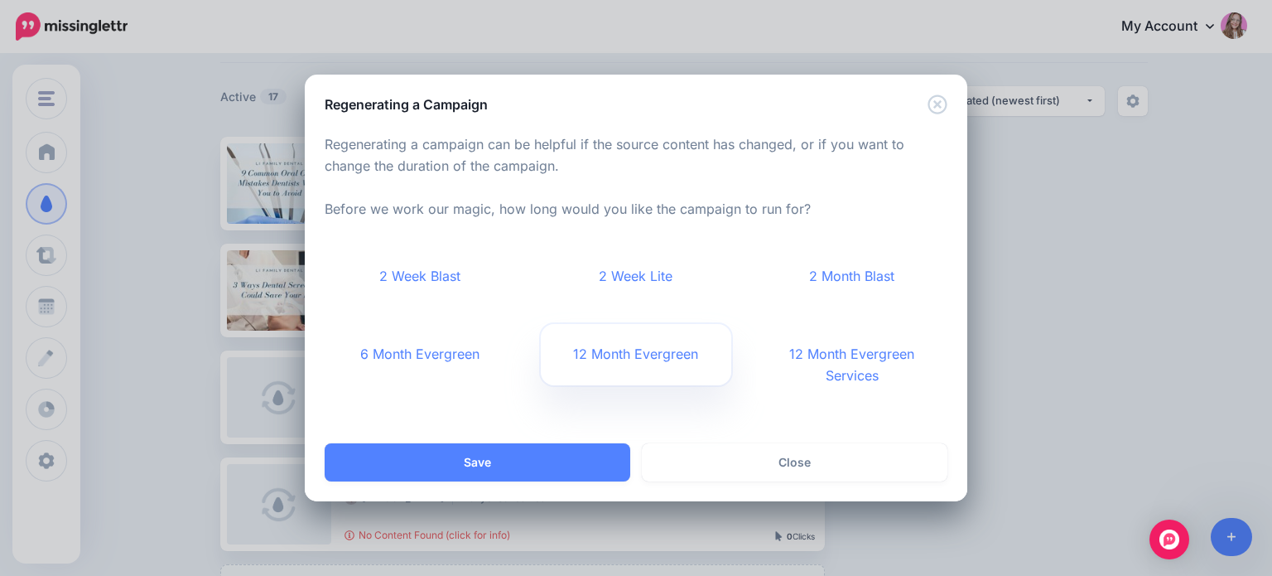
click at [639, 361] on link "12 Month Evergreen" at bounding box center [636, 354] width 191 height 61
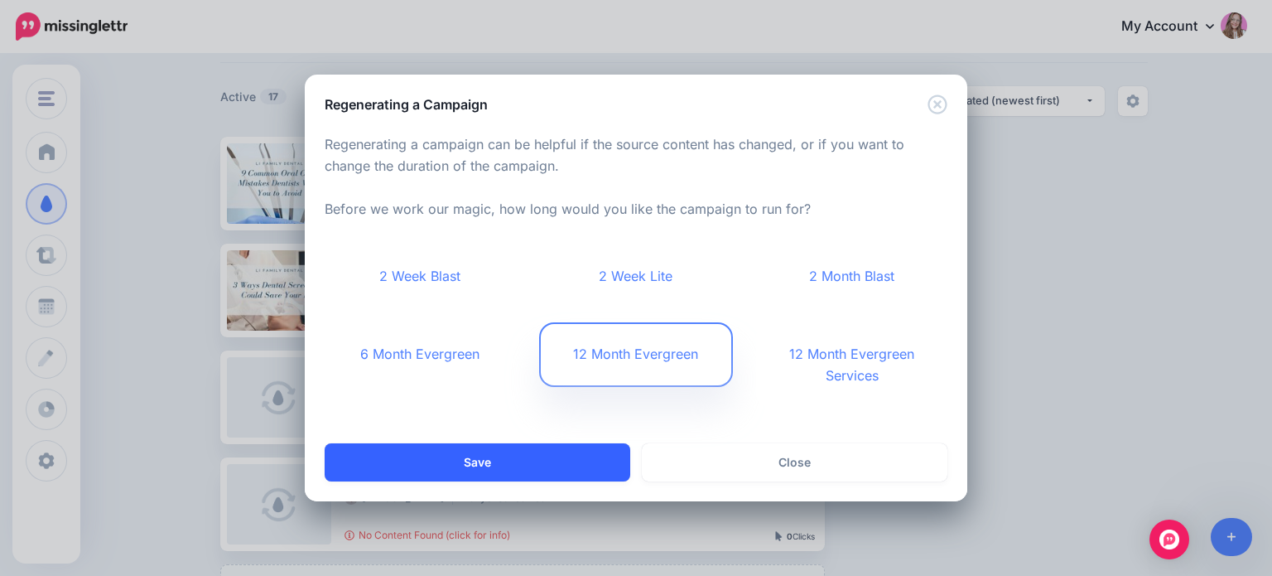
click at [547, 459] on button "Save" at bounding box center [478, 462] width 306 height 38
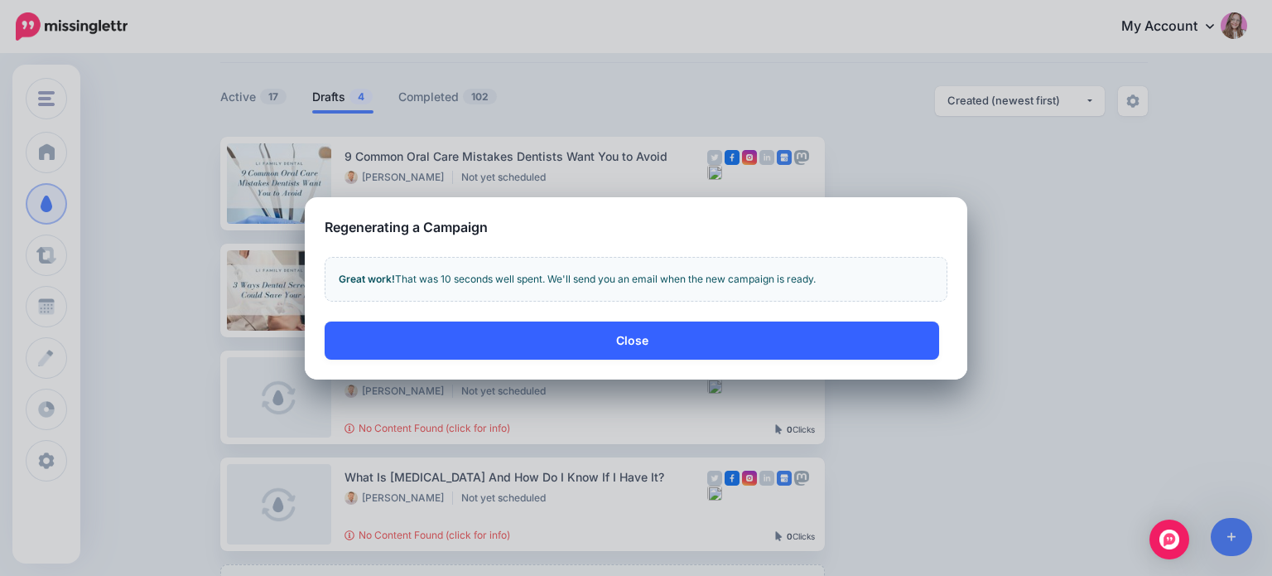
click at [610, 341] on button "Close" at bounding box center [632, 340] width 615 height 38
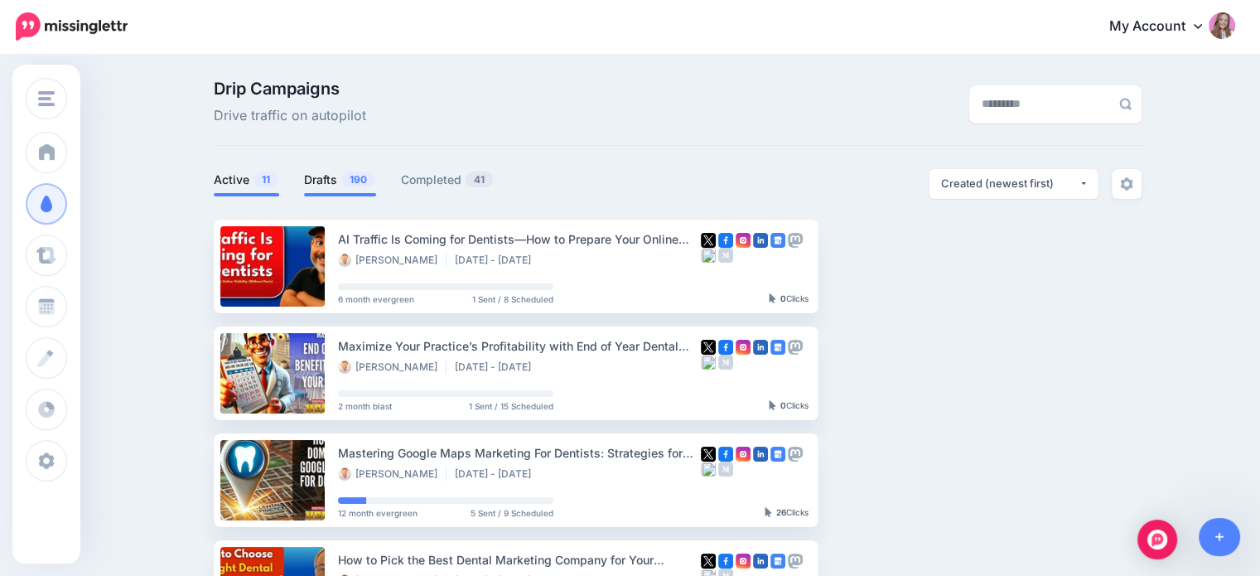
click at [357, 190] on li "Drafts 190" at bounding box center [340, 182] width 72 height 27
click at [344, 188] on link "Drafts 190" at bounding box center [340, 180] width 72 height 20
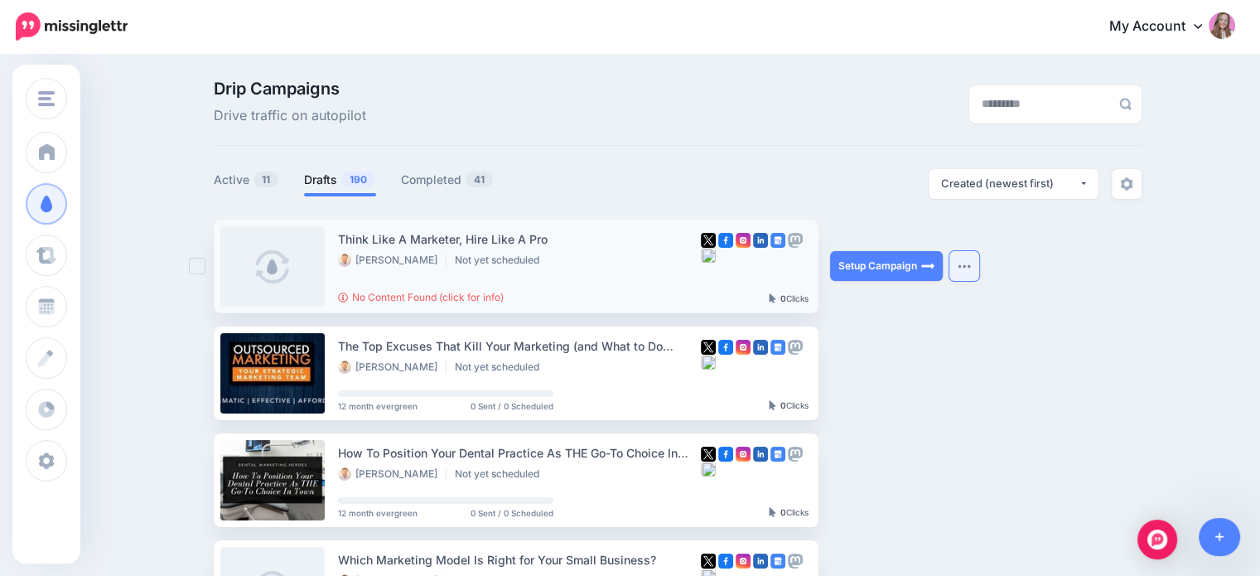
click at [971, 268] on img "button" at bounding box center [963, 265] width 13 height 5
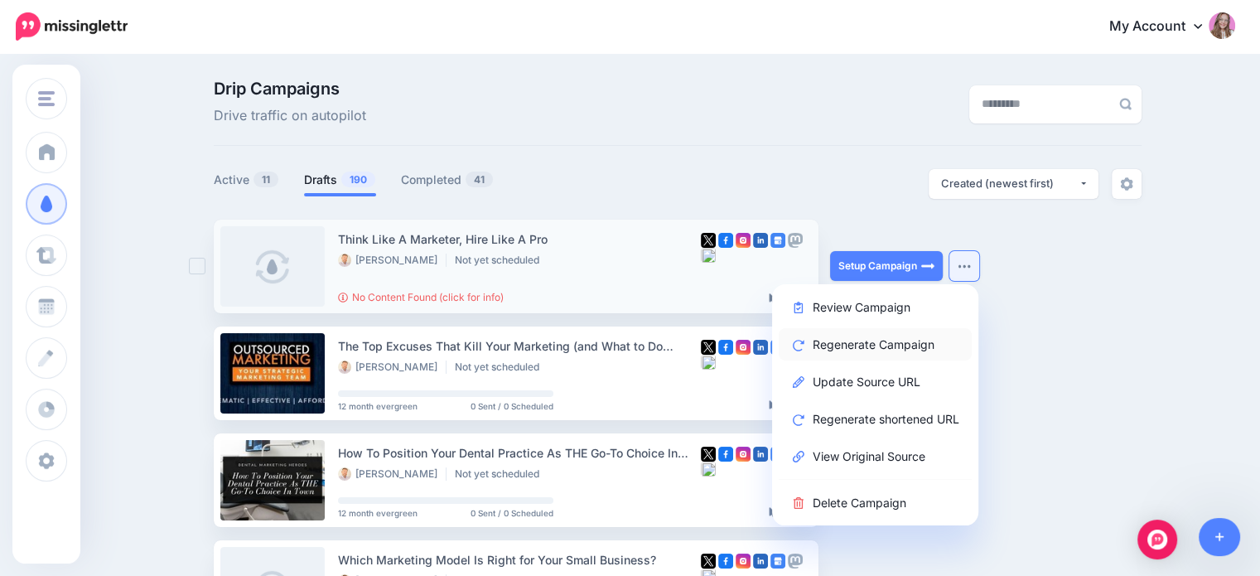
click at [880, 340] on link "Regenerate Campaign" at bounding box center [874, 344] width 193 height 32
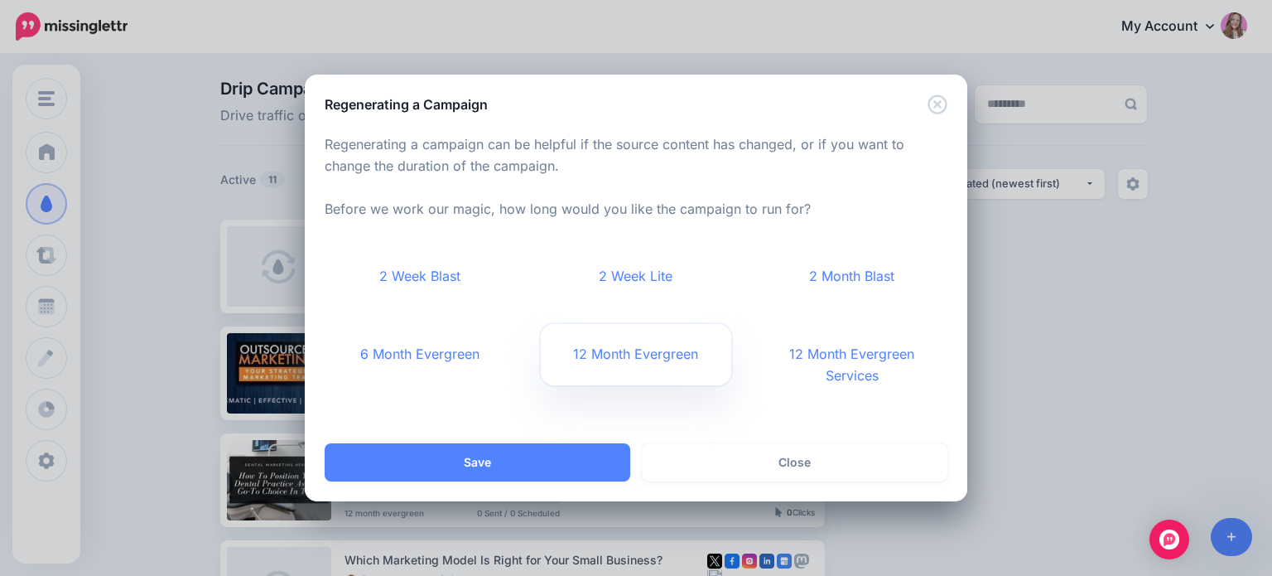
click at [608, 363] on link "12 Month Evergreen" at bounding box center [636, 354] width 191 height 61
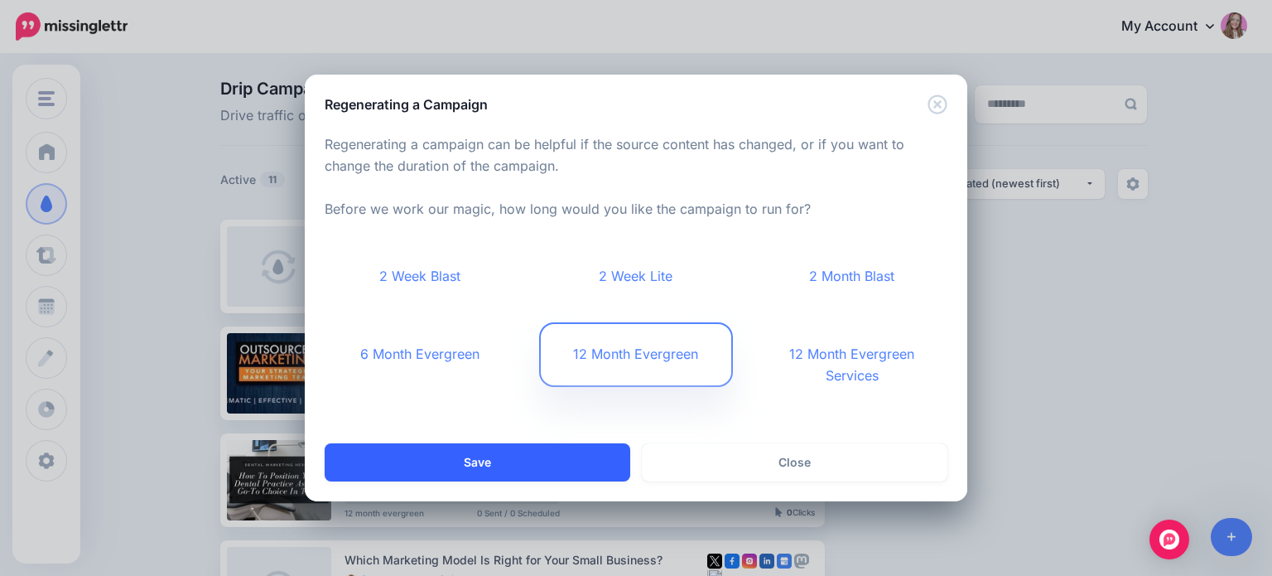
click at [557, 454] on button "Save" at bounding box center [478, 462] width 306 height 38
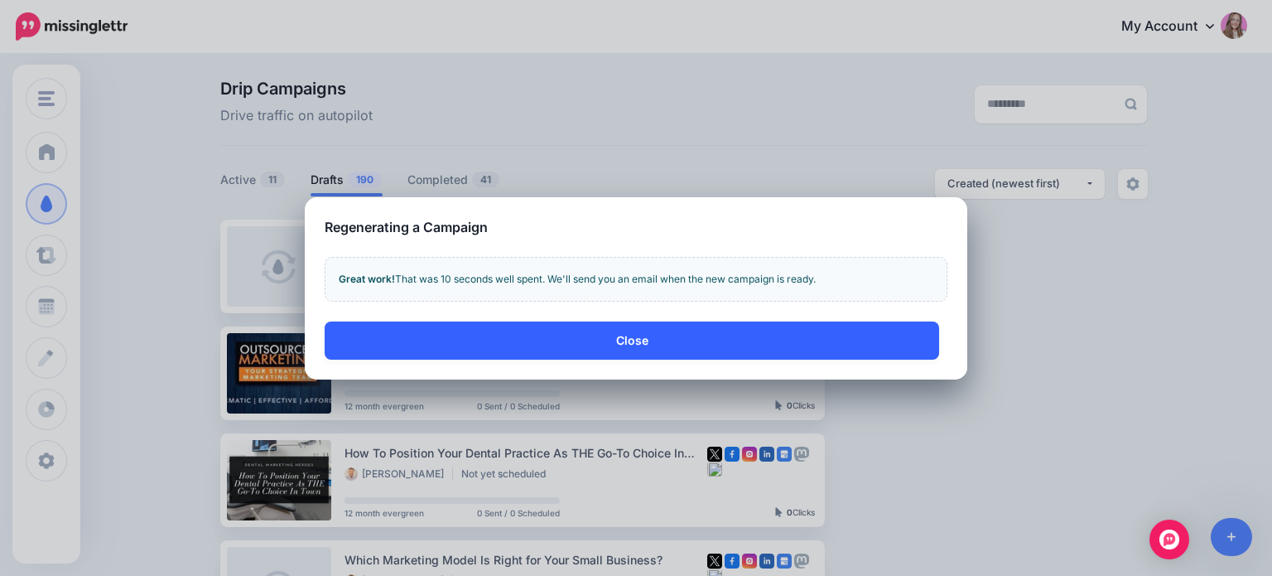
click at [649, 336] on button "Close" at bounding box center [632, 340] width 615 height 38
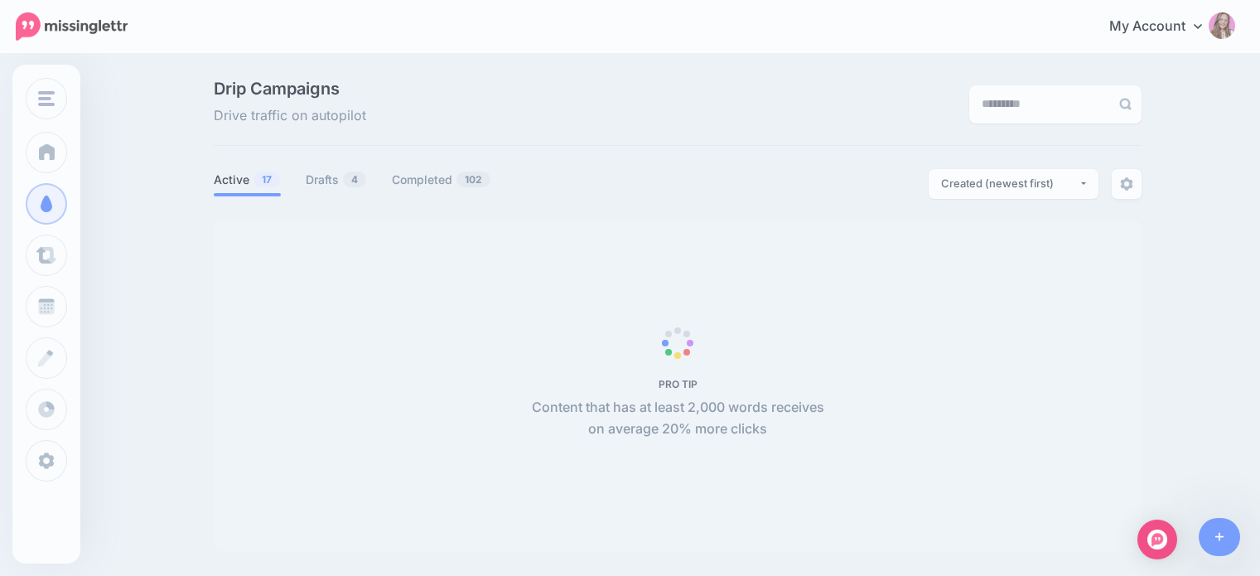
scroll to position [84, 0]
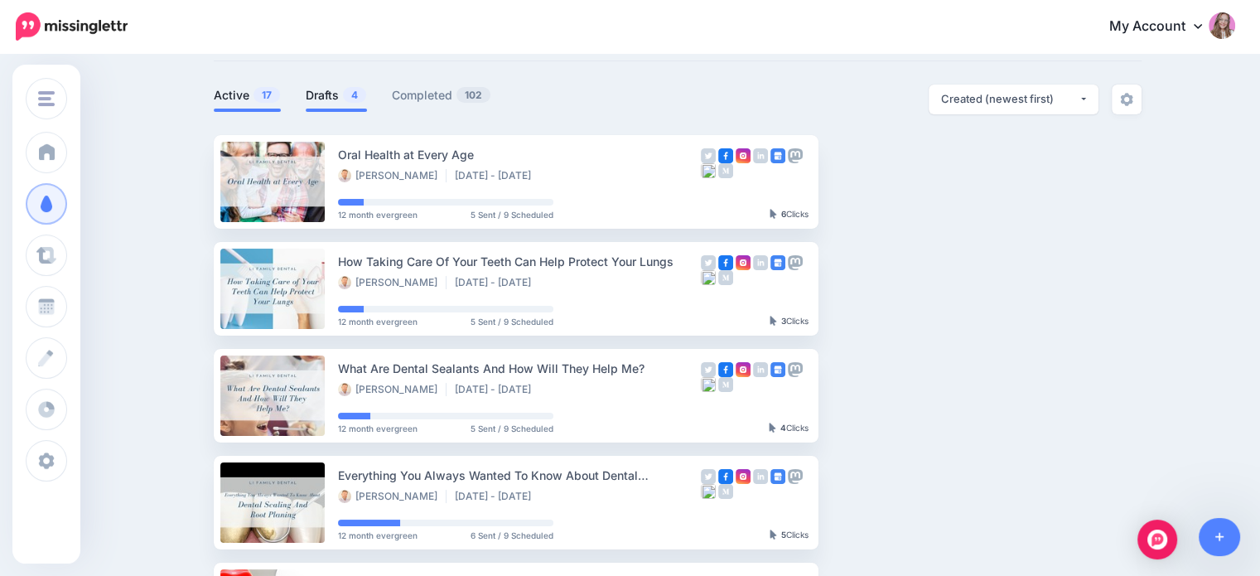
click at [345, 94] on link "Drafts 4" at bounding box center [336, 95] width 61 height 20
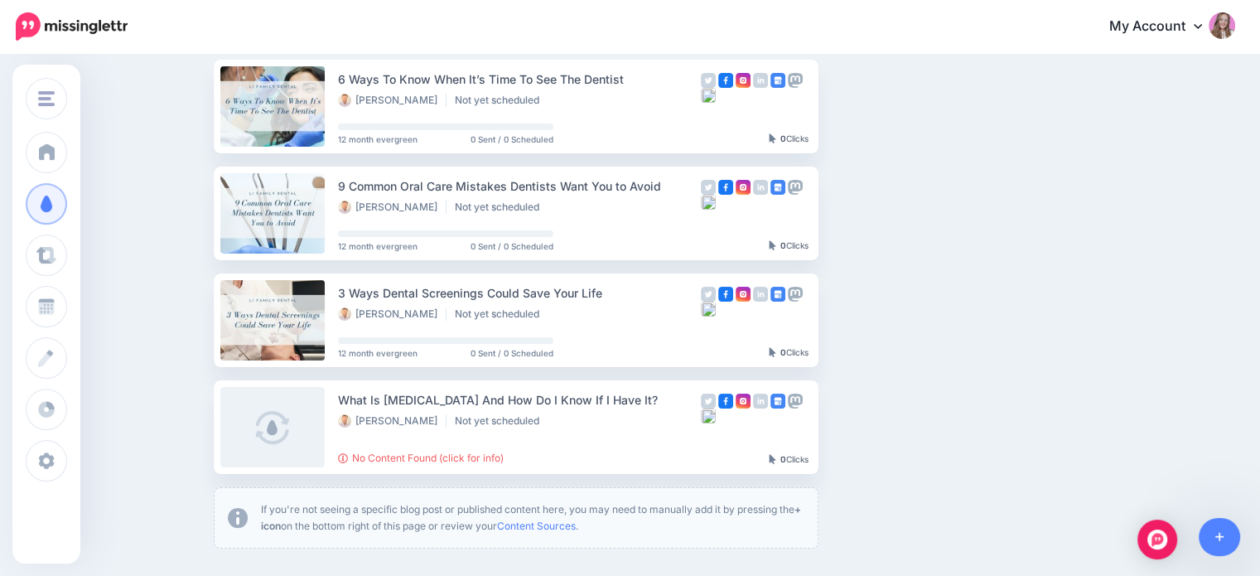
scroll to position [250, 0]
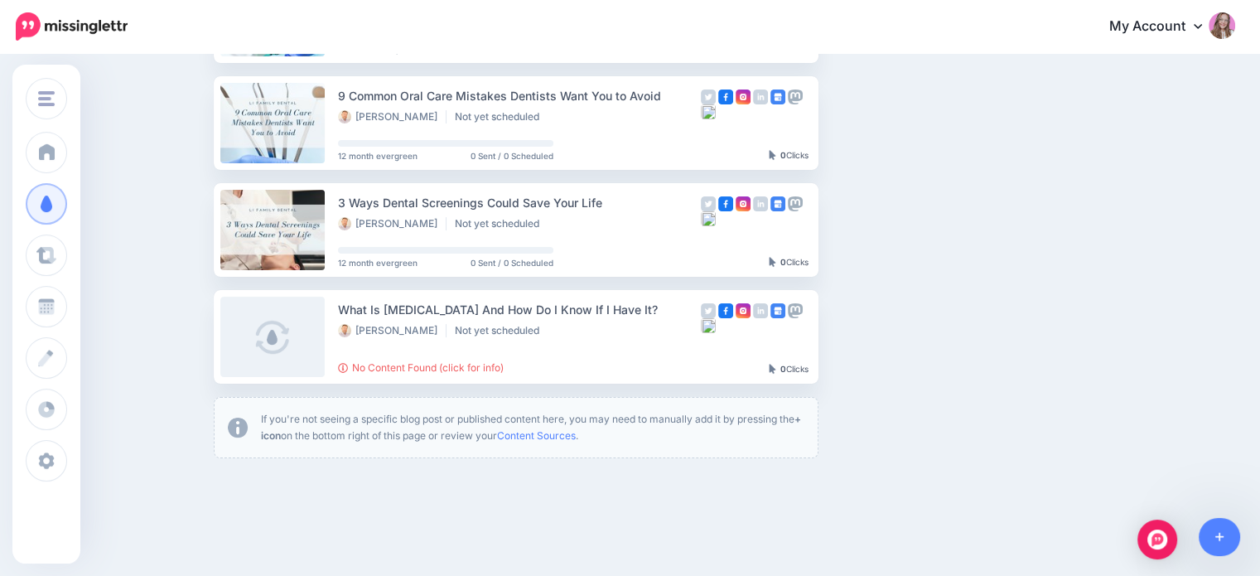
click at [1002, 344] on ul "6 Ways To Know When It’s Time To See The Dentist [PERSON_NAME] Not yet schedule…" at bounding box center [678, 213] width 928 height 489
click at [974, 340] on button "button" at bounding box center [964, 336] width 30 height 30
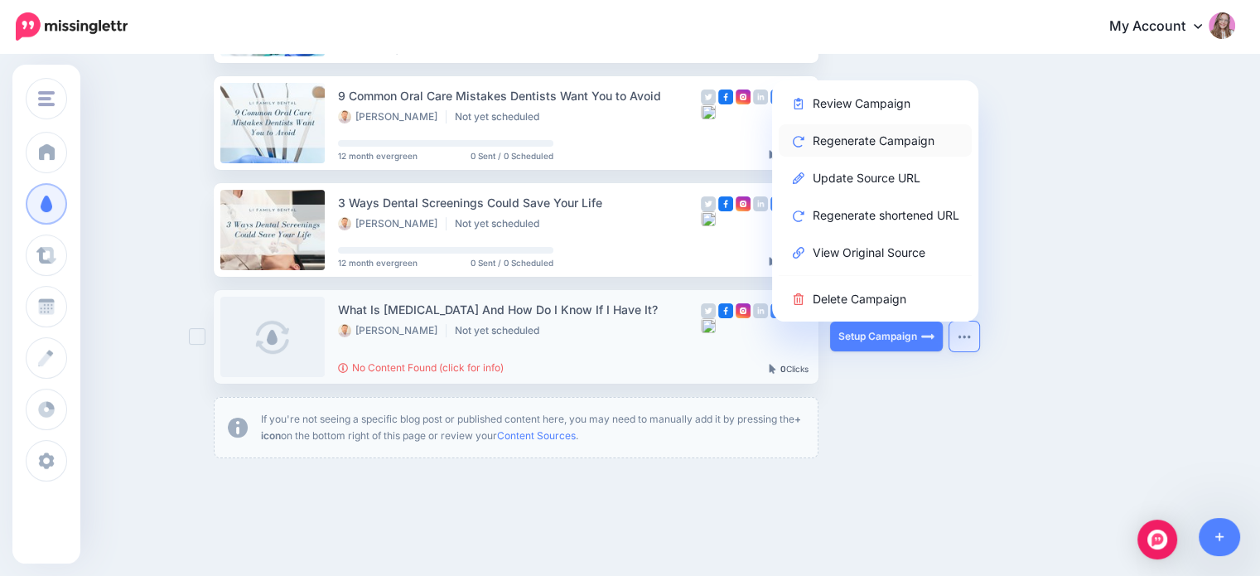
click at [865, 139] on link "Regenerate Campaign" at bounding box center [874, 140] width 193 height 32
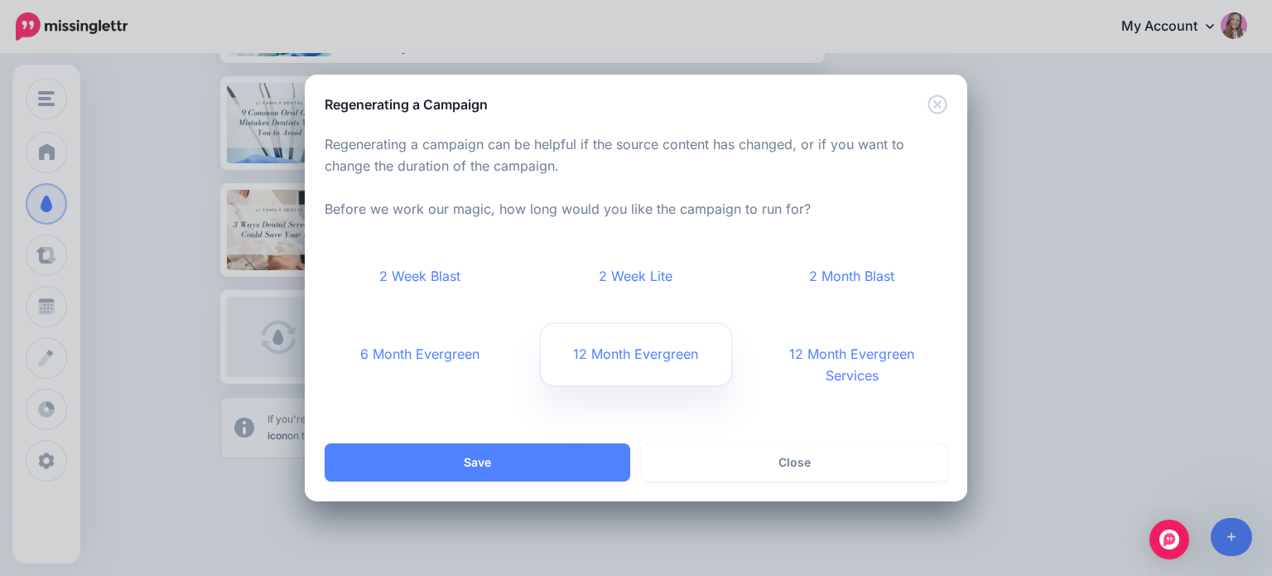
click at [581, 366] on link "12 Month Evergreen" at bounding box center [636, 354] width 191 height 61
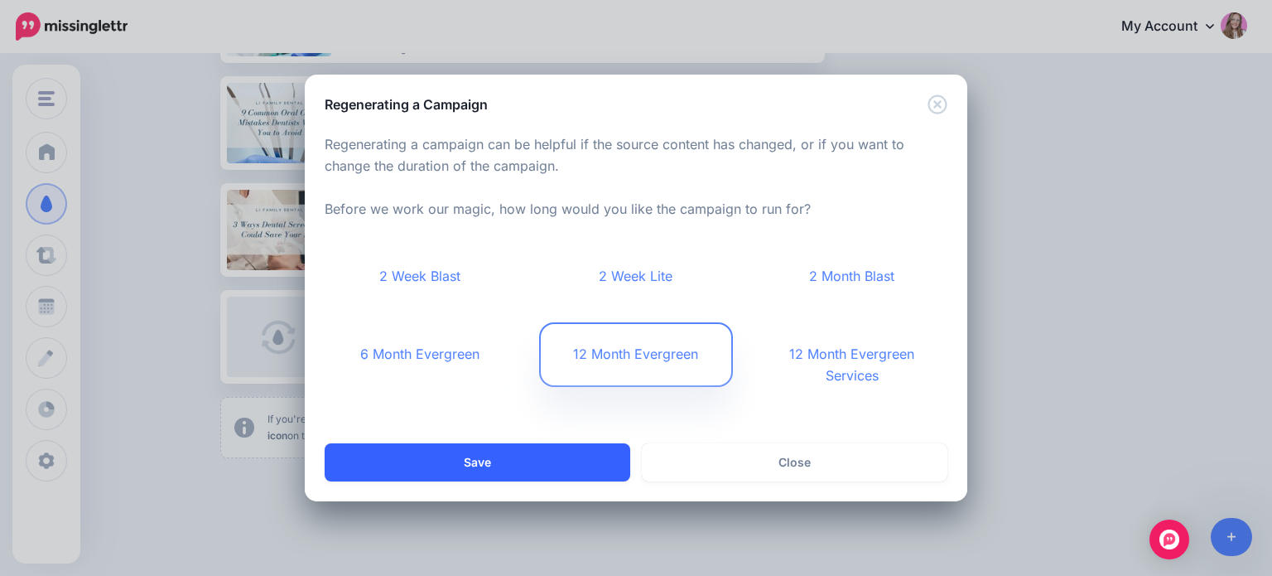
click at [552, 453] on button "Save" at bounding box center [478, 462] width 306 height 38
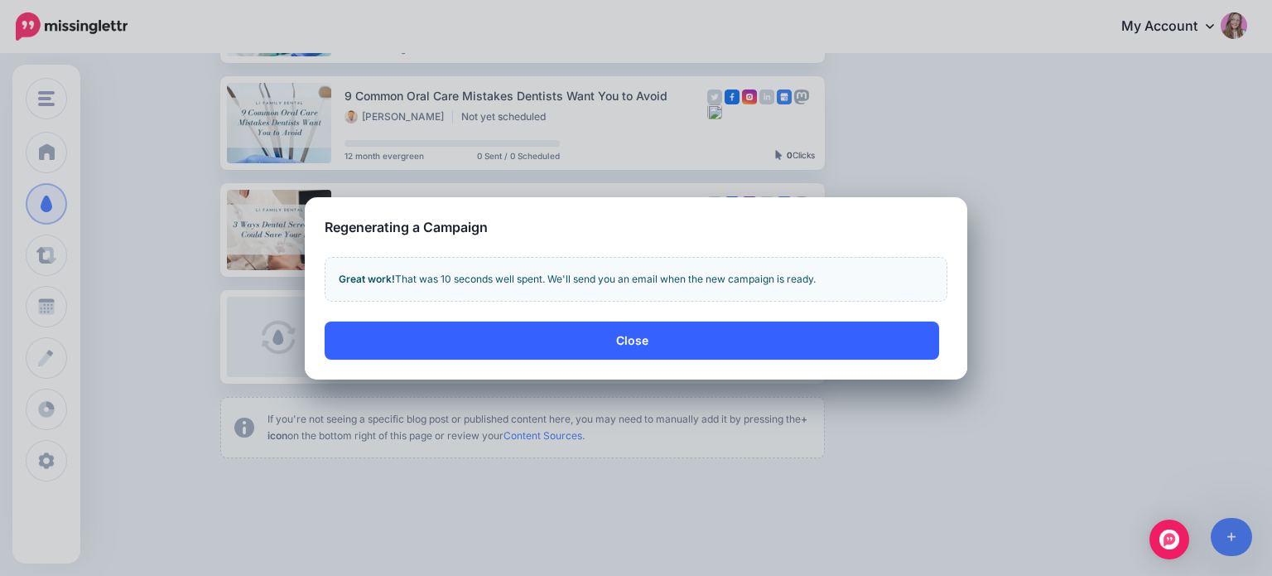
click at [523, 347] on button "Close" at bounding box center [632, 340] width 615 height 38
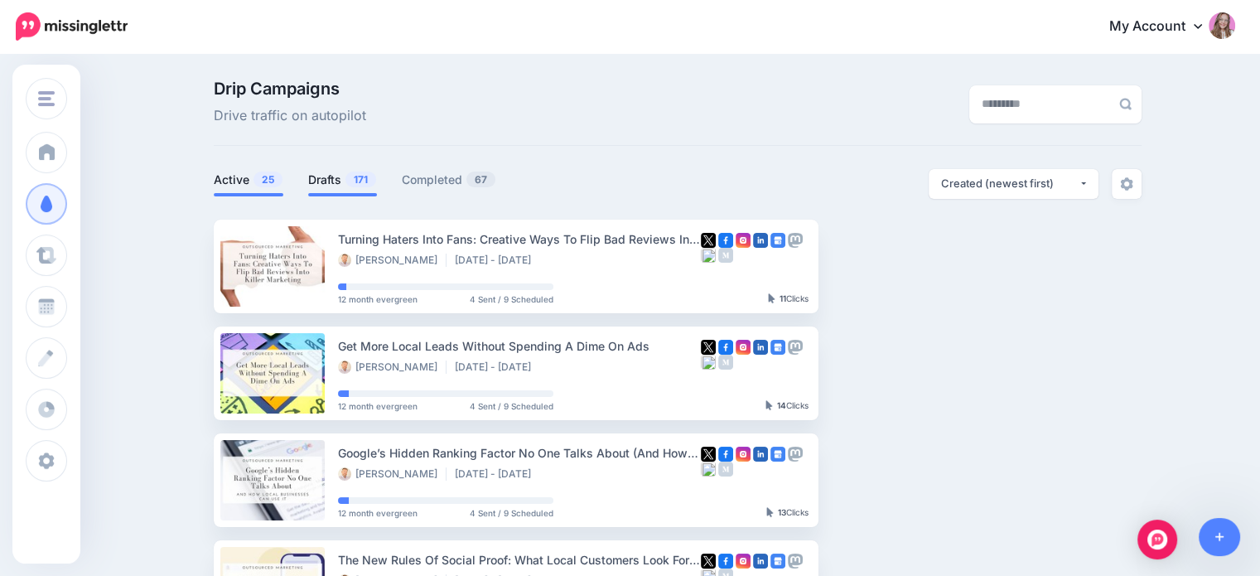
click at [327, 176] on link "Drafts 171" at bounding box center [342, 180] width 69 height 20
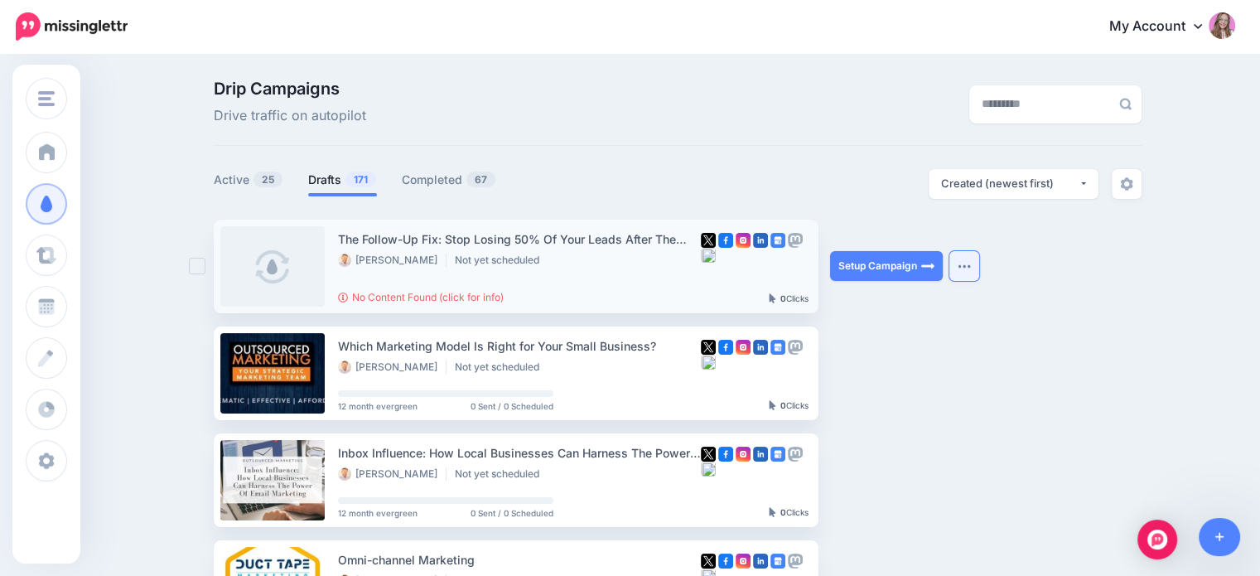
click at [962, 266] on button "button" at bounding box center [964, 266] width 30 height 30
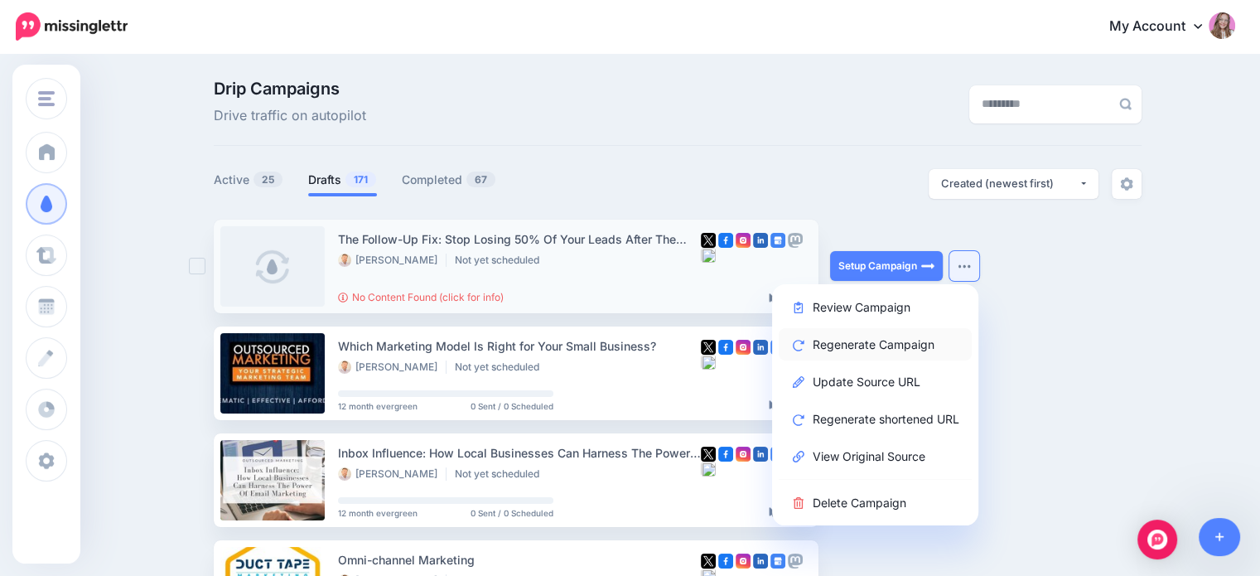
click at [908, 345] on link "Regenerate Campaign" at bounding box center [874, 344] width 193 height 32
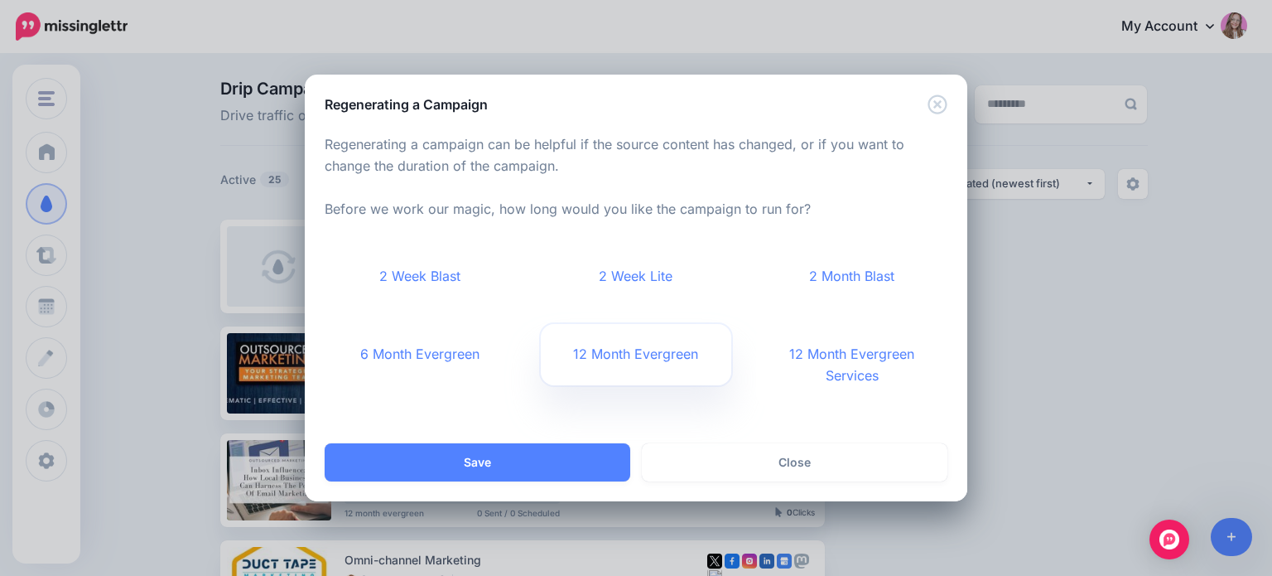
click at [600, 358] on link "12 Month Evergreen" at bounding box center [636, 354] width 191 height 61
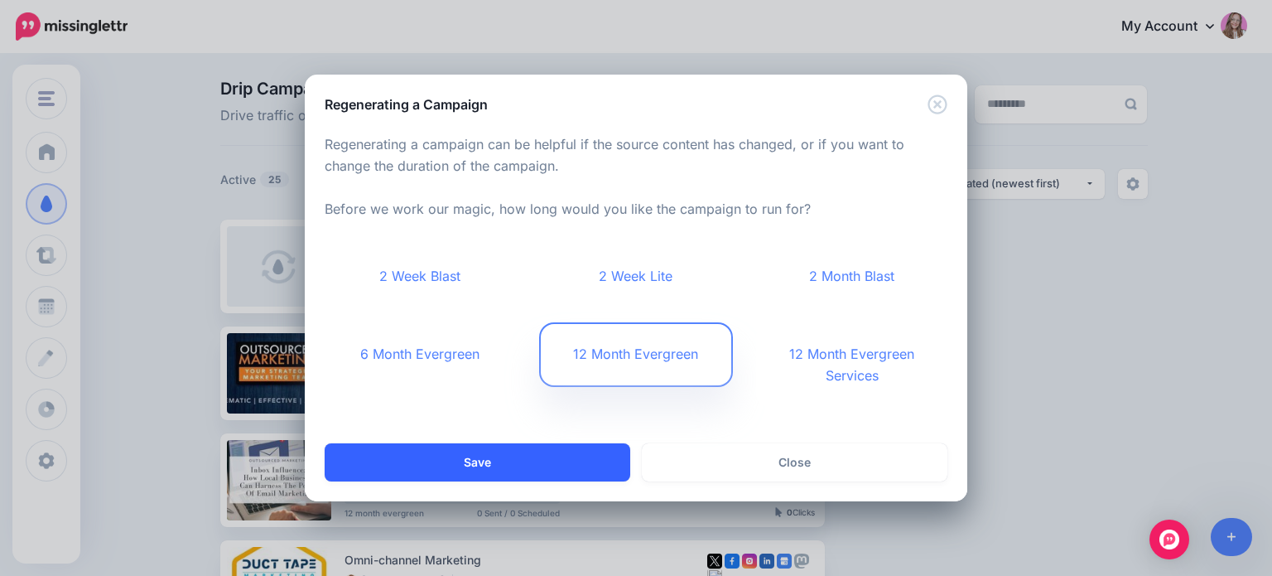
click at [550, 460] on button "Save" at bounding box center [478, 462] width 306 height 38
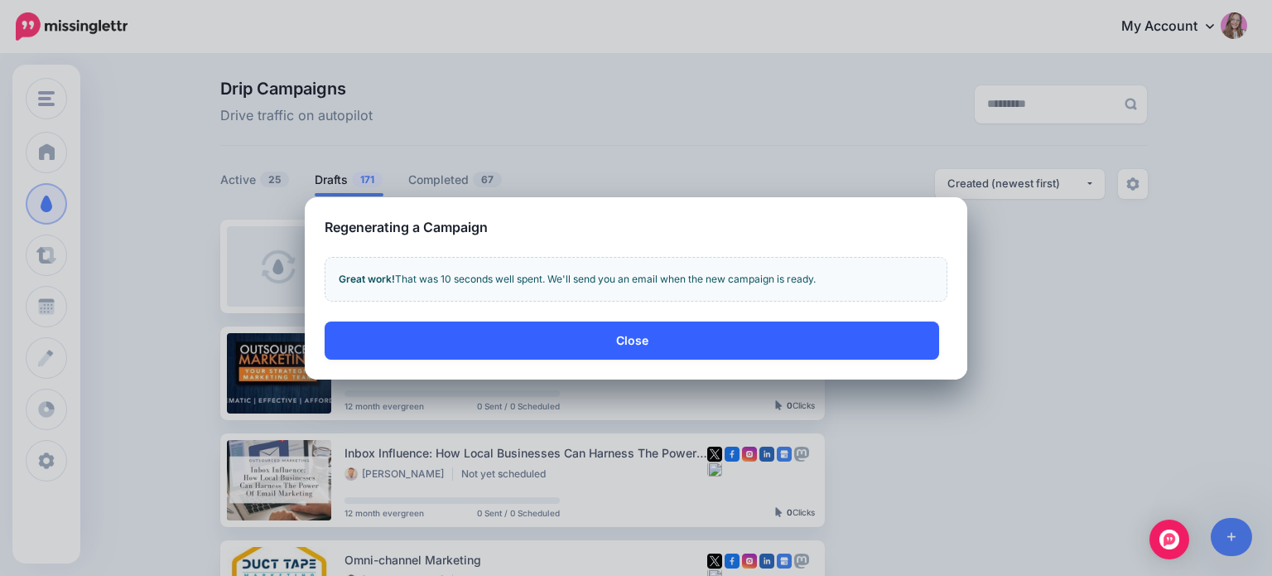
click at [574, 345] on button "Close" at bounding box center [632, 340] width 615 height 38
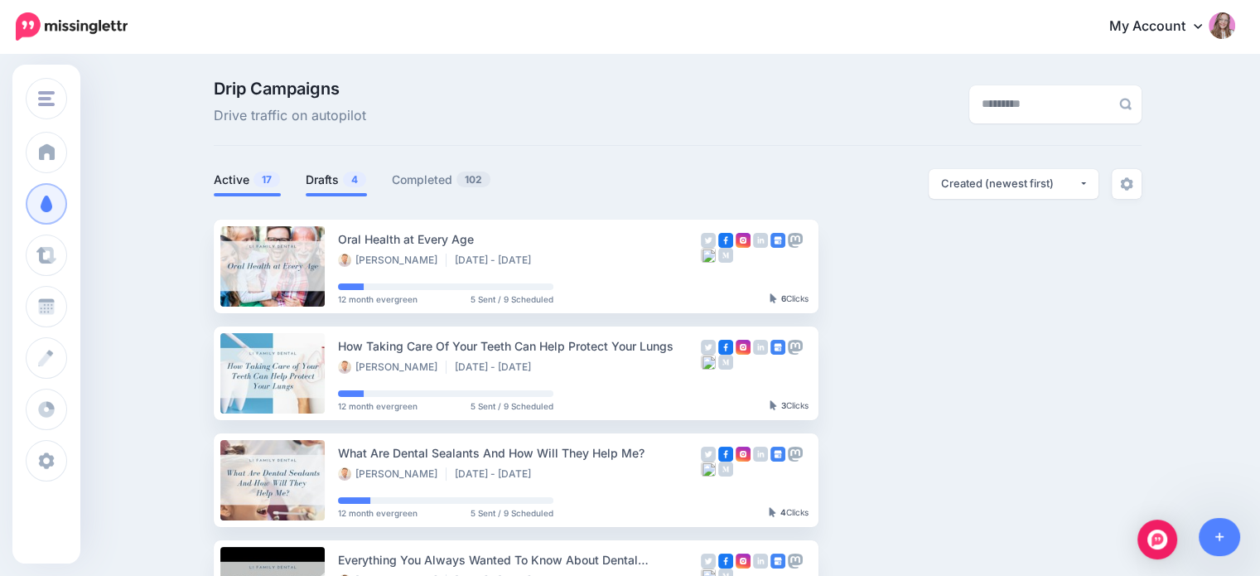
click at [328, 187] on link "Drafts 4" at bounding box center [336, 180] width 61 height 20
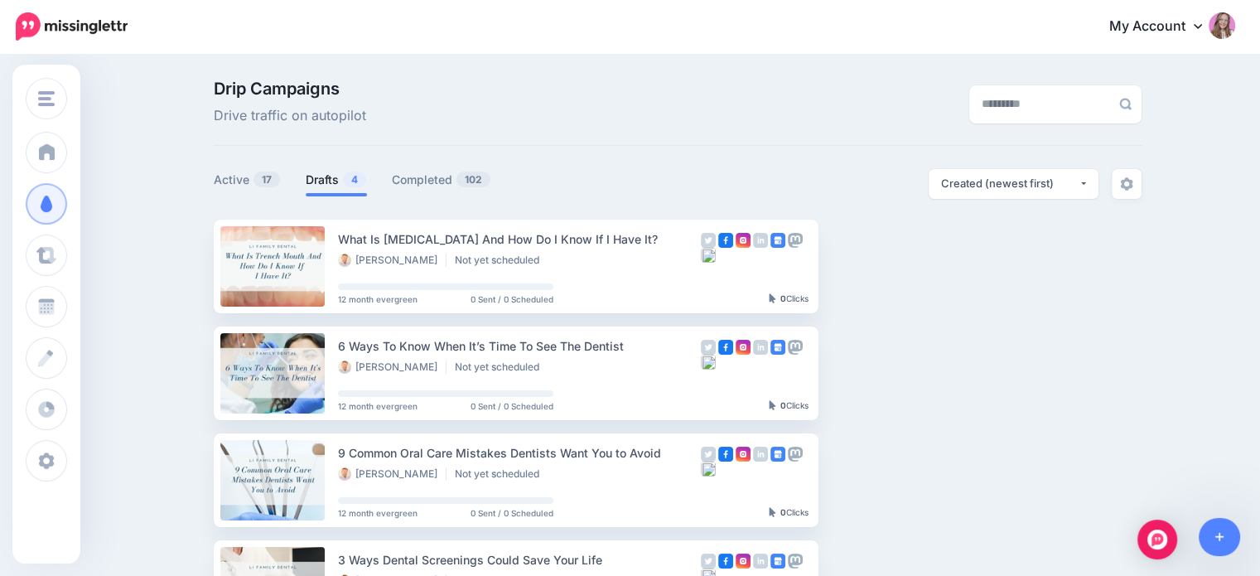
scroll to position [166, 0]
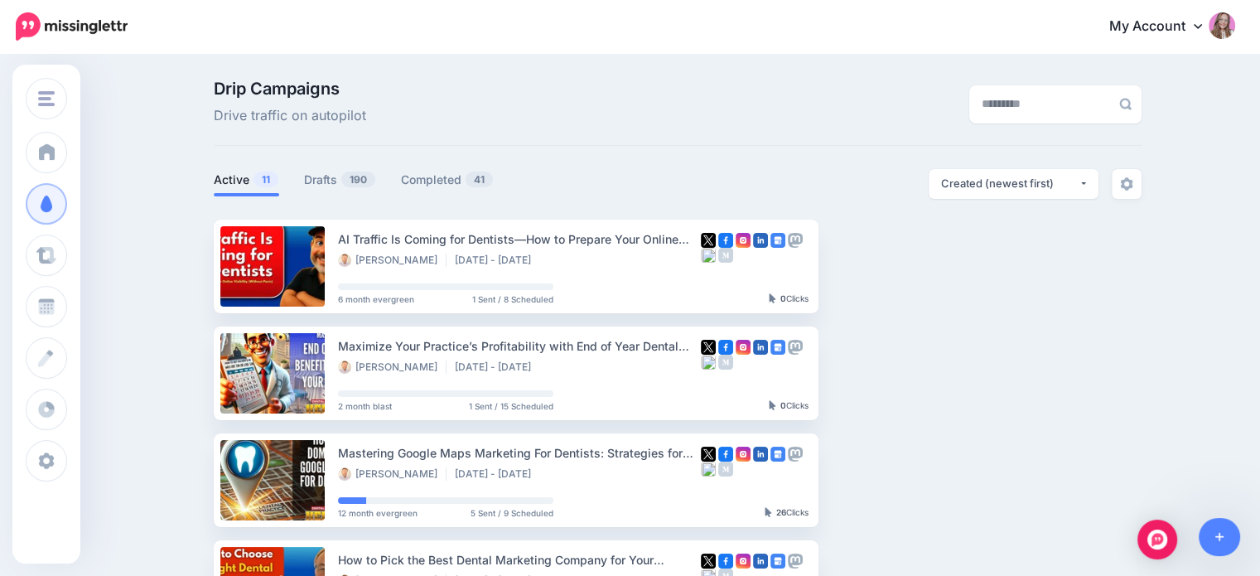
click at [303, 190] on ul "Active 11 Drafts 190 Completed 41" at bounding box center [446, 182] width 464 height 27
click at [325, 183] on link "Drafts 190" at bounding box center [340, 180] width 72 height 20
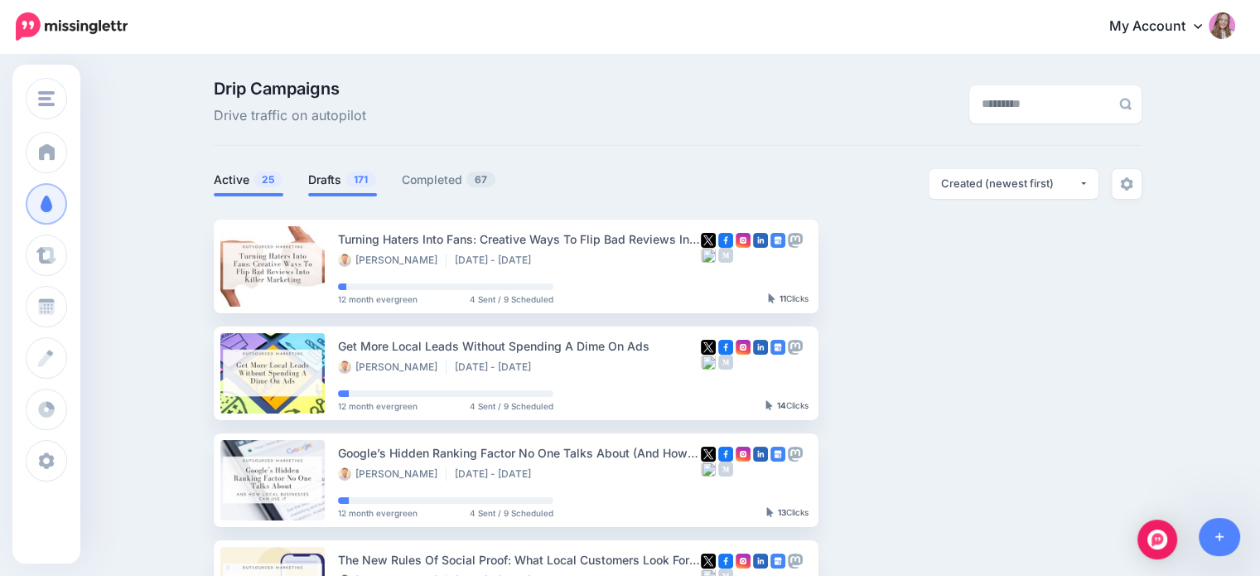
click at [324, 184] on link "Drafts 171" at bounding box center [342, 180] width 69 height 20
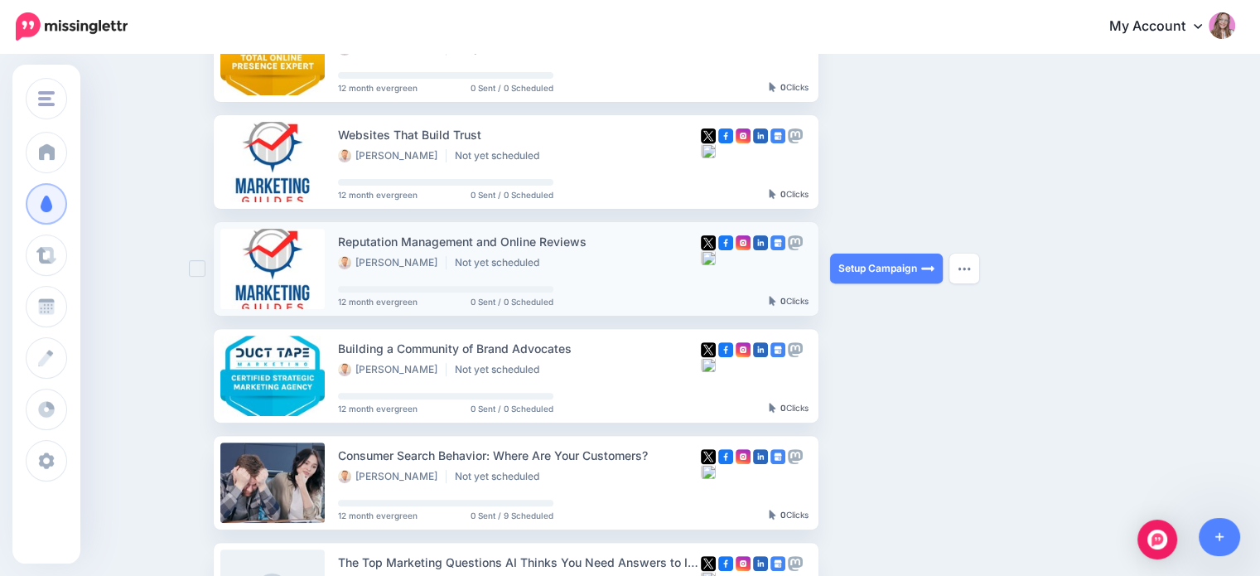
scroll to position [580, 0]
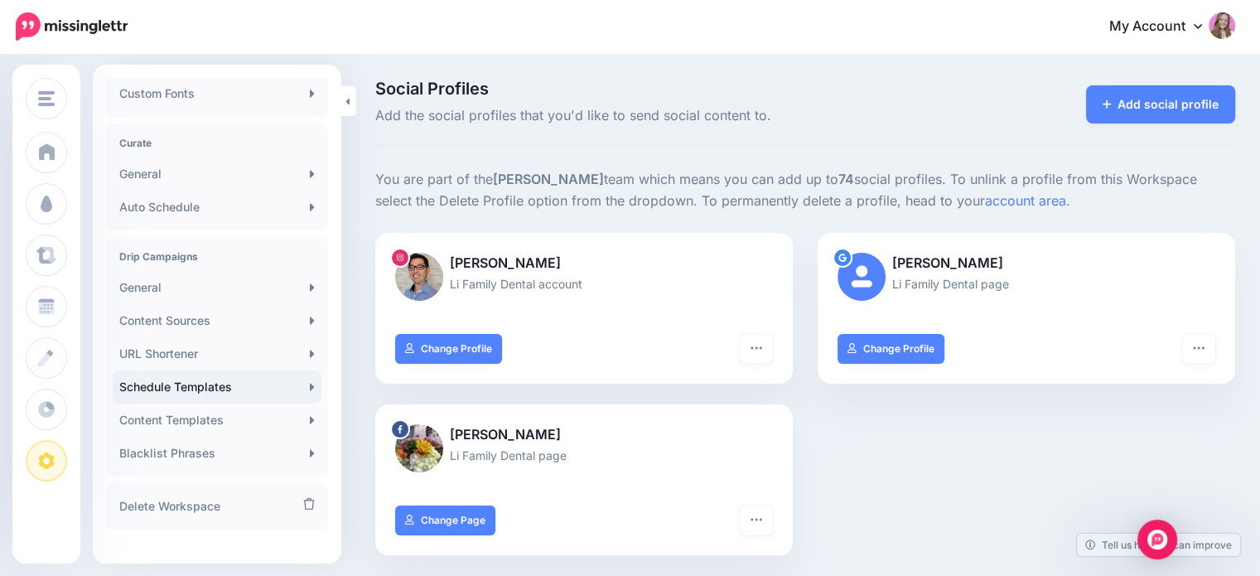
scroll to position [331, 0]
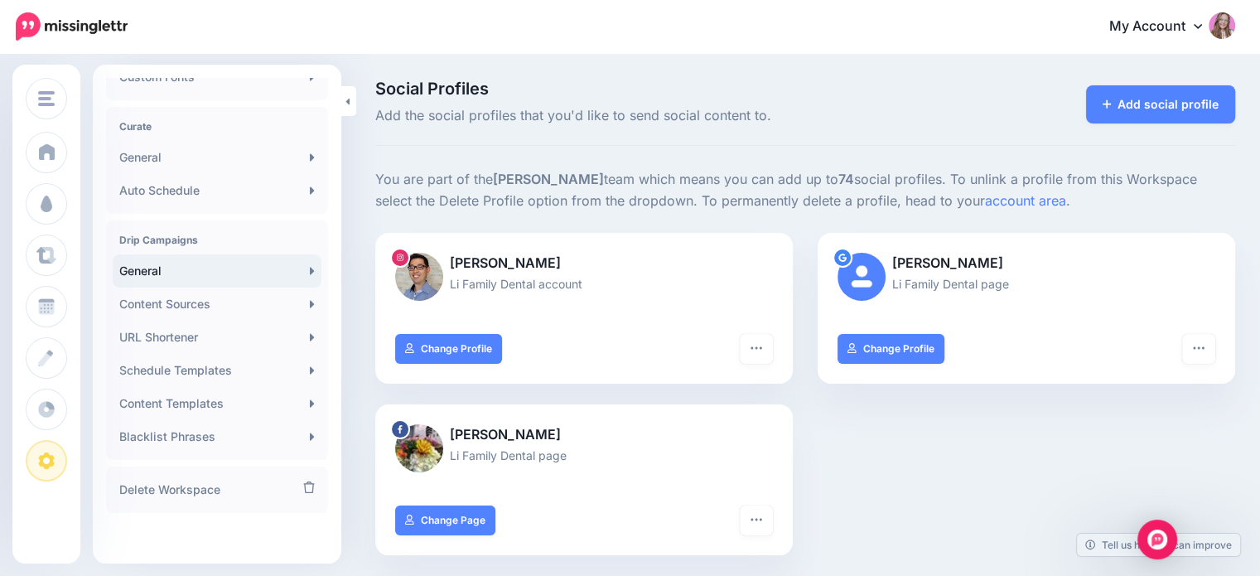
click at [179, 268] on link "General" at bounding box center [217, 270] width 209 height 33
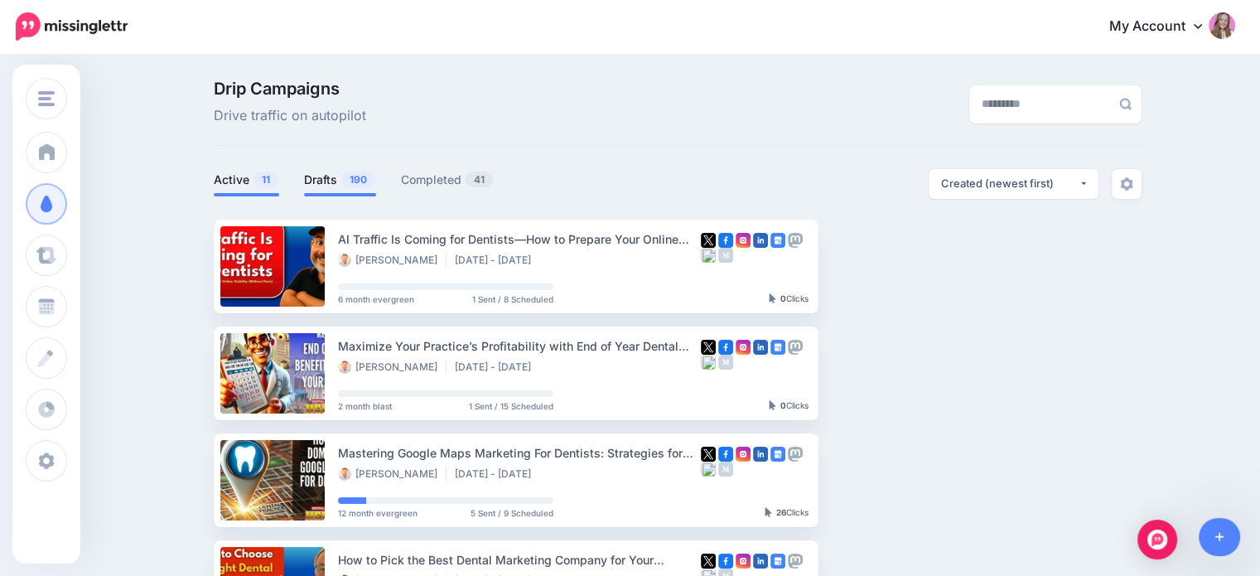
click at [329, 177] on link "Drafts 190" at bounding box center [340, 180] width 72 height 20
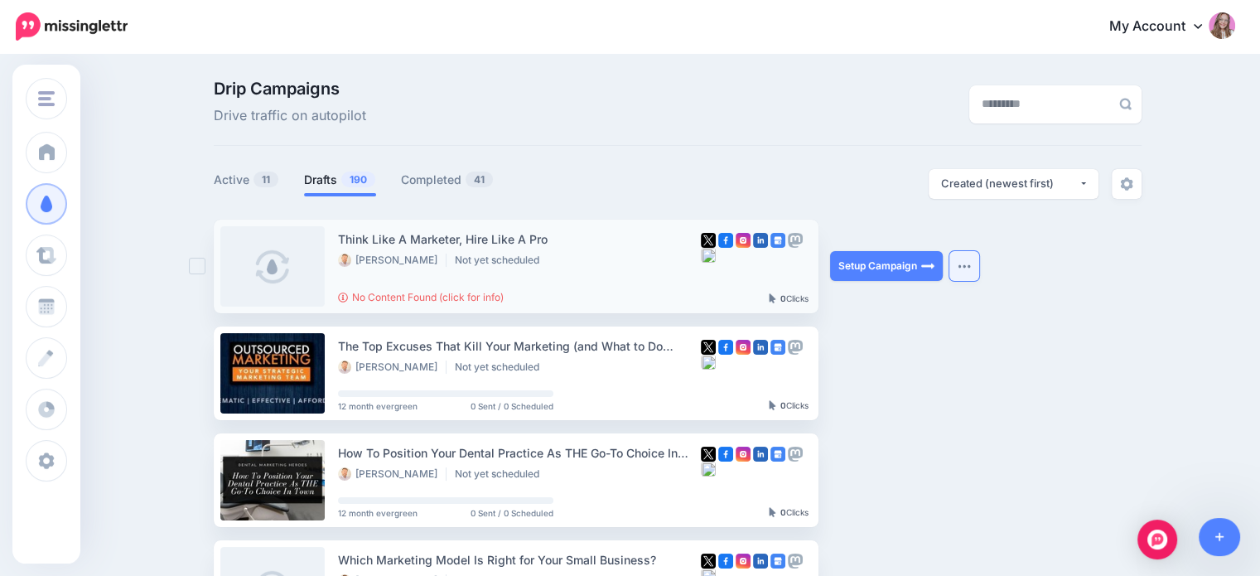
click at [974, 272] on button "button" at bounding box center [964, 266] width 30 height 30
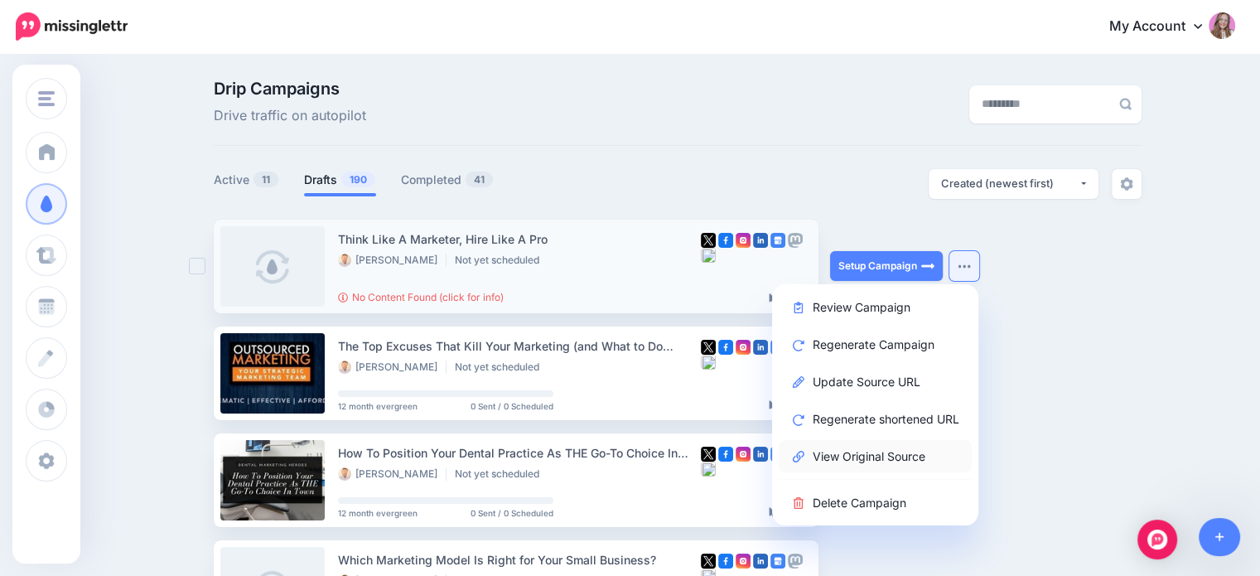
click at [890, 453] on link "View Original Source" at bounding box center [874, 456] width 193 height 32
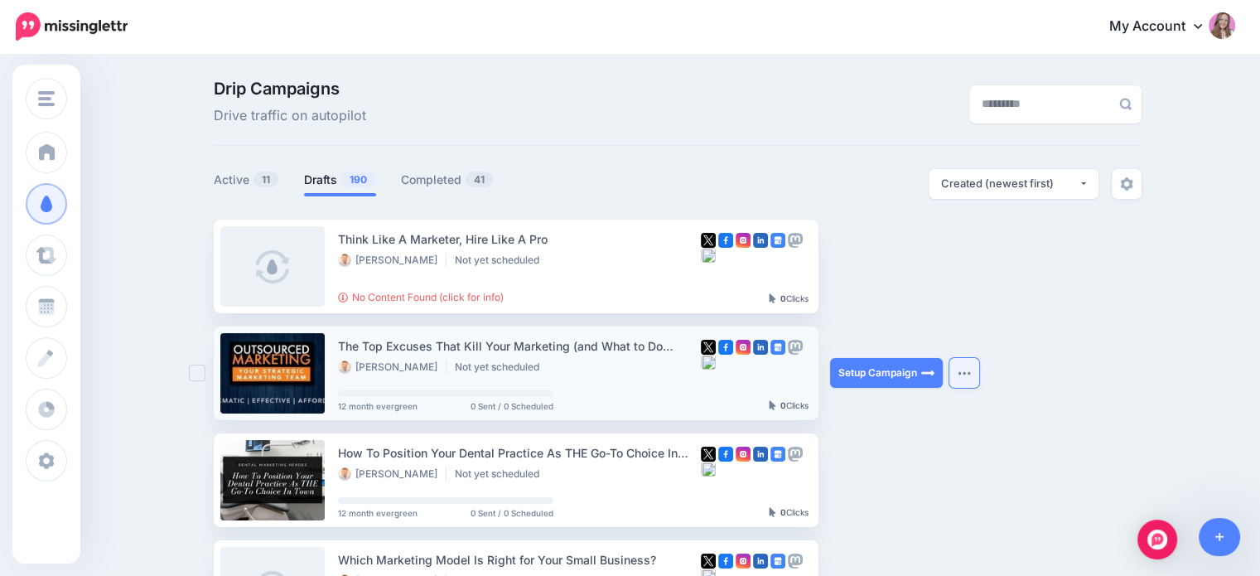
click at [971, 374] on img "button" at bounding box center [963, 372] width 13 height 5
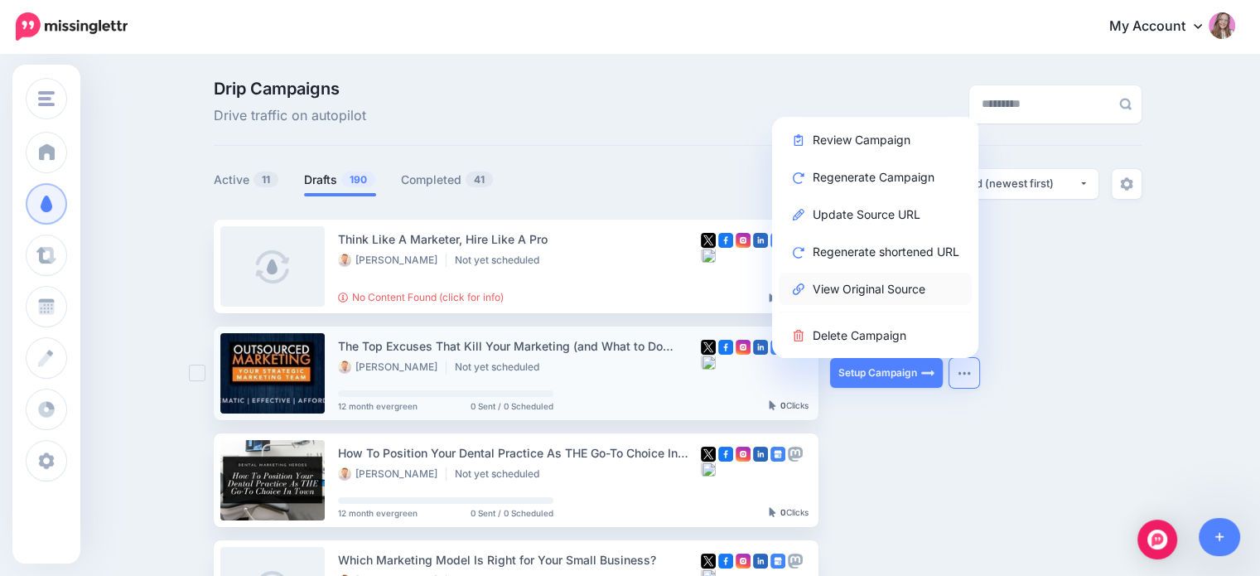
click at [877, 289] on link "View Original Source" at bounding box center [874, 288] width 193 height 32
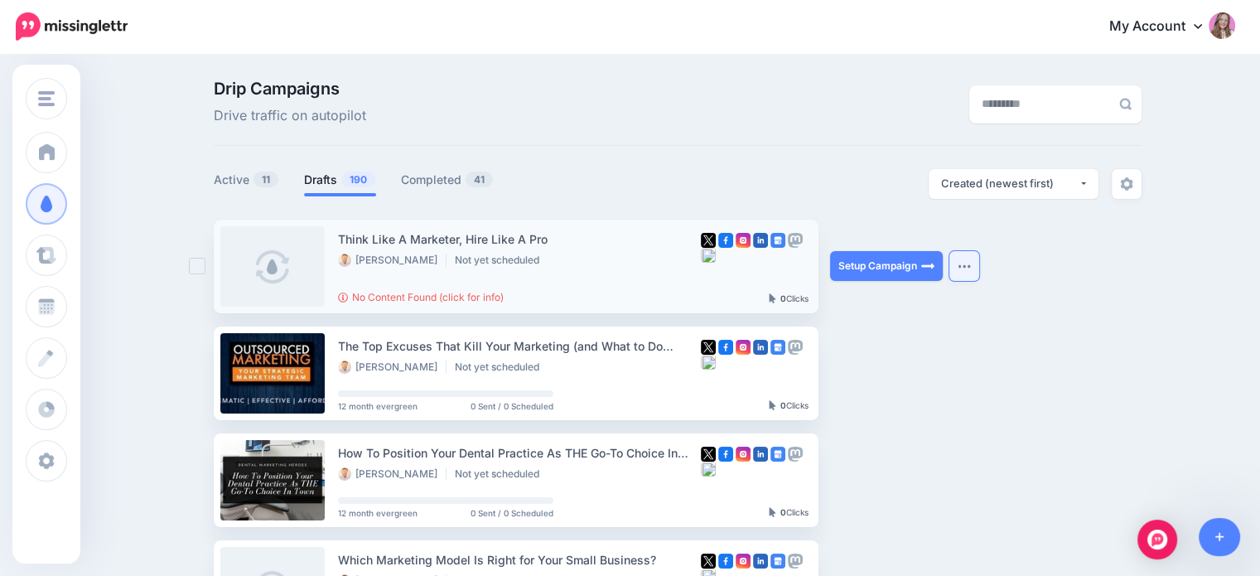
click at [969, 268] on button "button" at bounding box center [964, 266] width 30 height 30
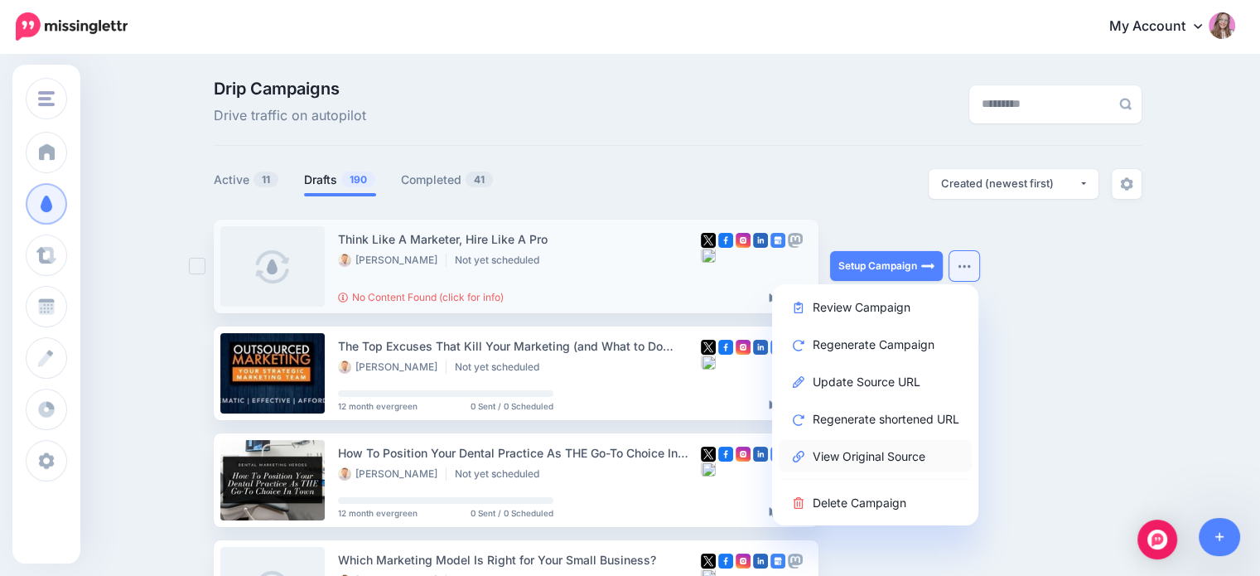
click at [861, 462] on link "View Original Source" at bounding box center [874, 456] width 193 height 32
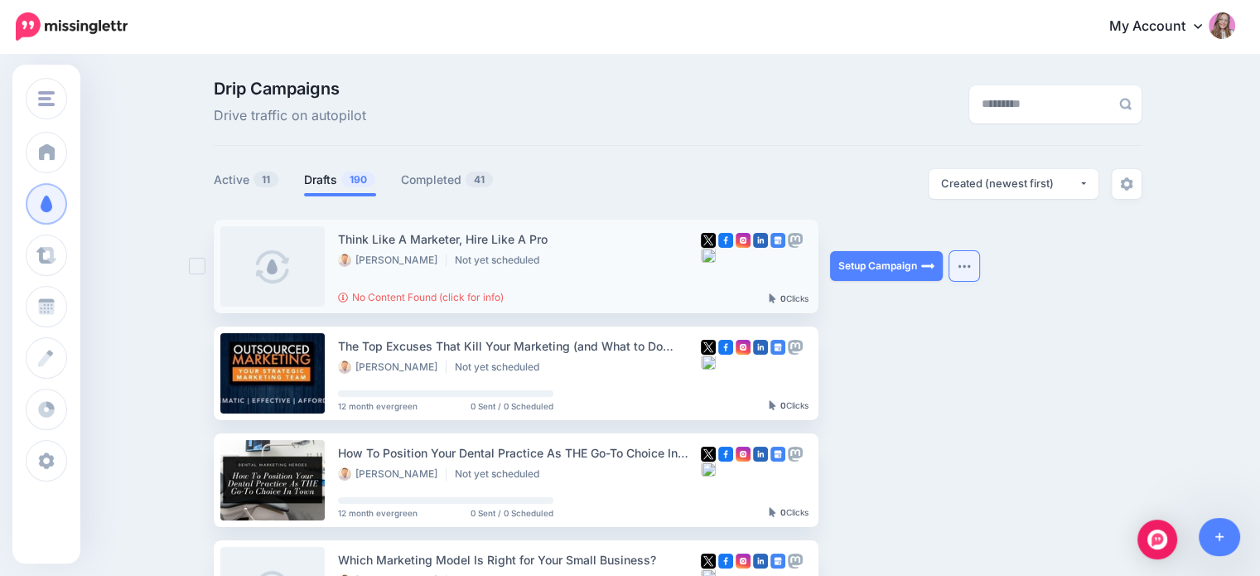
click at [979, 268] on button "button" at bounding box center [964, 266] width 30 height 30
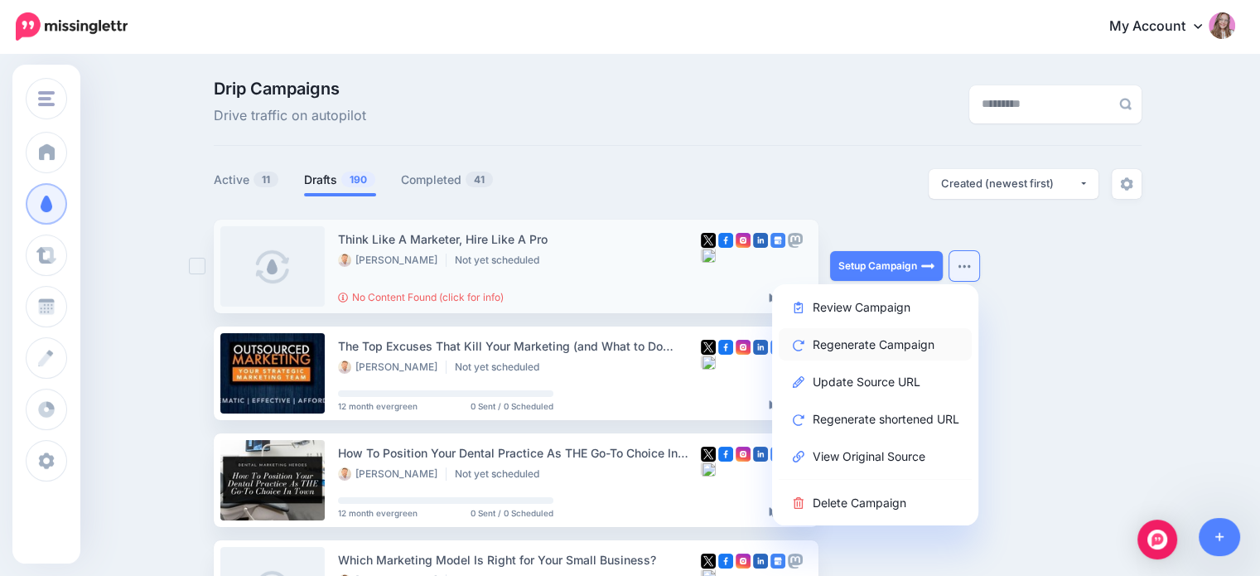
click at [902, 346] on link "Regenerate Campaign" at bounding box center [874, 344] width 193 height 32
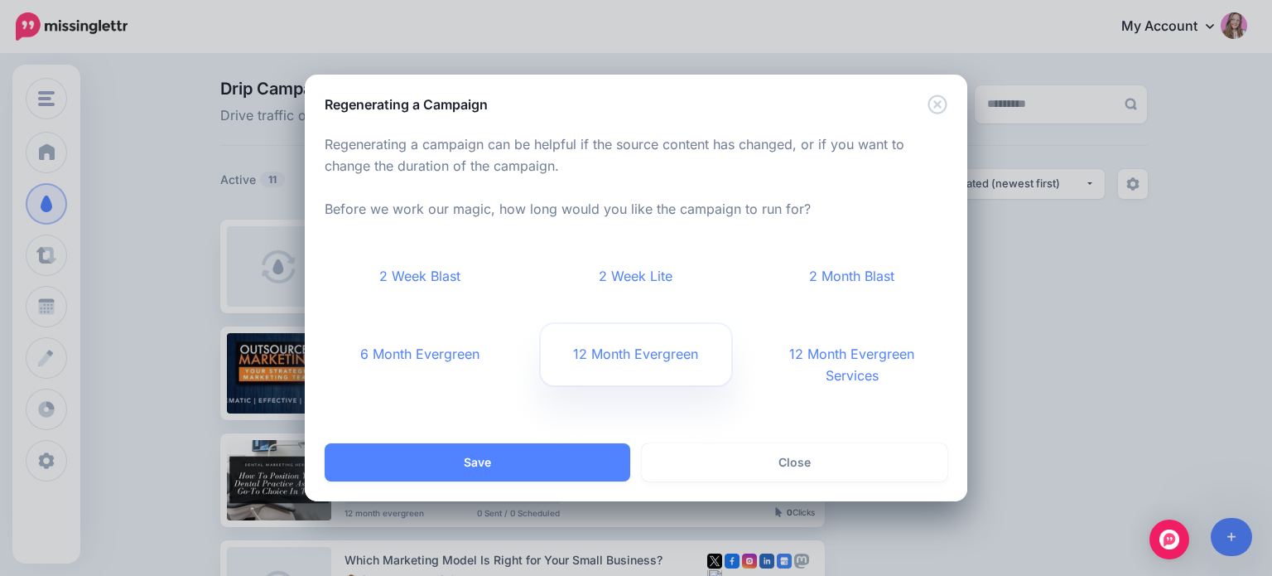
click at [648, 357] on link "12 Month Evergreen" at bounding box center [636, 354] width 191 height 61
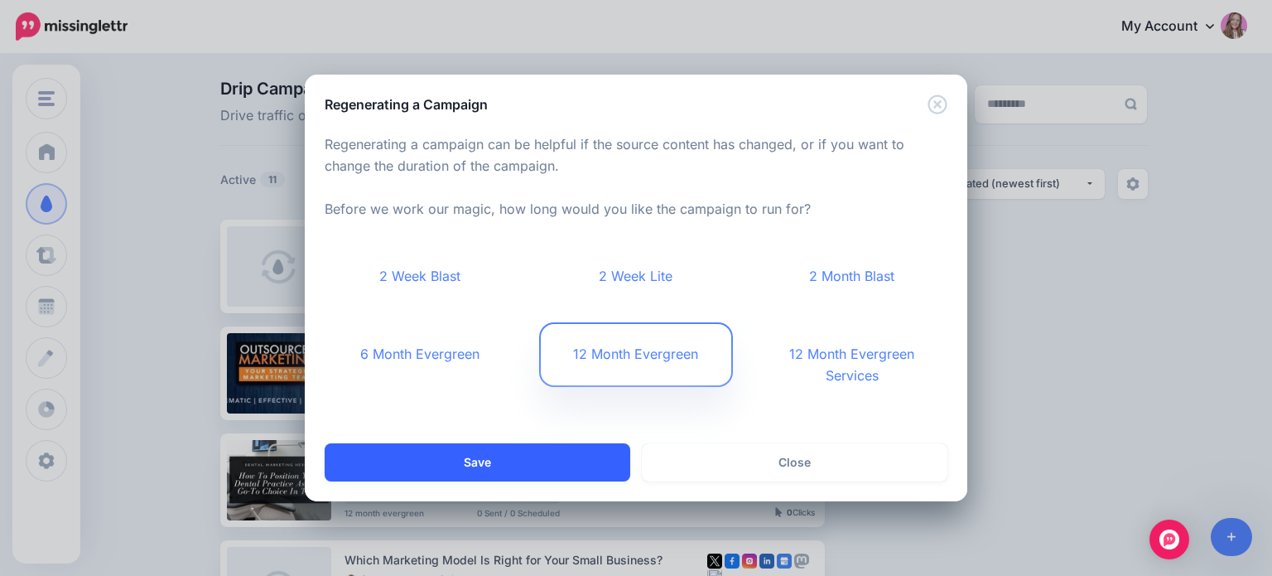
click at [583, 460] on button "Save" at bounding box center [478, 462] width 306 height 38
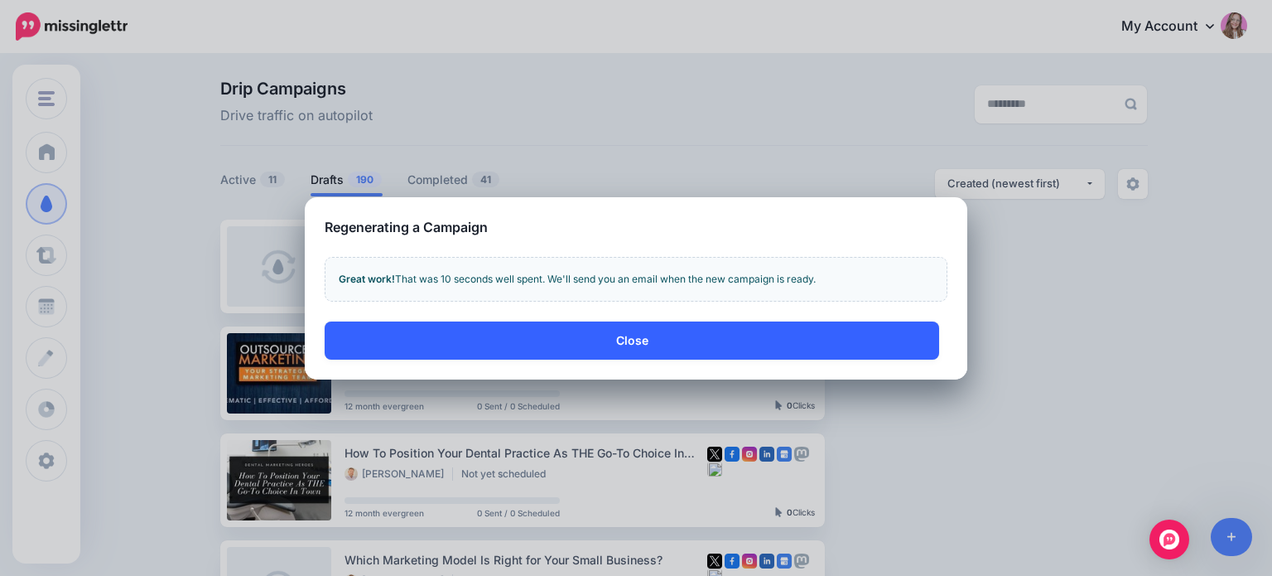
click at [562, 331] on button "Close" at bounding box center [632, 340] width 615 height 38
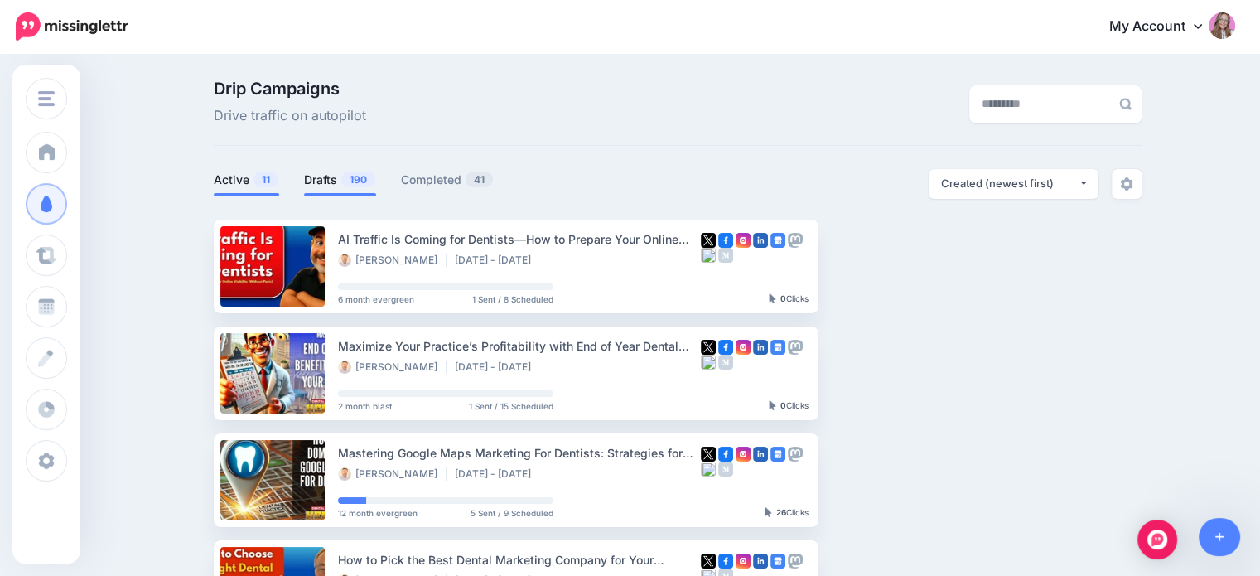
click at [363, 188] on link "Drafts 190" at bounding box center [340, 180] width 72 height 20
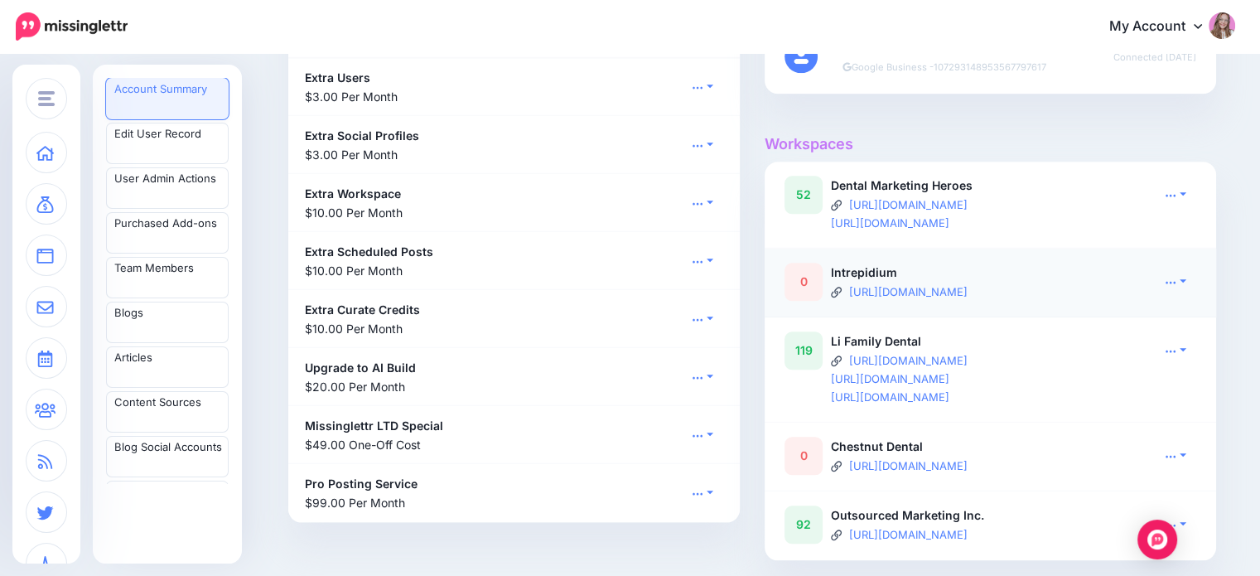
scroll to position [1429, 0]
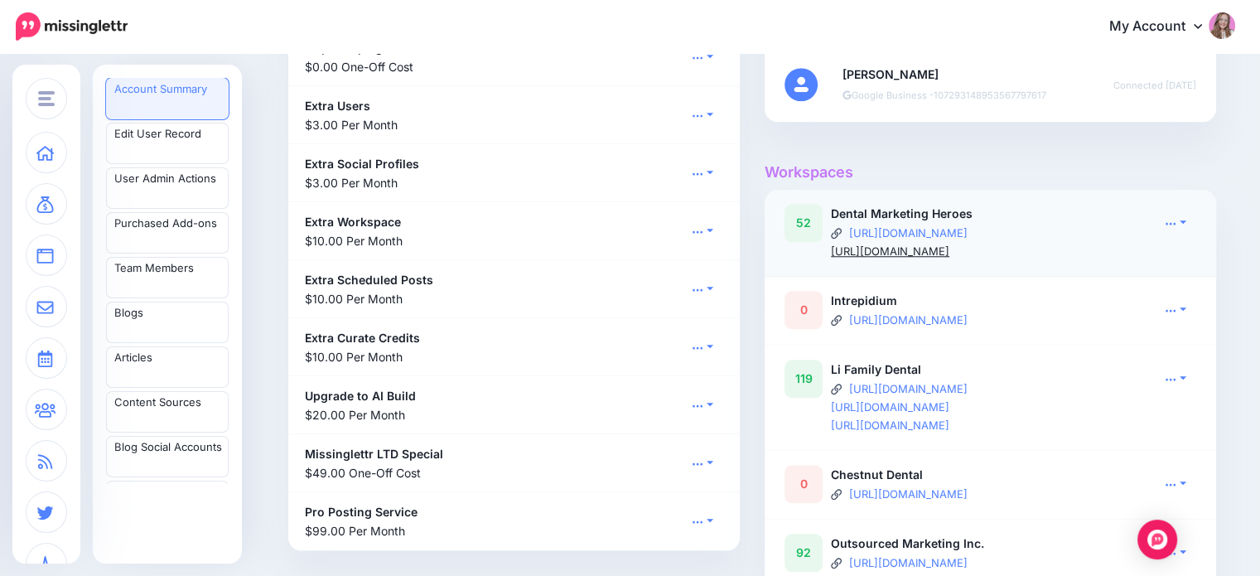
click at [918, 247] on link "[URL][DOMAIN_NAME]" at bounding box center [890, 250] width 118 height 13
click at [966, 229] on link "[URL][DOMAIN_NAME]" at bounding box center [908, 232] width 118 height 13
